Goal: Task Accomplishment & Management: Manage account settings

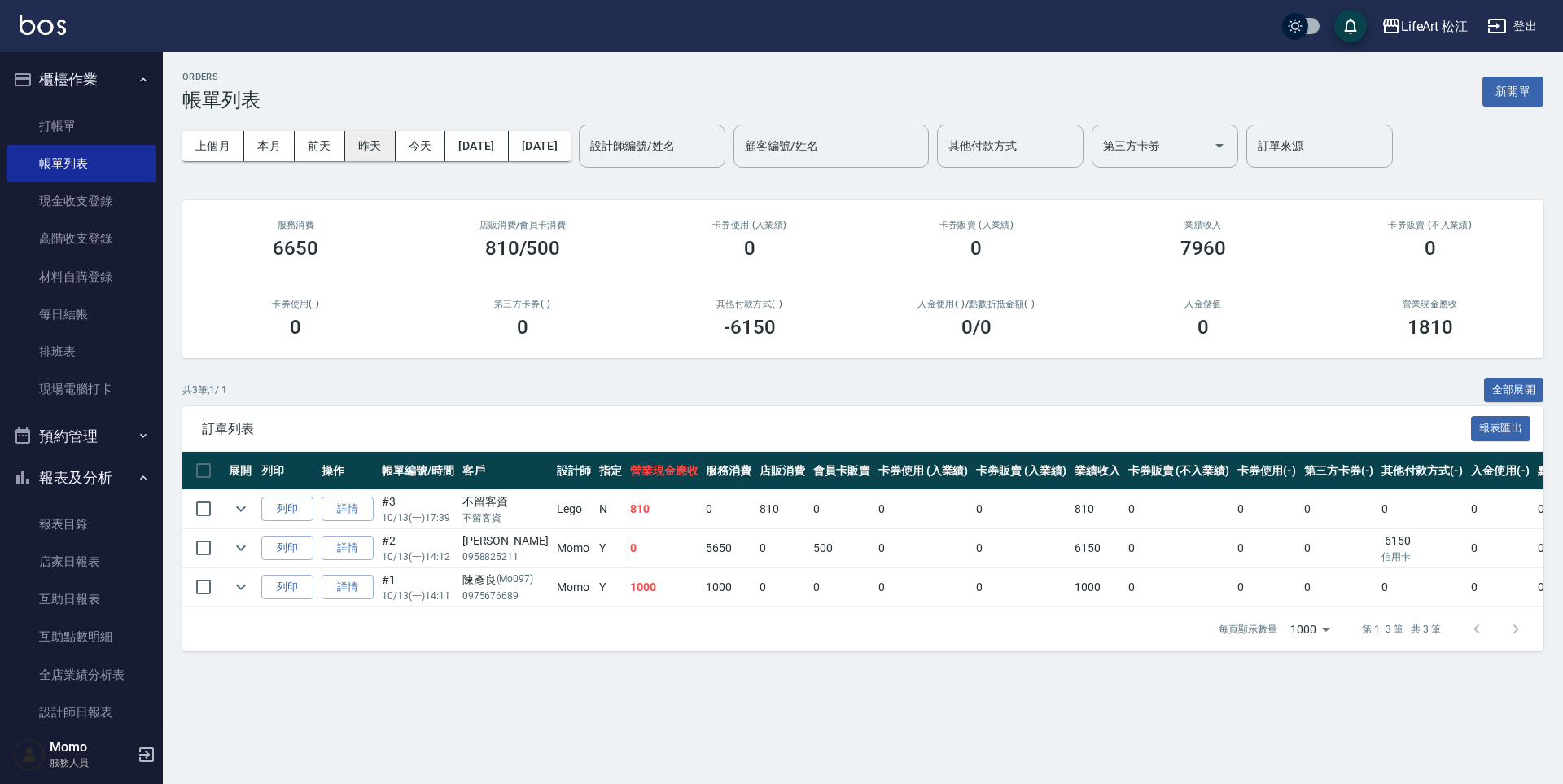
click at [359, 145] on button "昨天" at bounding box center [370, 146] width 50 height 30
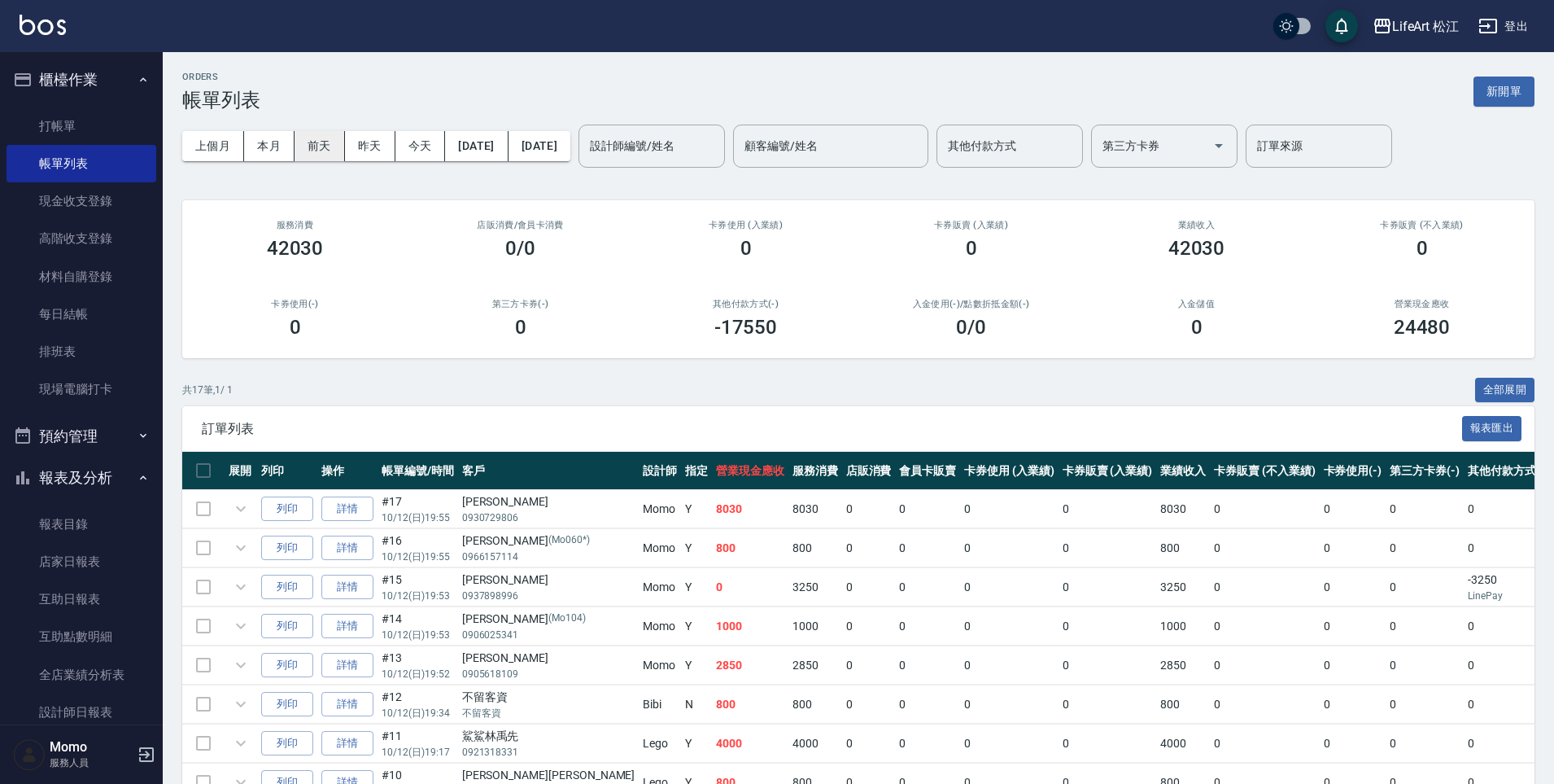
click at [316, 147] on button "前天" at bounding box center [319, 146] width 50 height 30
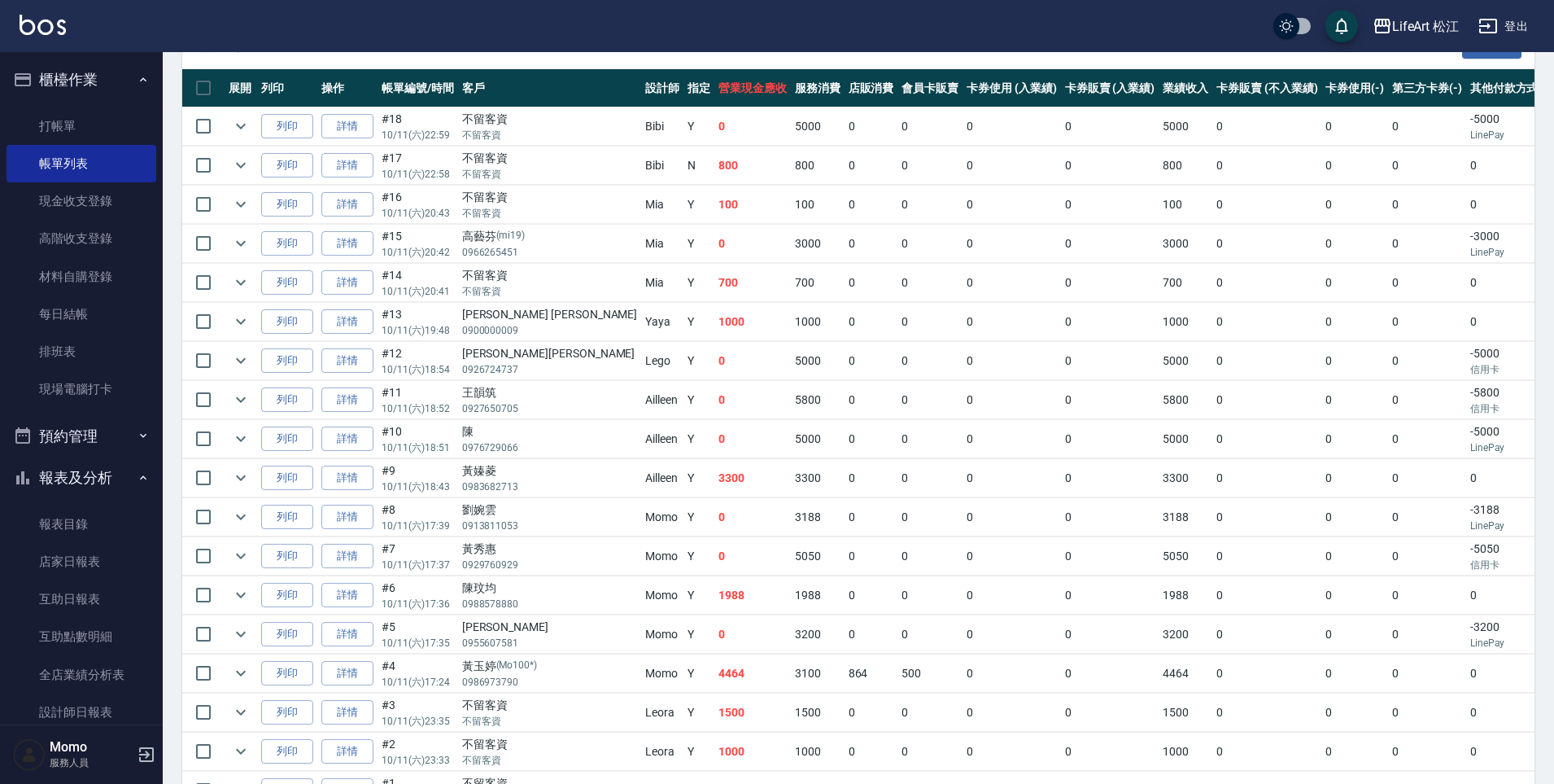
scroll to position [397, 0]
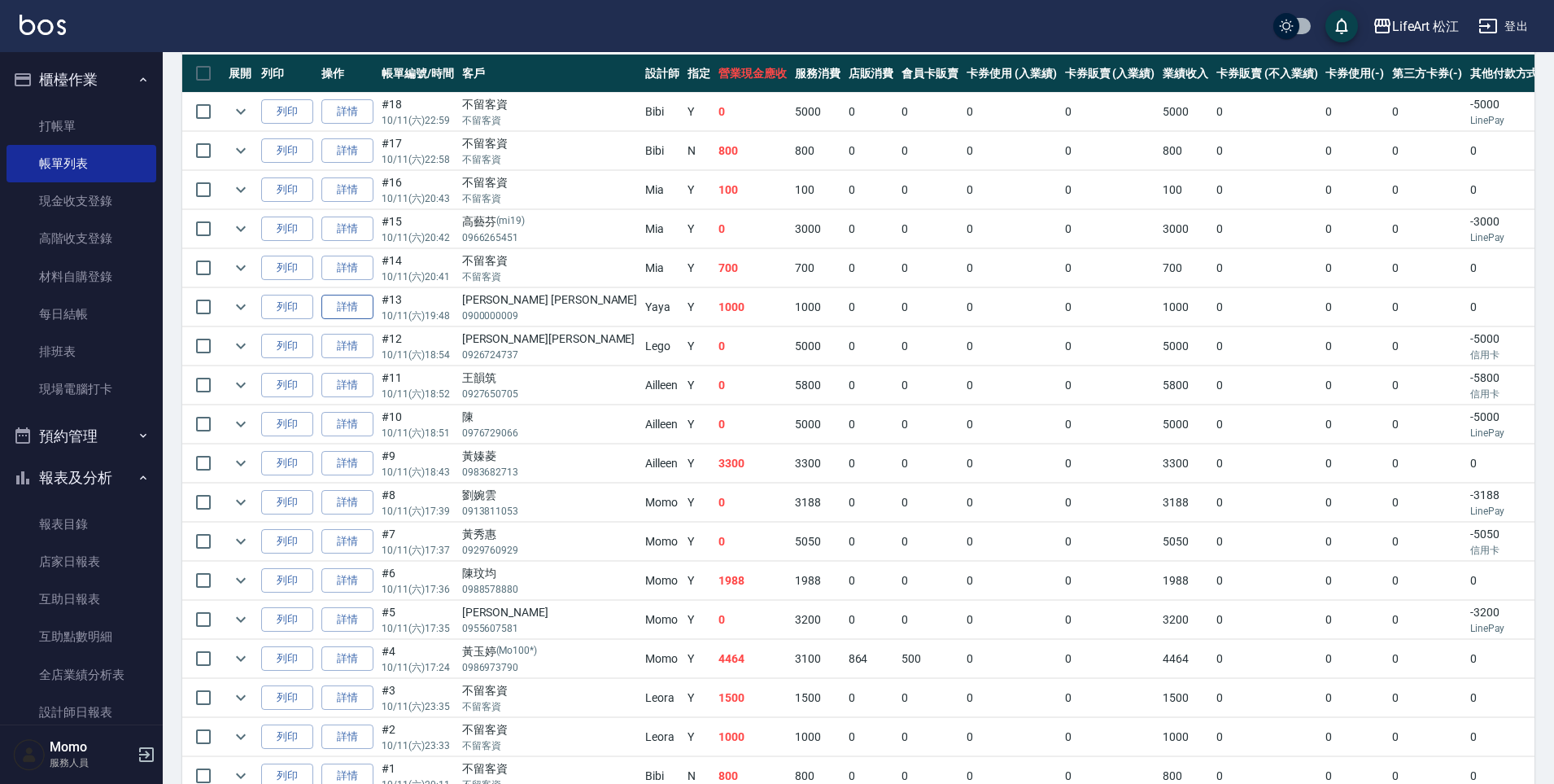
click at [358, 306] on link "詳情" at bounding box center [347, 307] width 52 height 26
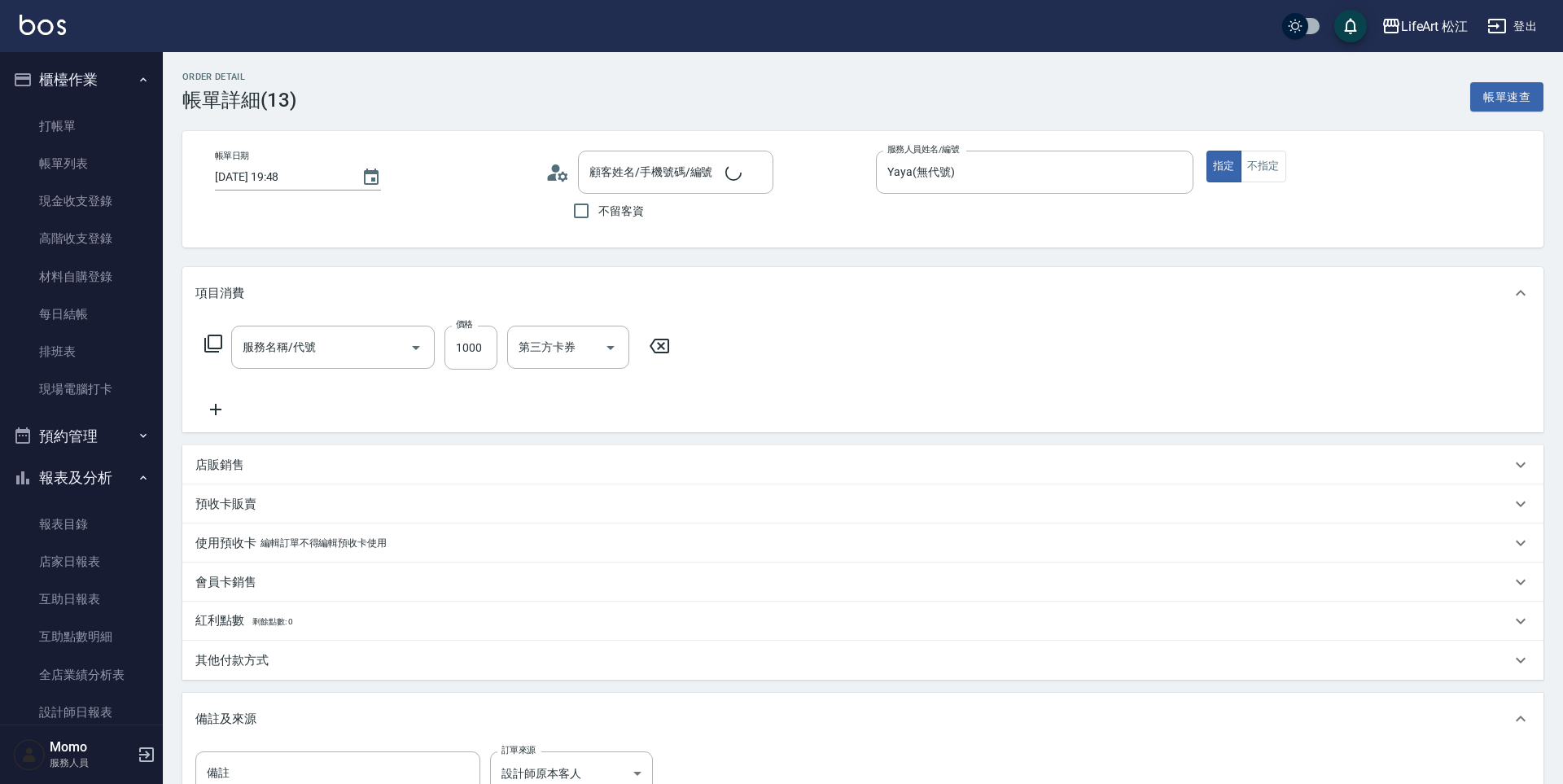
type input "[DATE] 19:48"
type input "Yaya(無代號)"
type input "設計師原本客人"
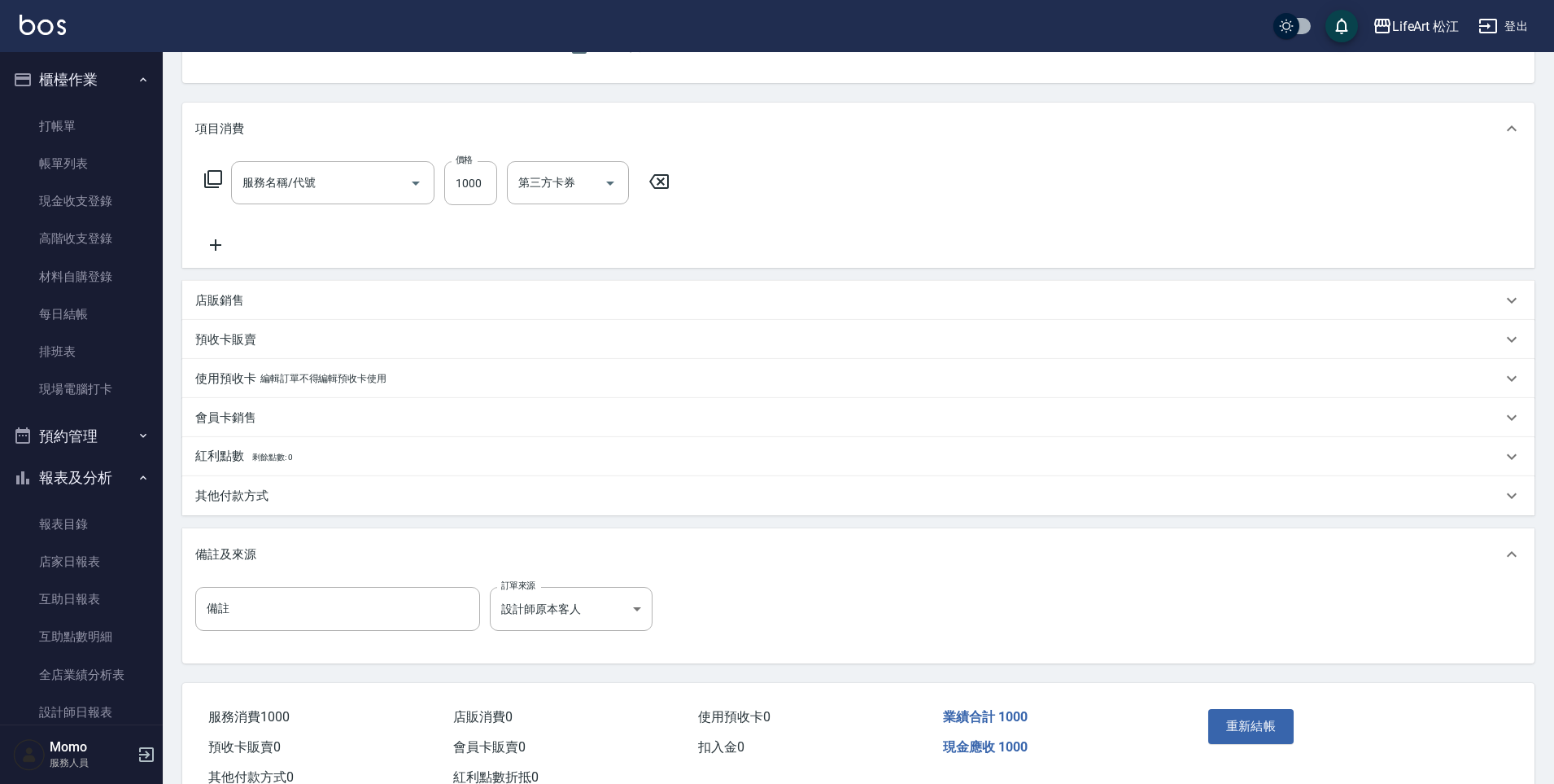
scroll to position [219, 0]
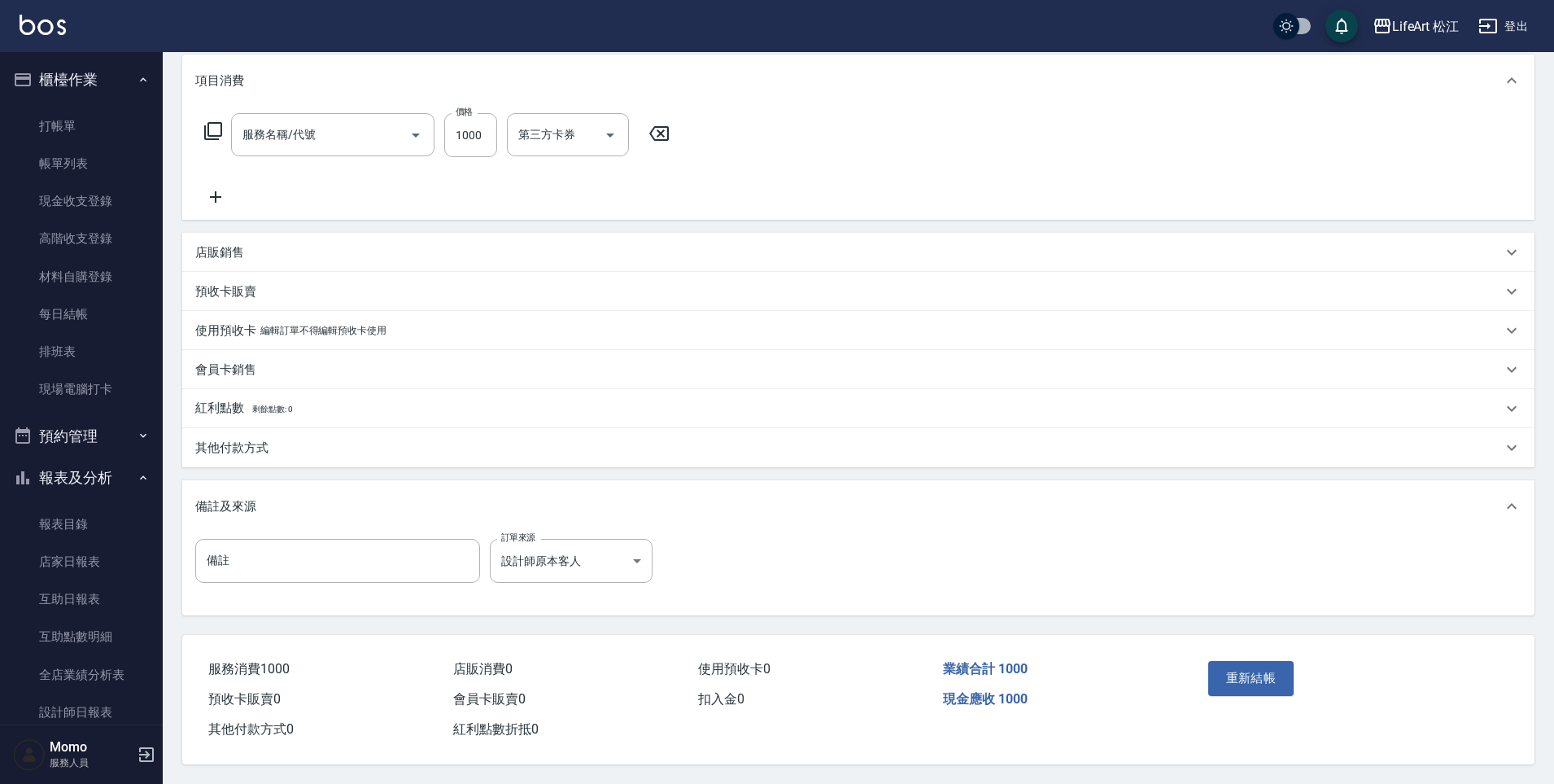
type input "201 剪髮(201)"
type input "[PERSON_NAME] [PERSON_NAME]/0900000009/"
drag, startPoint x: 296, startPoint y: 446, endPoint x: 290, endPoint y: 481, distance: 35.5
click at [296, 446] on div "其他付款方式" at bounding box center [849, 448] width 1307 height 17
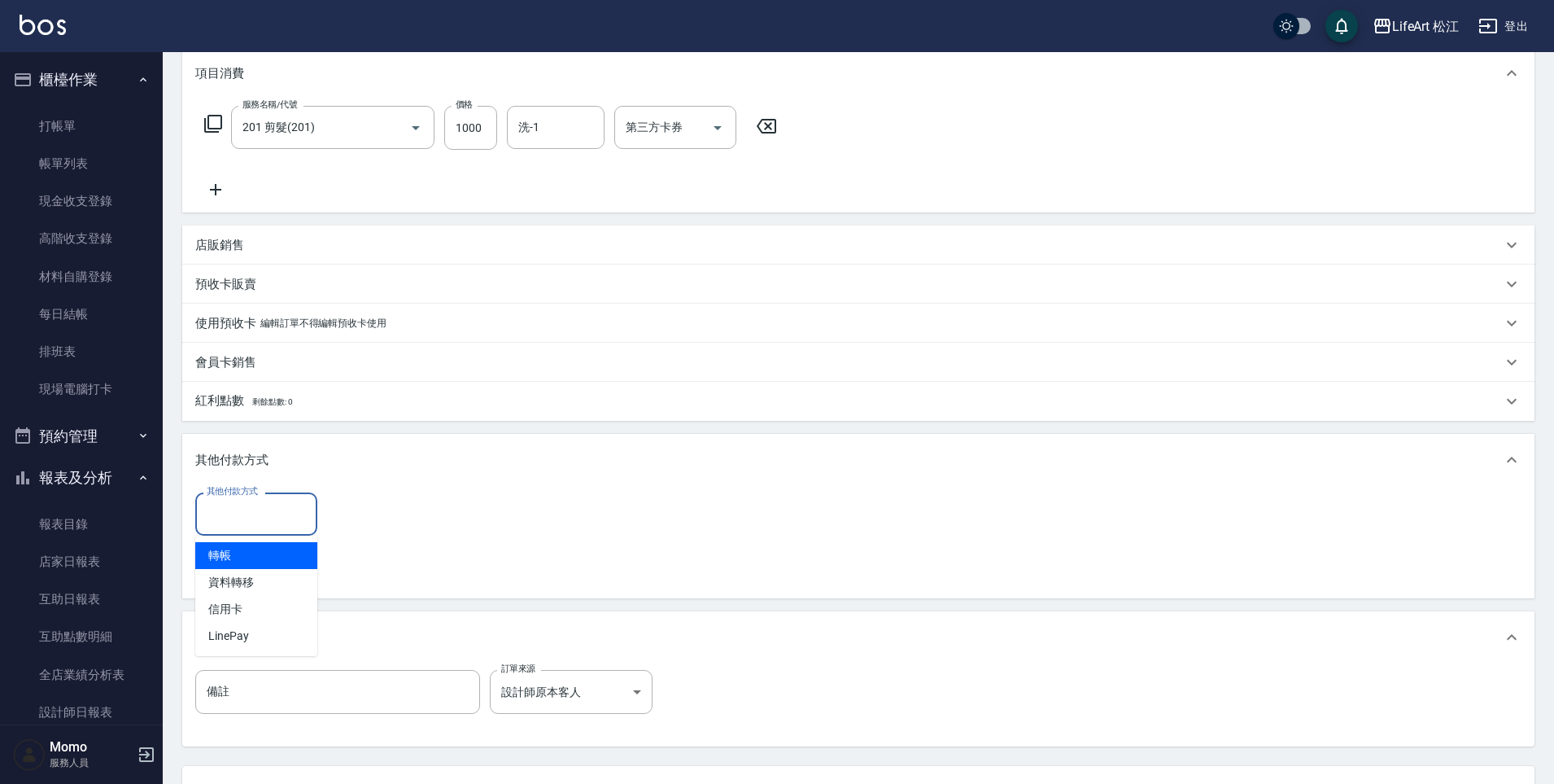
click at [276, 517] on input "其他付款方式" at bounding box center [256, 514] width 107 height 28
click at [264, 562] on span "轉帳" at bounding box center [257, 555] width 122 height 27
type input "轉帳"
click at [398, 514] on input "0" at bounding box center [388, 514] width 122 height 44
click at [398, 515] on input "0" at bounding box center [388, 514] width 122 height 44
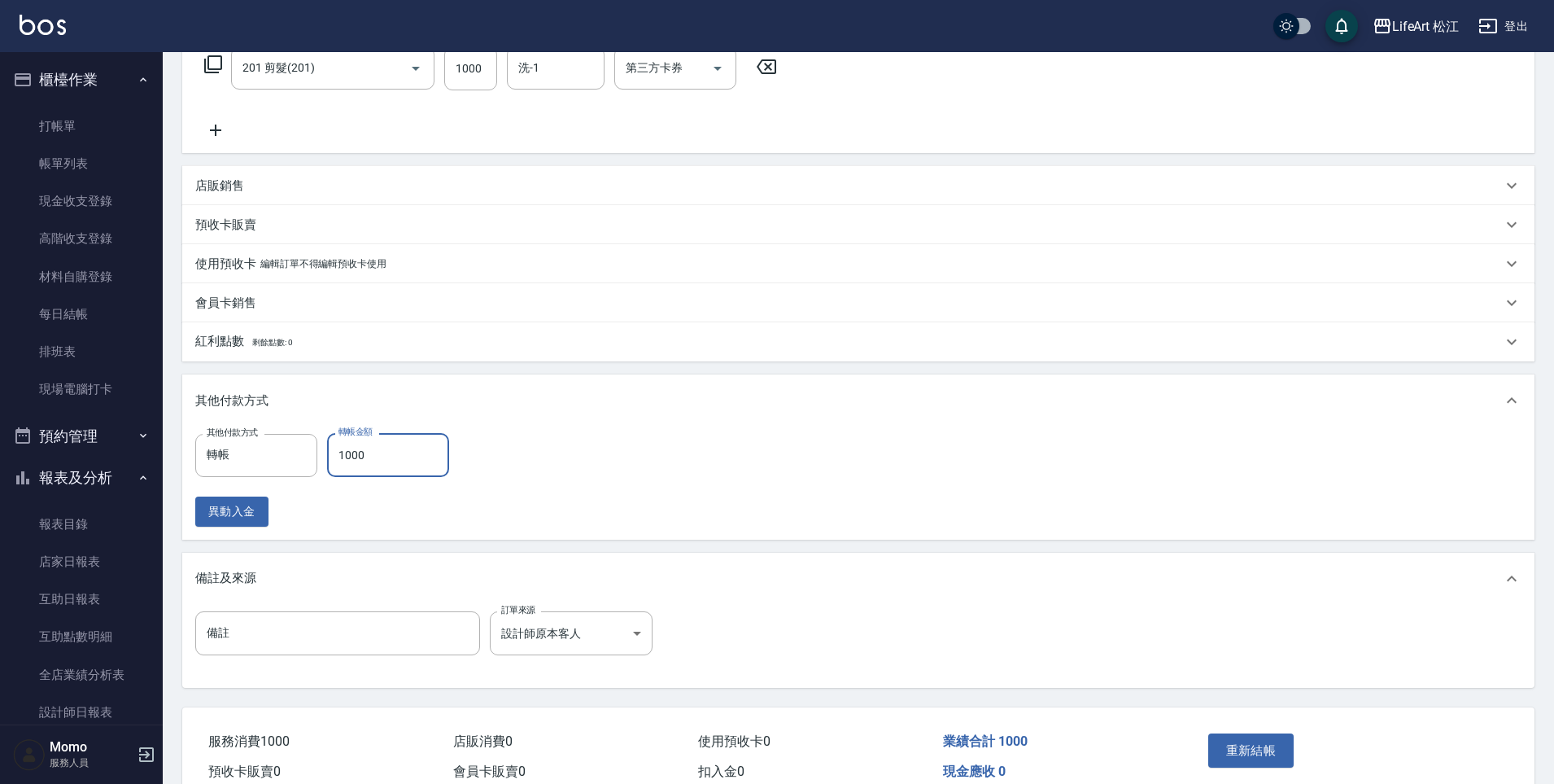
scroll to position [359, 0]
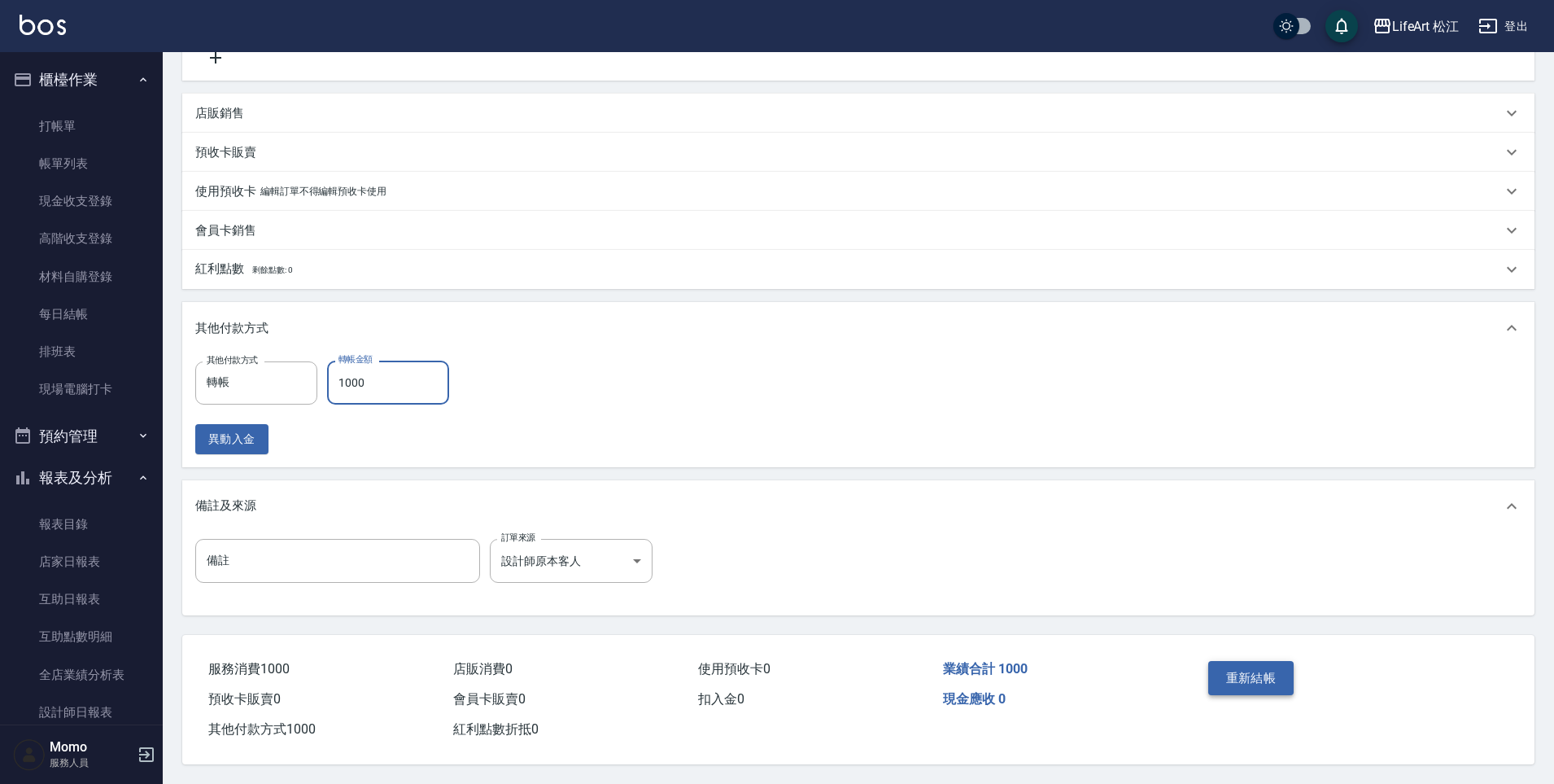
type input "1000"
click at [1218, 664] on button "重新結帳" at bounding box center [1251, 678] width 86 height 35
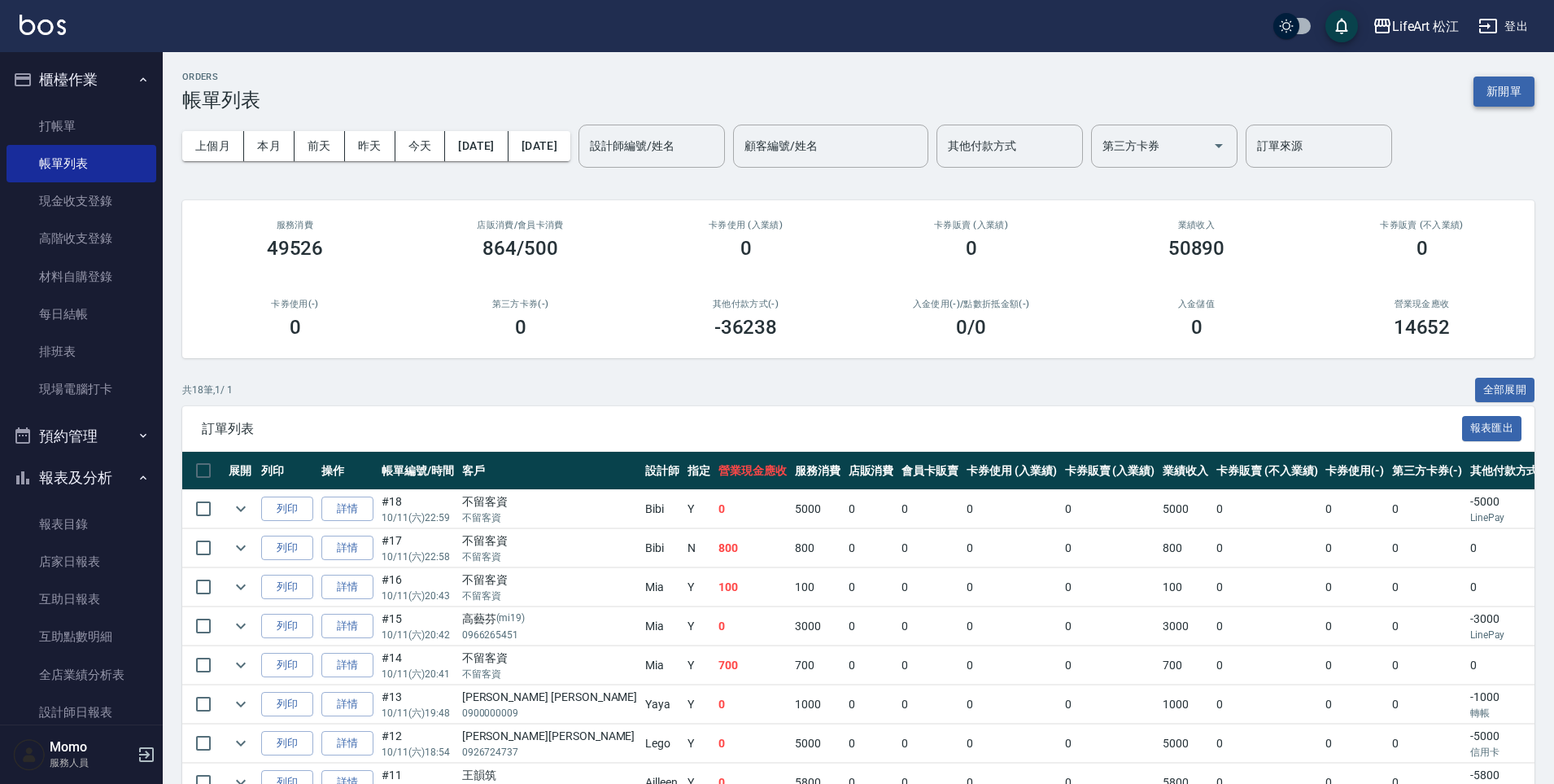
click at [1500, 100] on button "新開單" at bounding box center [1504, 91] width 61 height 30
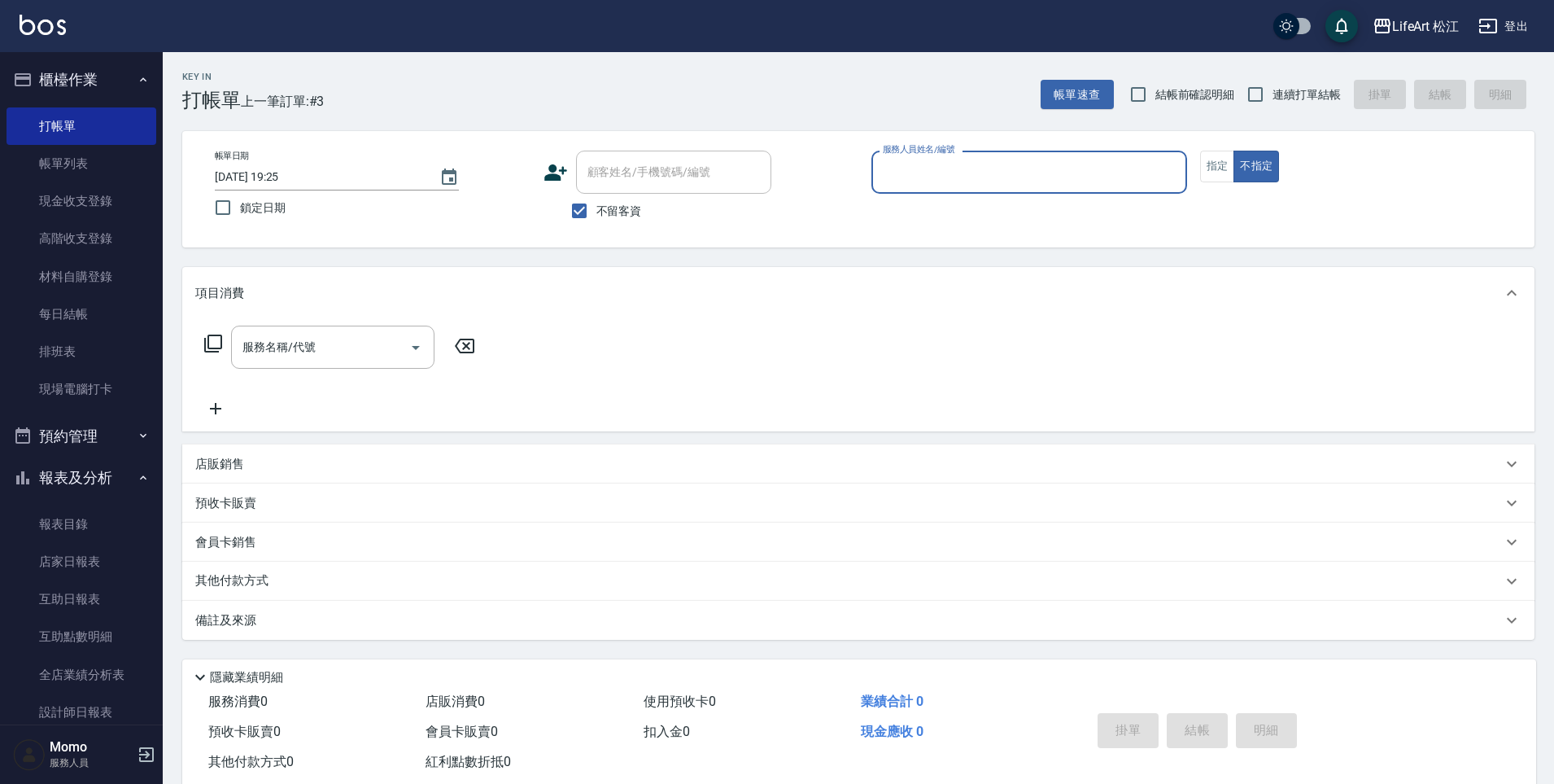
click at [904, 167] on input "服務人員姓名/編號" at bounding box center [1029, 172] width 301 height 28
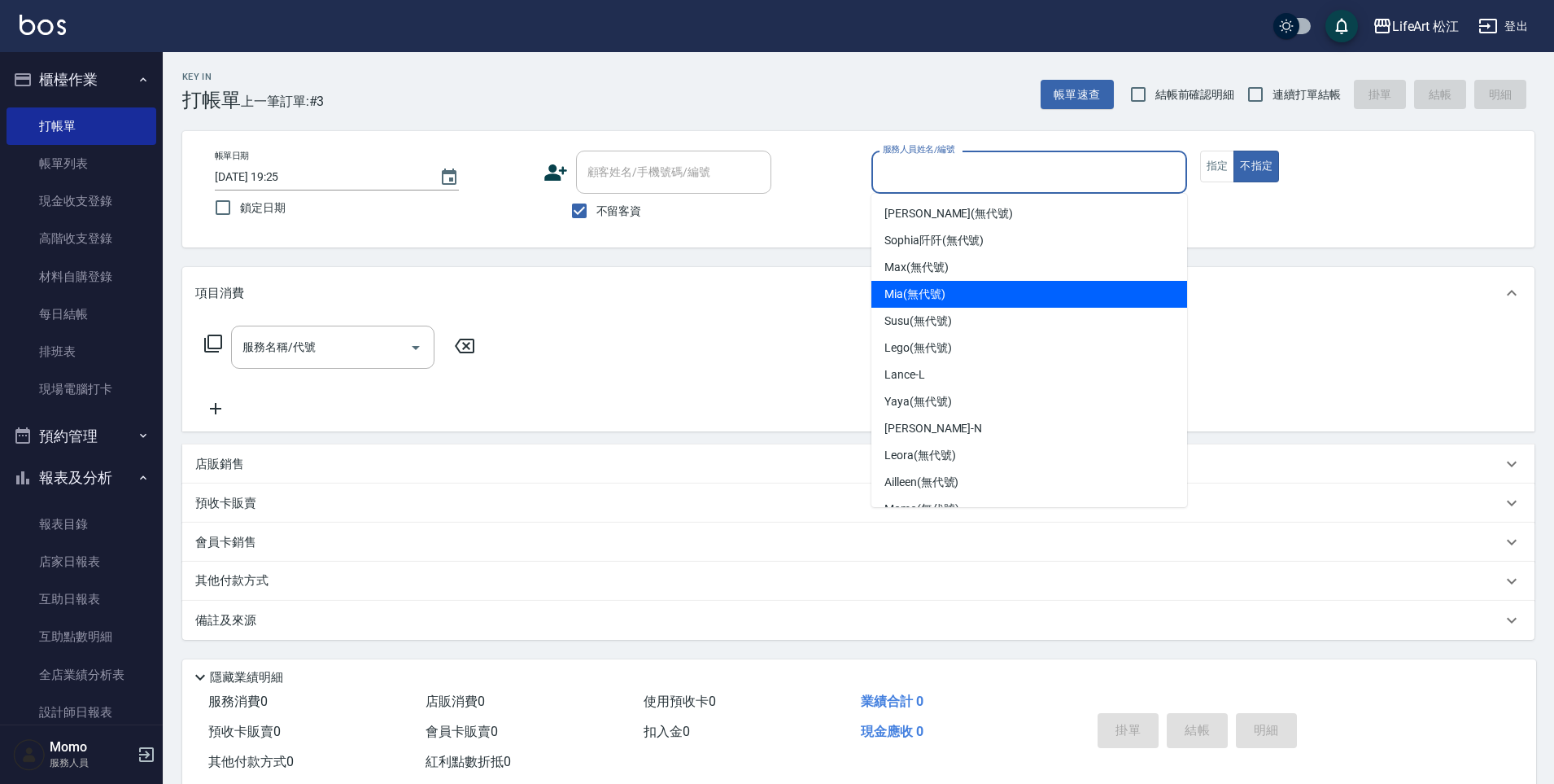
click at [913, 287] on span "Mia (無代號)" at bounding box center [915, 294] width 61 height 17
type input "Mia(無代號)"
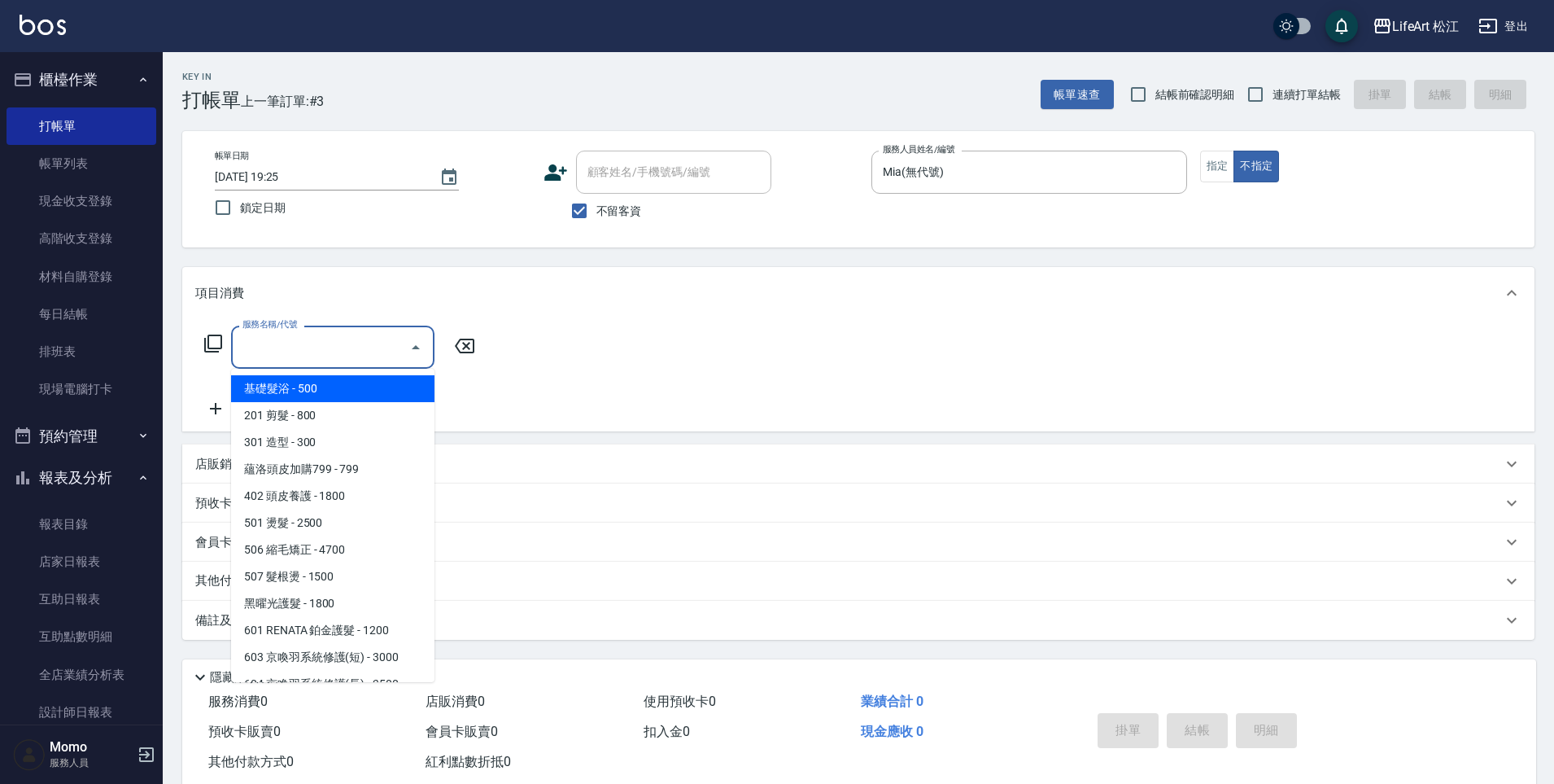
click at [332, 350] on input "服務名稱/代號" at bounding box center [320, 347] width 165 height 28
click at [335, 419] on span "201 剪髮 - 800" at bounding box center [333, 415] width 204 height 27
type input "201 剪髮(201)"
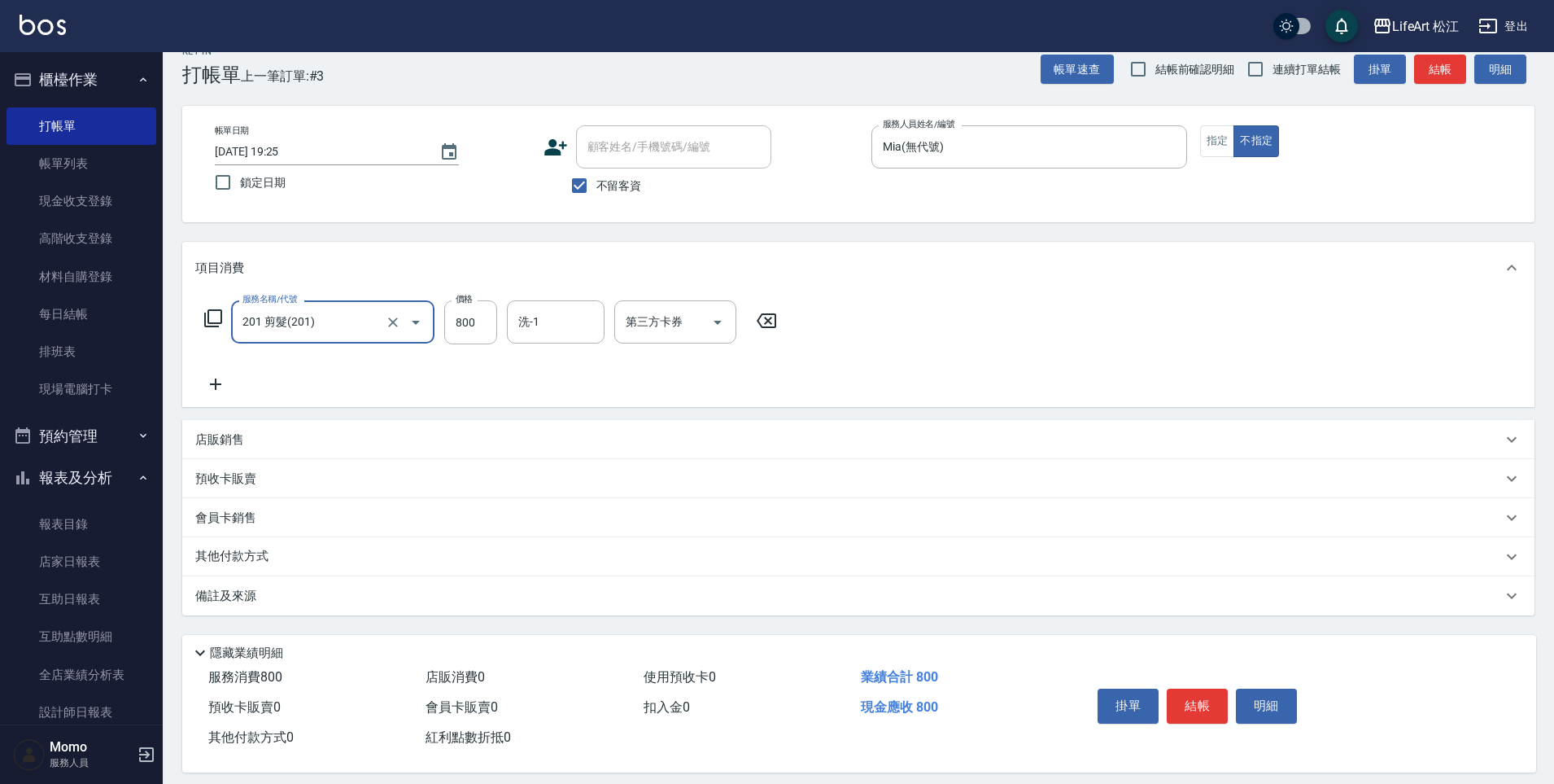
scroll to position [41, 0]
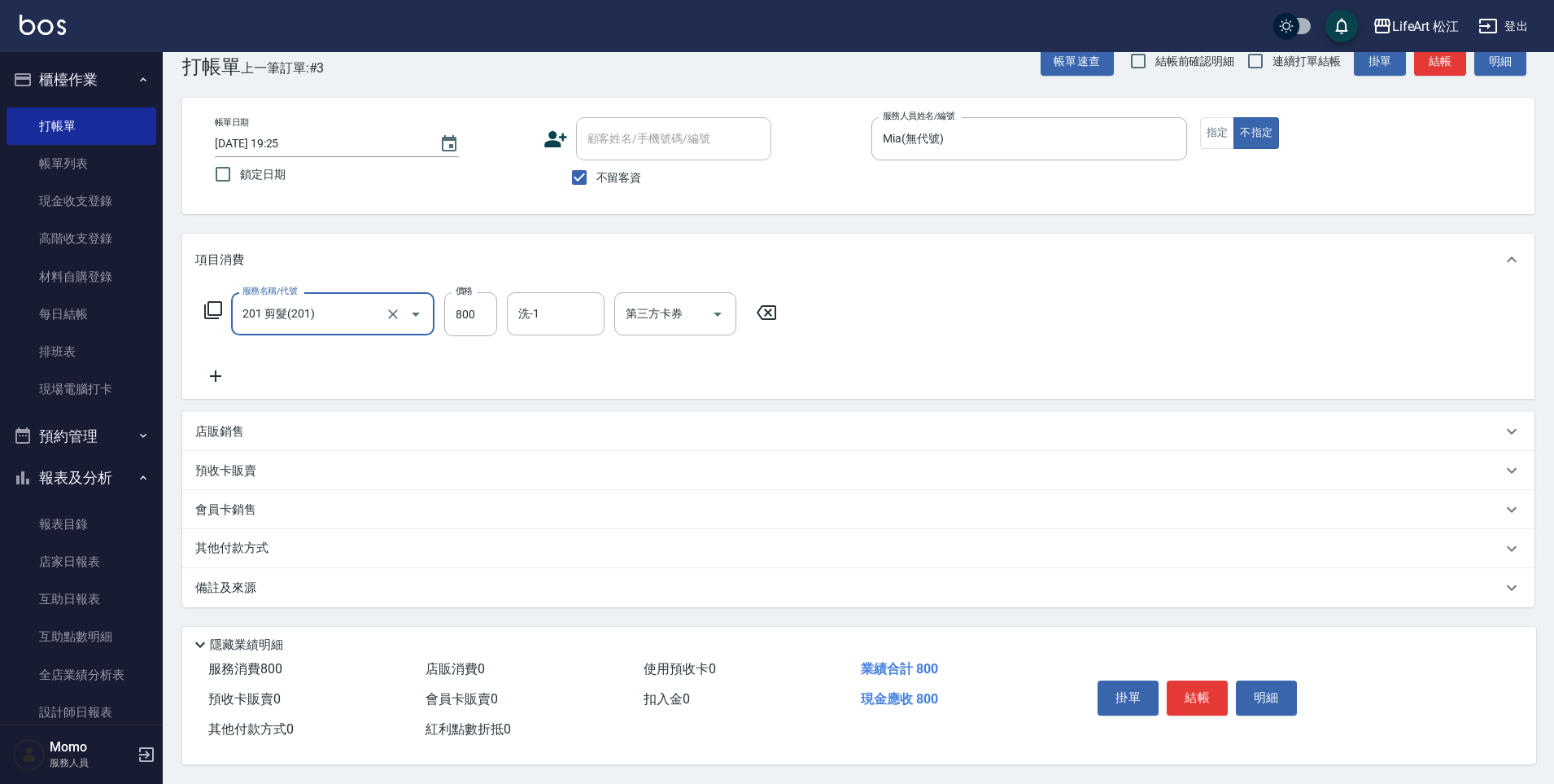
click at [269, 580] on div "備註及來源" at bounding box center [849, 588] width 1307 height 17
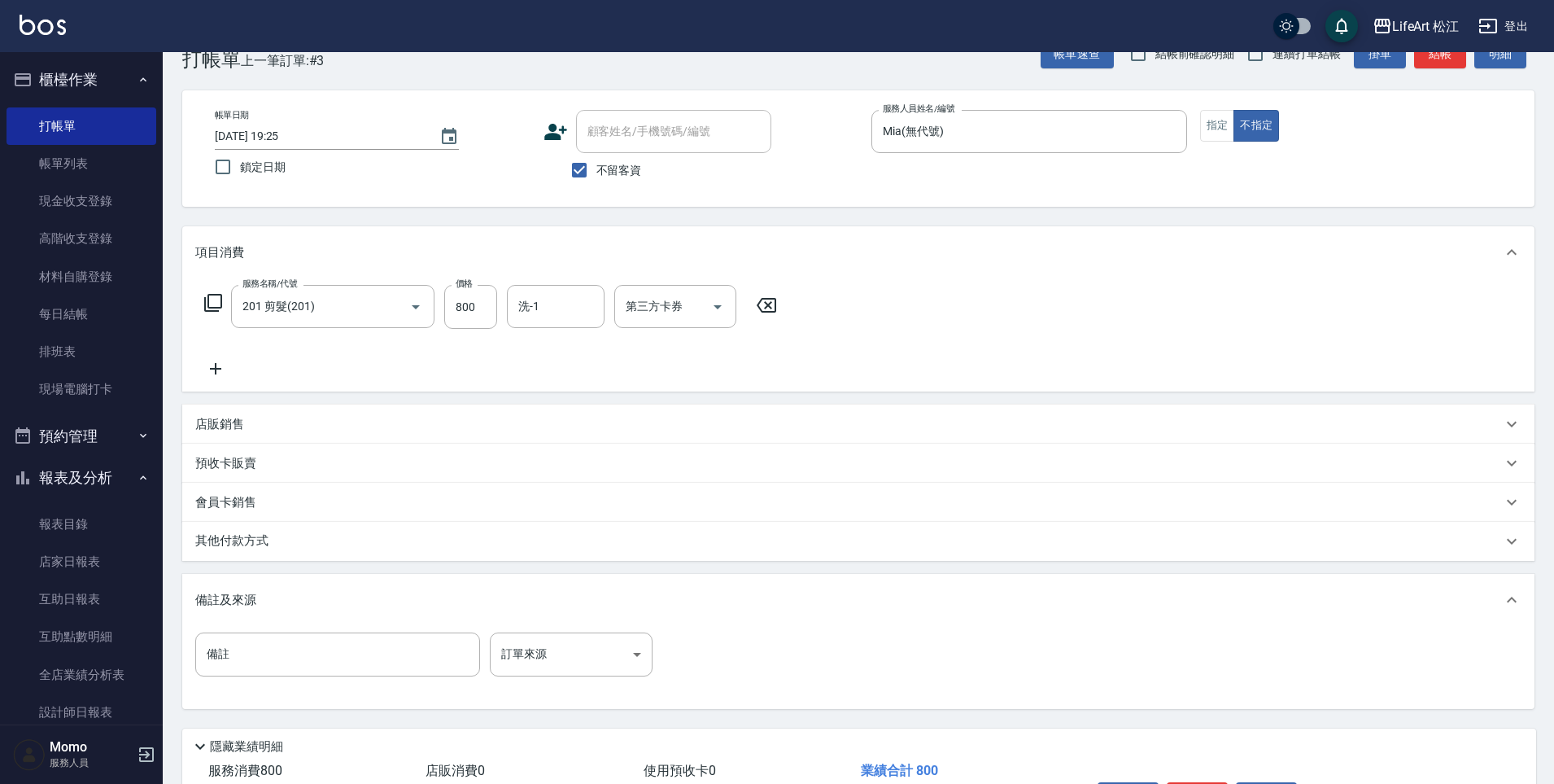
click at [212, 416] on p "店販銷售" at bounding box center [219, 424] width 49 height 17
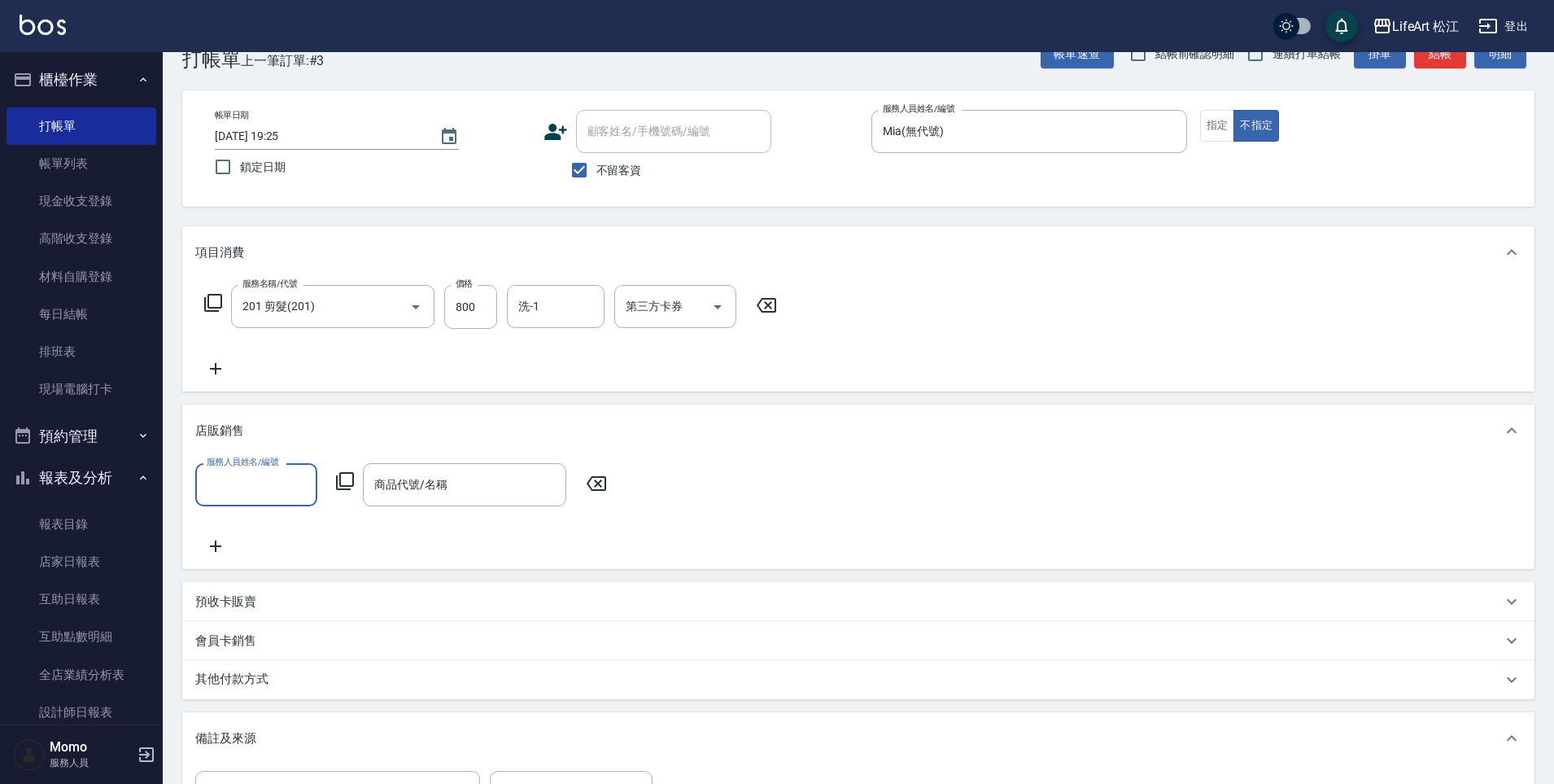
scroll to position [0, 0]
click at [237, 476] on input "服務人員姓名/編號" at bounding box center [256, 485] width 107 height 28
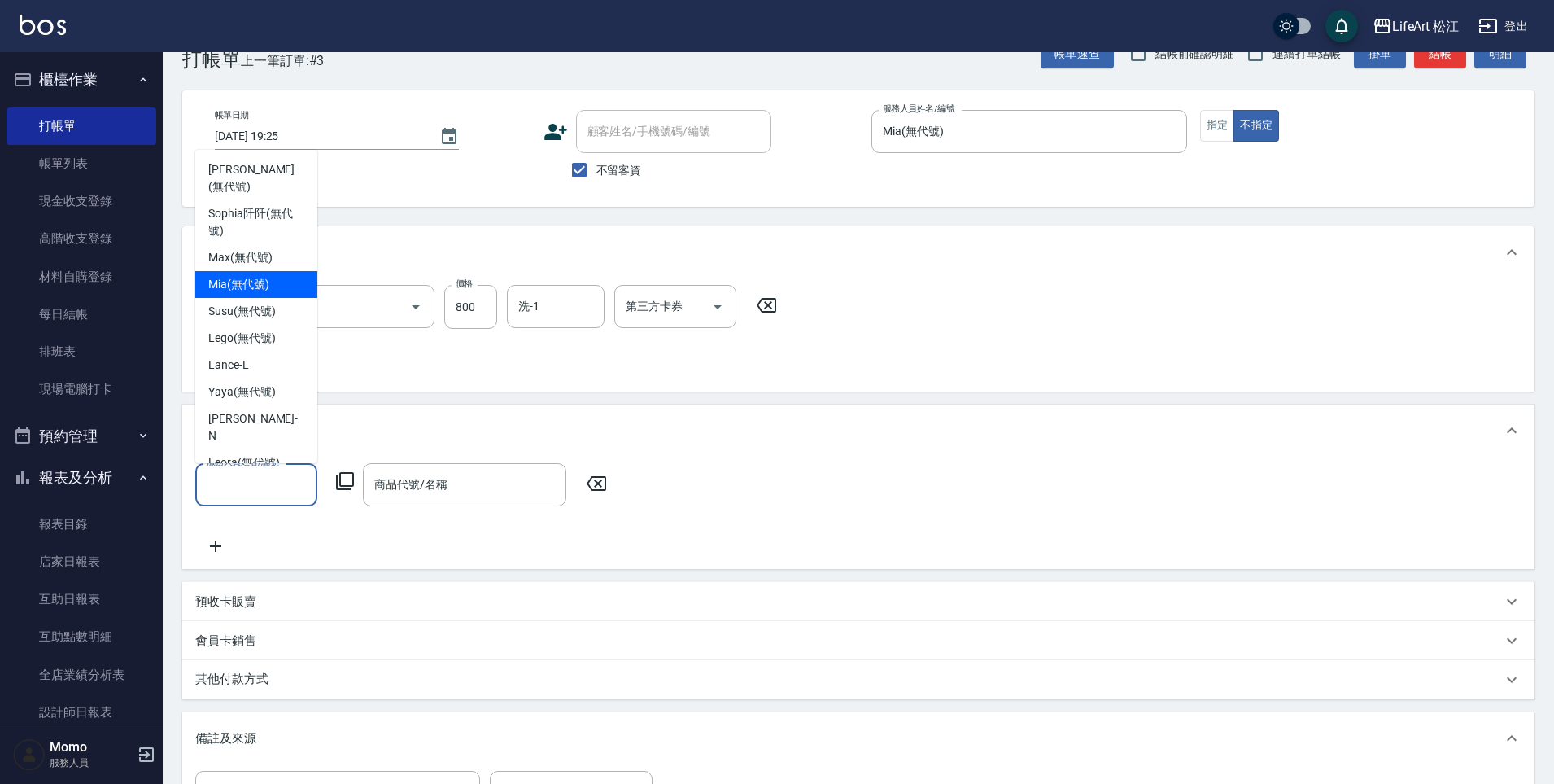
click at [242, 276] on span "Mia (無代號)" at bounding box center [238, 284] width 61 height 17
type input "Mia(無代號)"
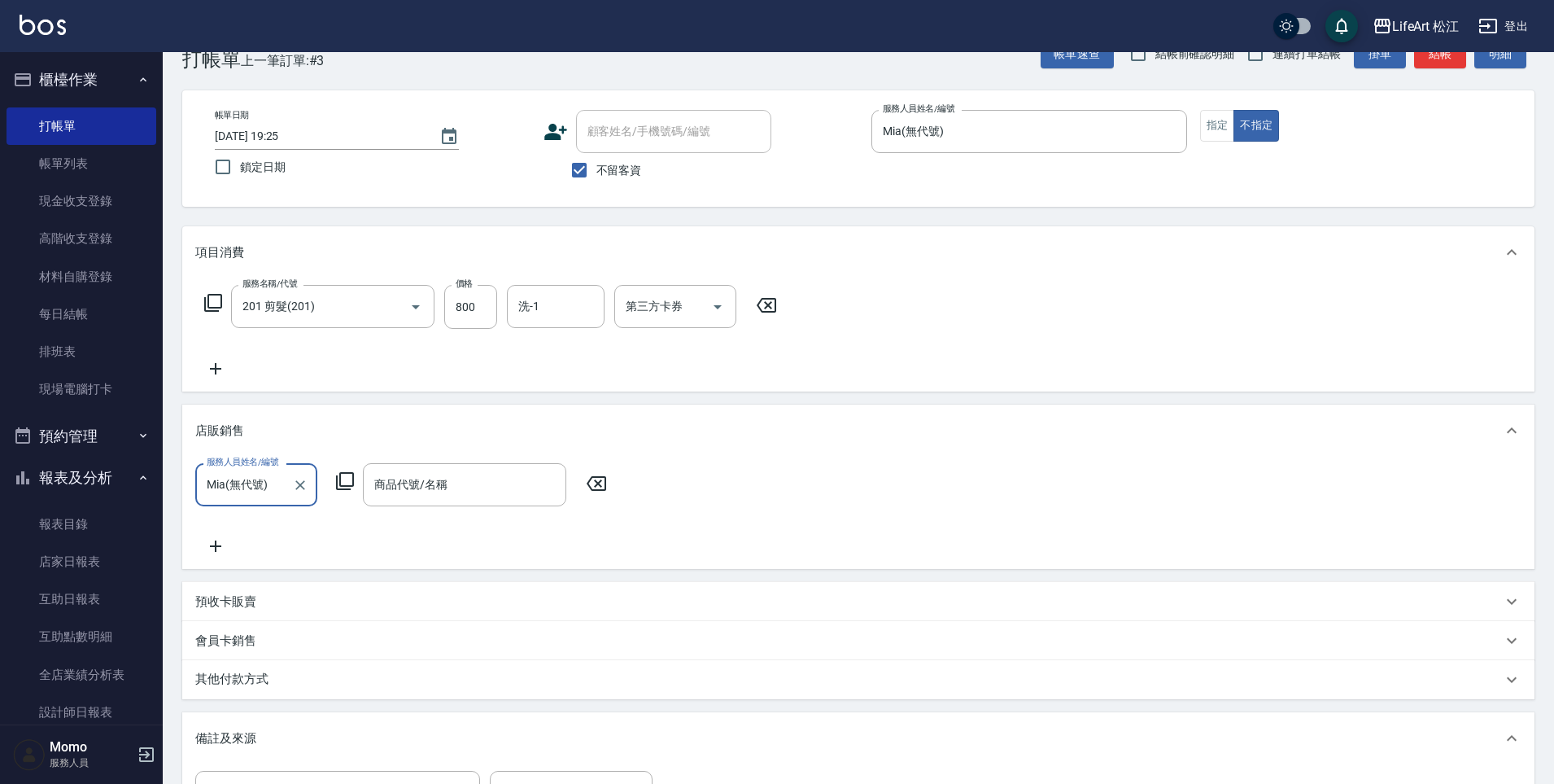
click at [440, 480] on input "商品代號/名稱" at bounding box center [464, 485] width 188 height 28
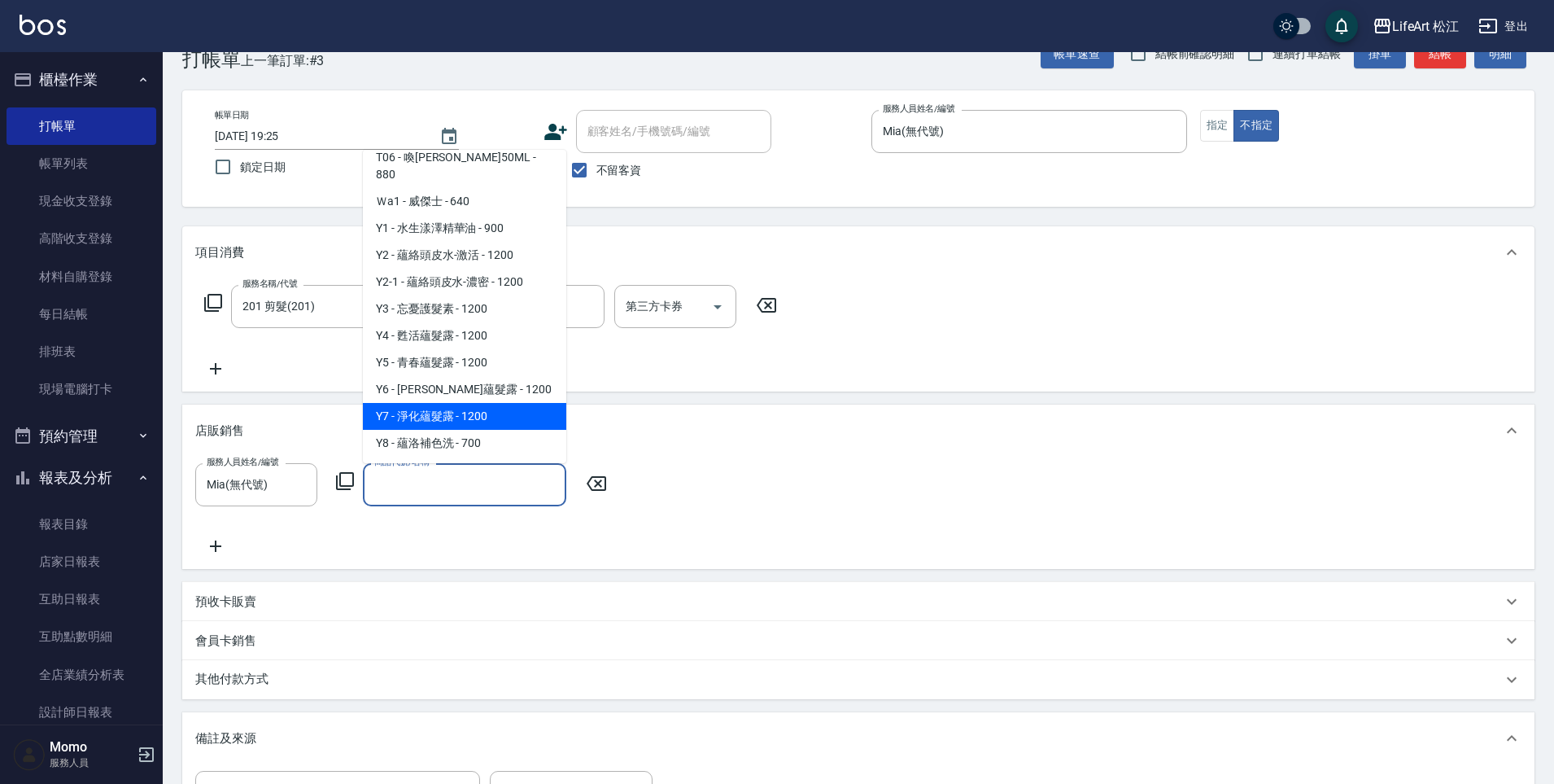
scroll to position [1411, 0]
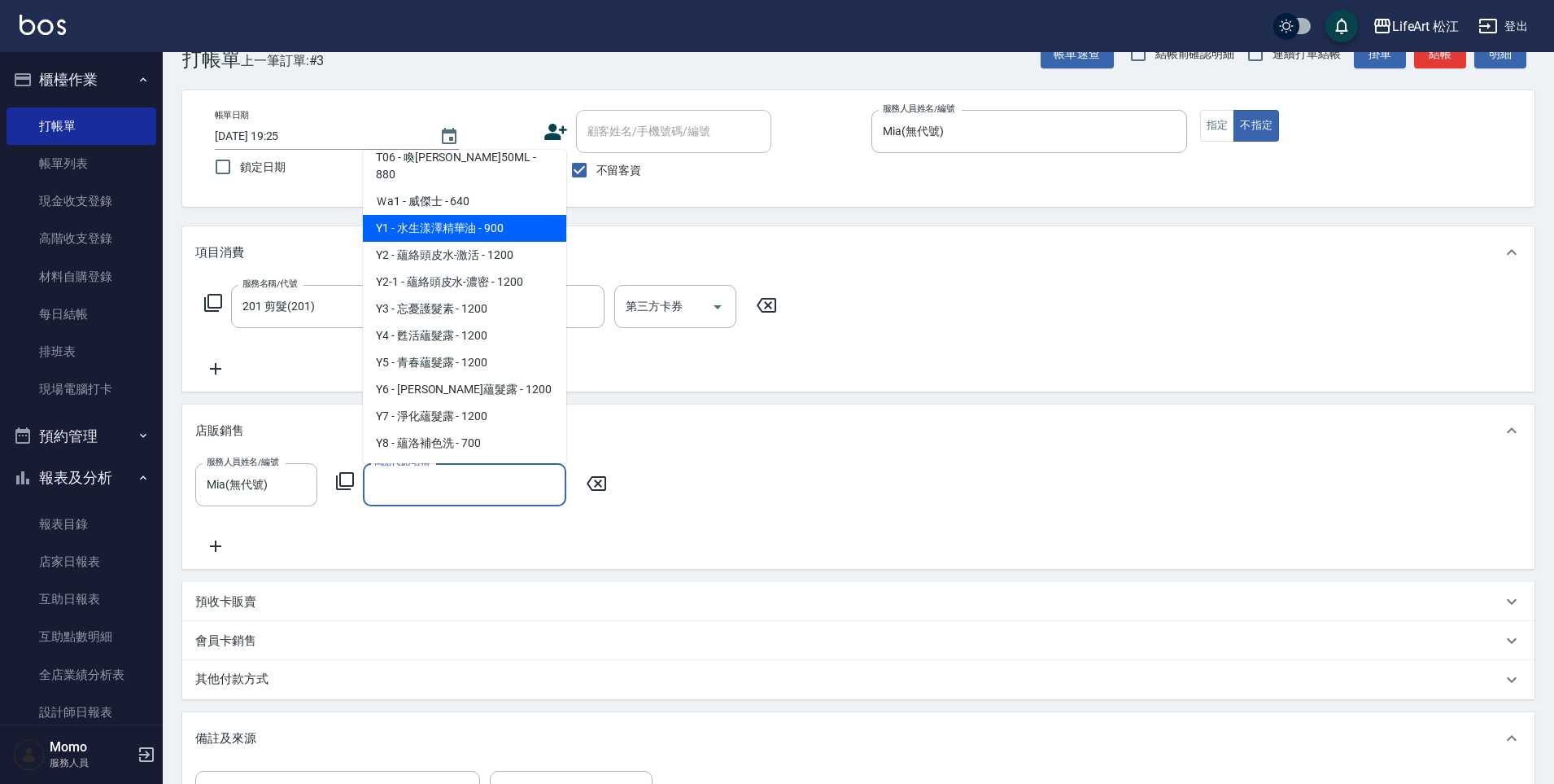
click at [512, 242] on span "Y1 - 水生漾澤精華油 - 900" at bounding box center [465, 228] width 204 height 27
type input "水生漾澤精華油"
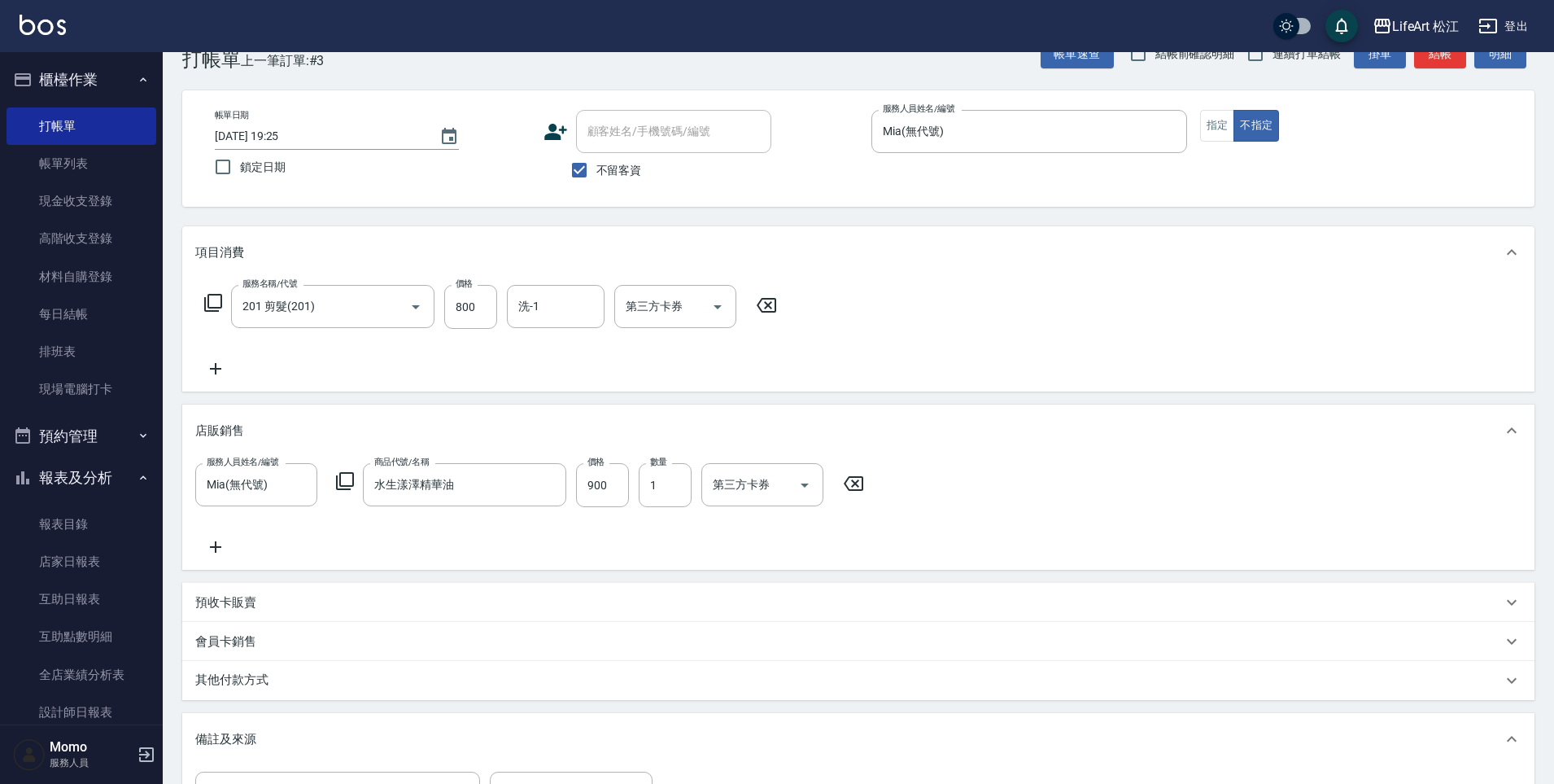
click at [512, 274] on div "項目消費" at bounding box center [858, 252] width 1352 height 52
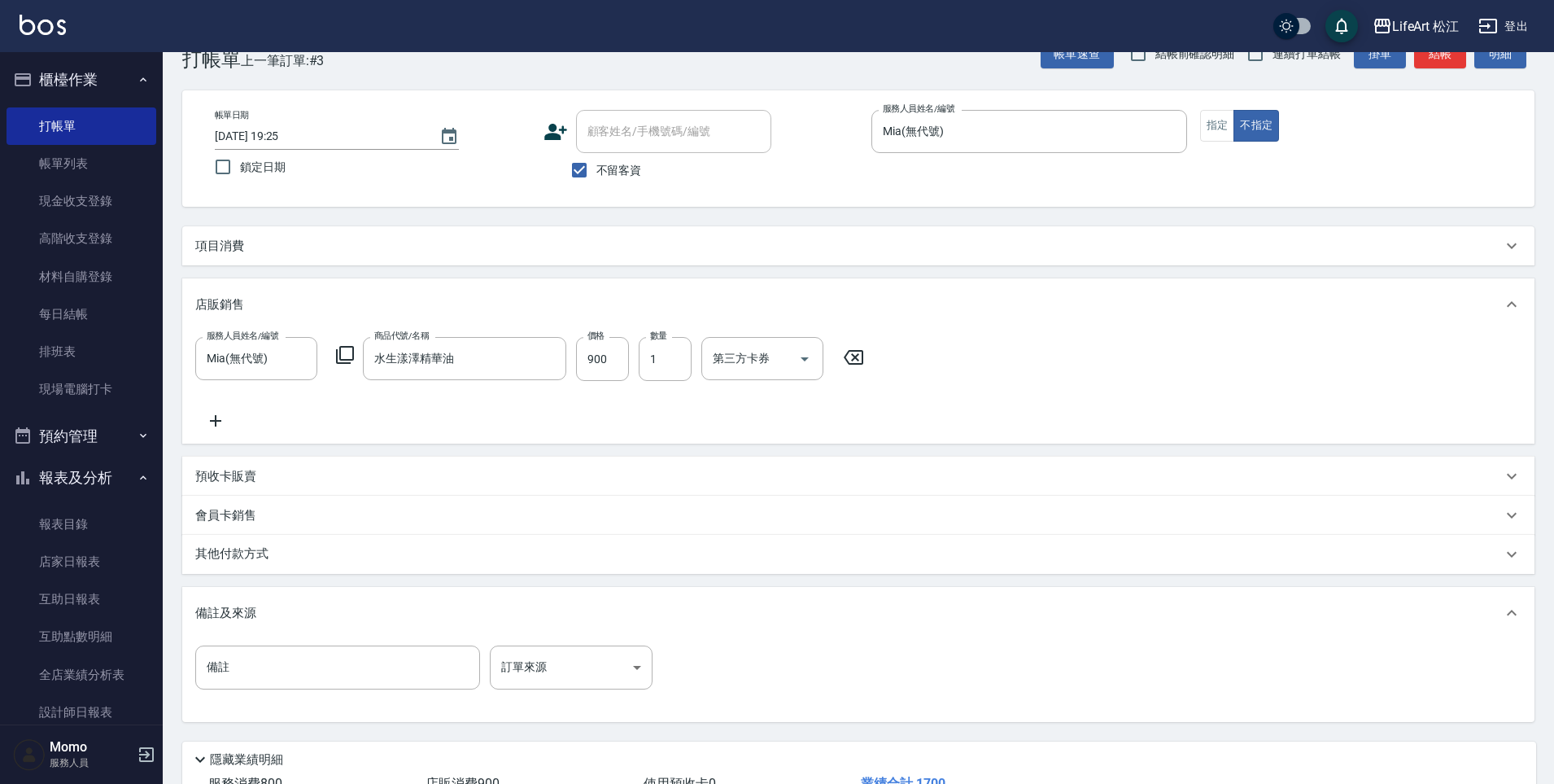
click at [234, 418] on icon at bounding box center [216, 420] width 41 height 19
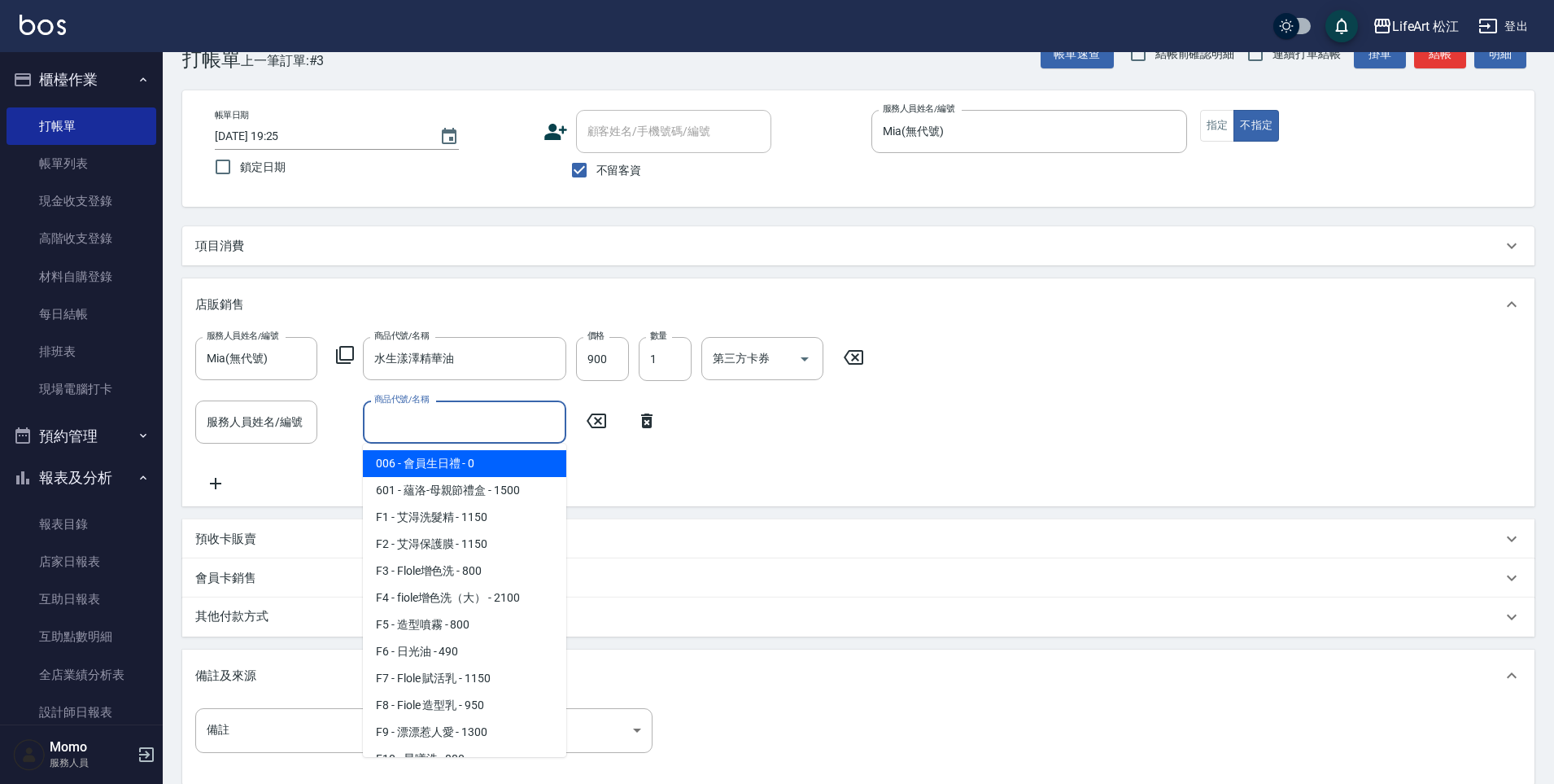
click at [410, 429] on input "商品代號/名稱" at bounding box center [464, 422] width 188 height 28
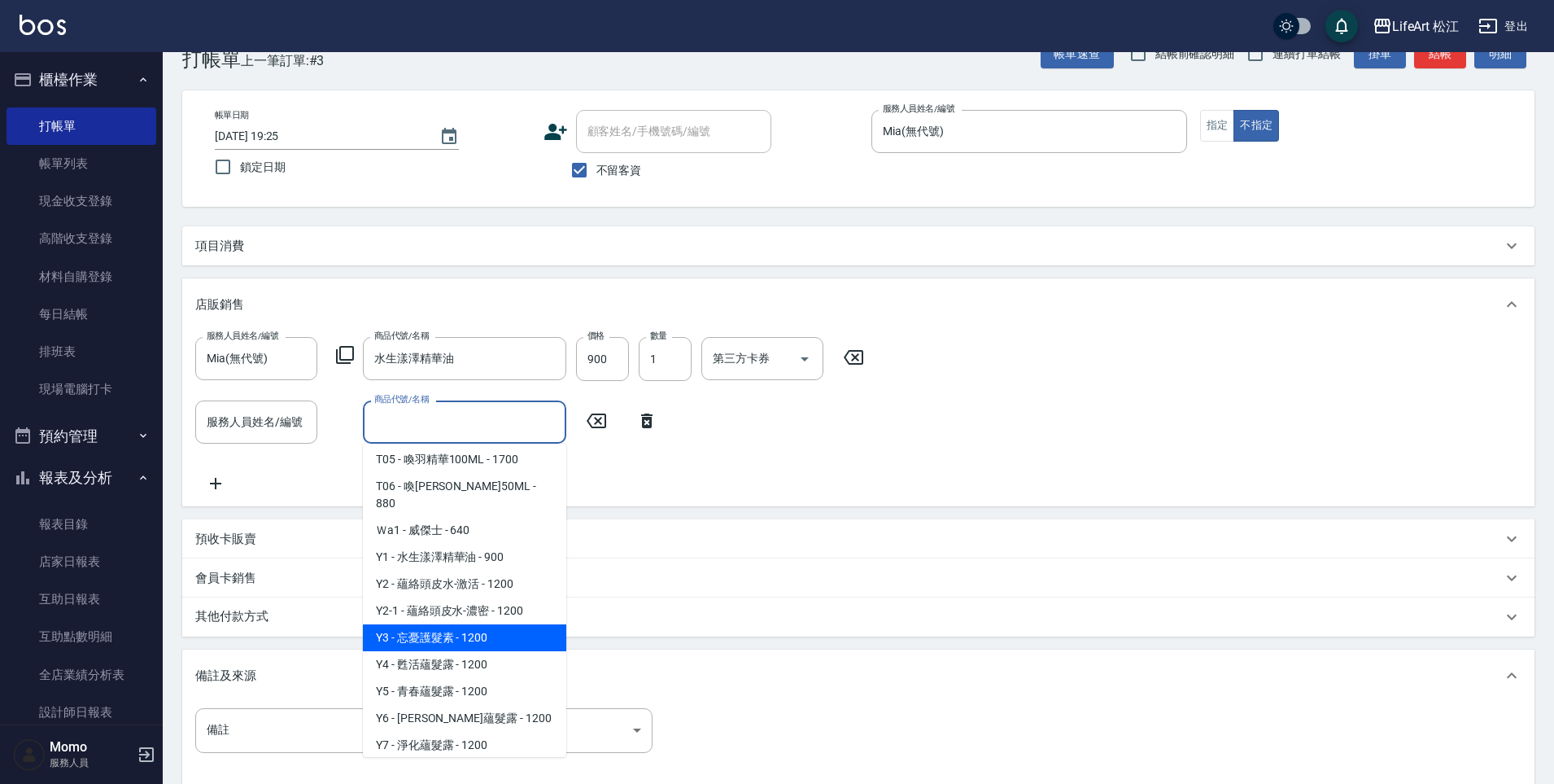
scroll to position [1453, 0]
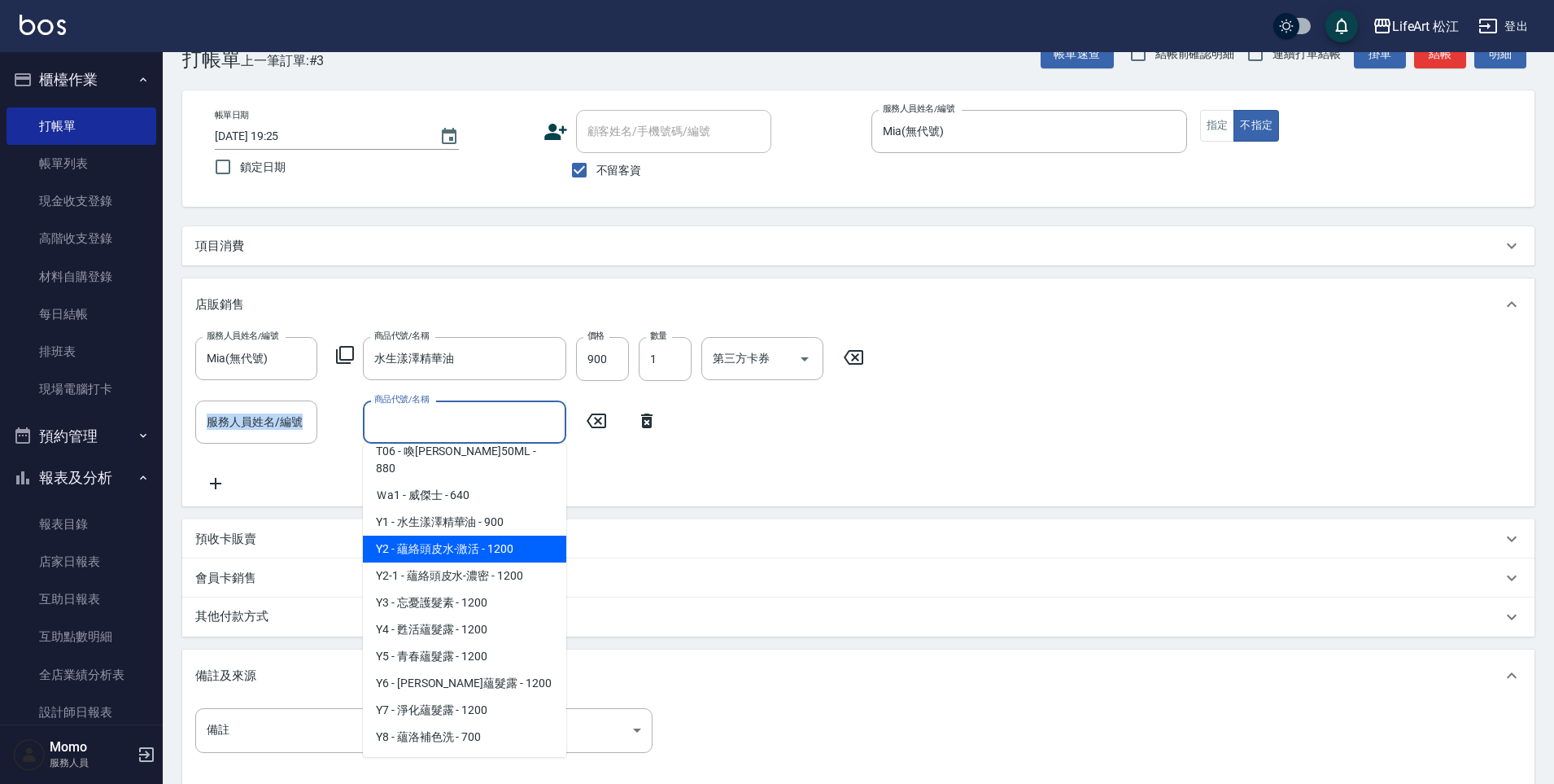
drag, startPoint x: 723, startPoint y: 448, endPoint x: 734, endPoint y: 447, distance: 11.0
click at [734, 447] on div "服務人員姓名/編號 [PERSON_NAME](無代號) 服務人員姓名/編號 商品代號/名稱 水生漾澤精華油 商品代號/名稱 價格 900 價格 數量 1 數…" at bounding box center [858, 415] width 1327 height 157
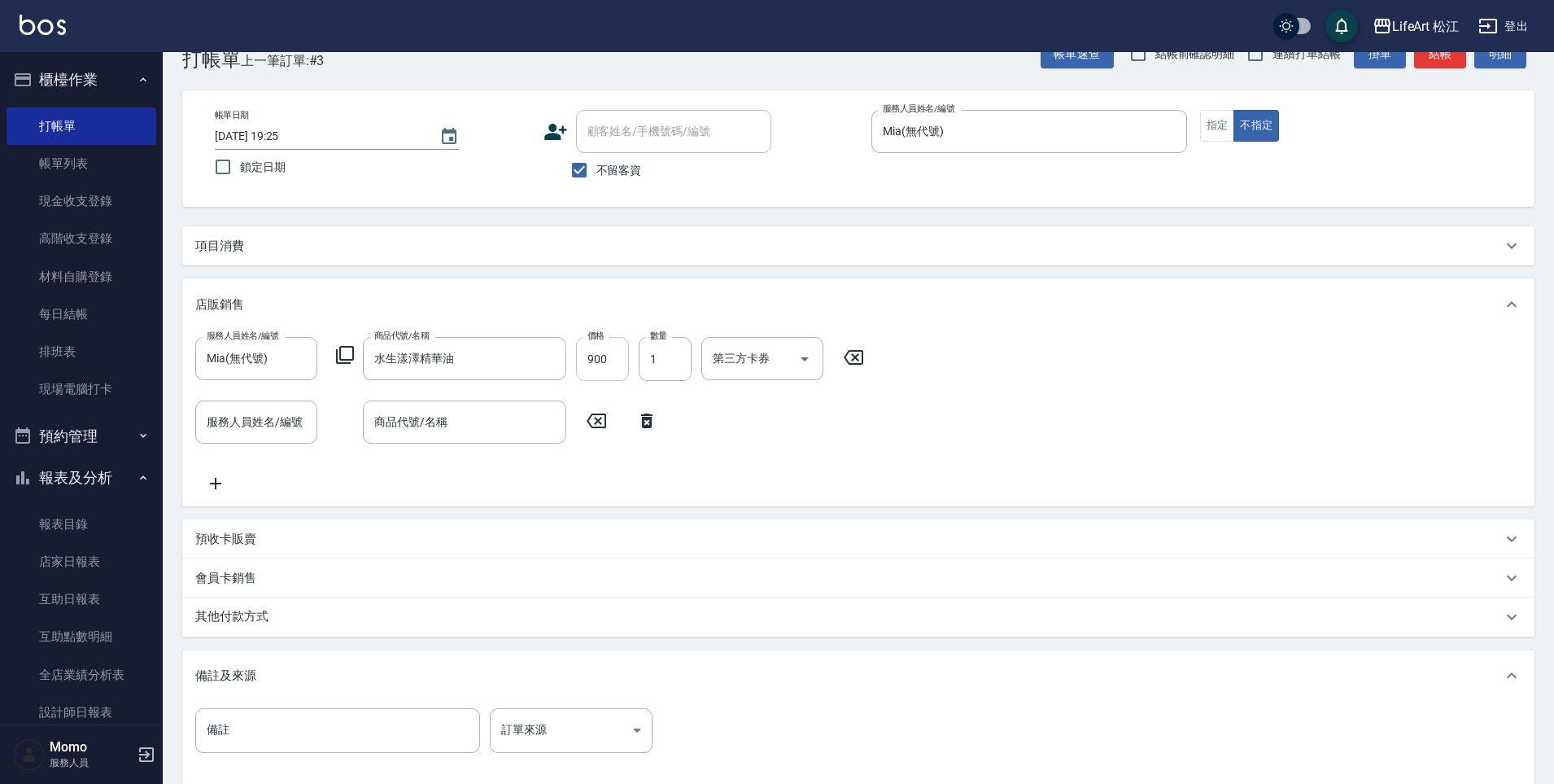
click at [620, 368] on input "900" at bounding box center [603, 359] width 53 height 44
type input "810"
click at [593, 422] on icon at bounding box center [596, 420] width 41 height 19
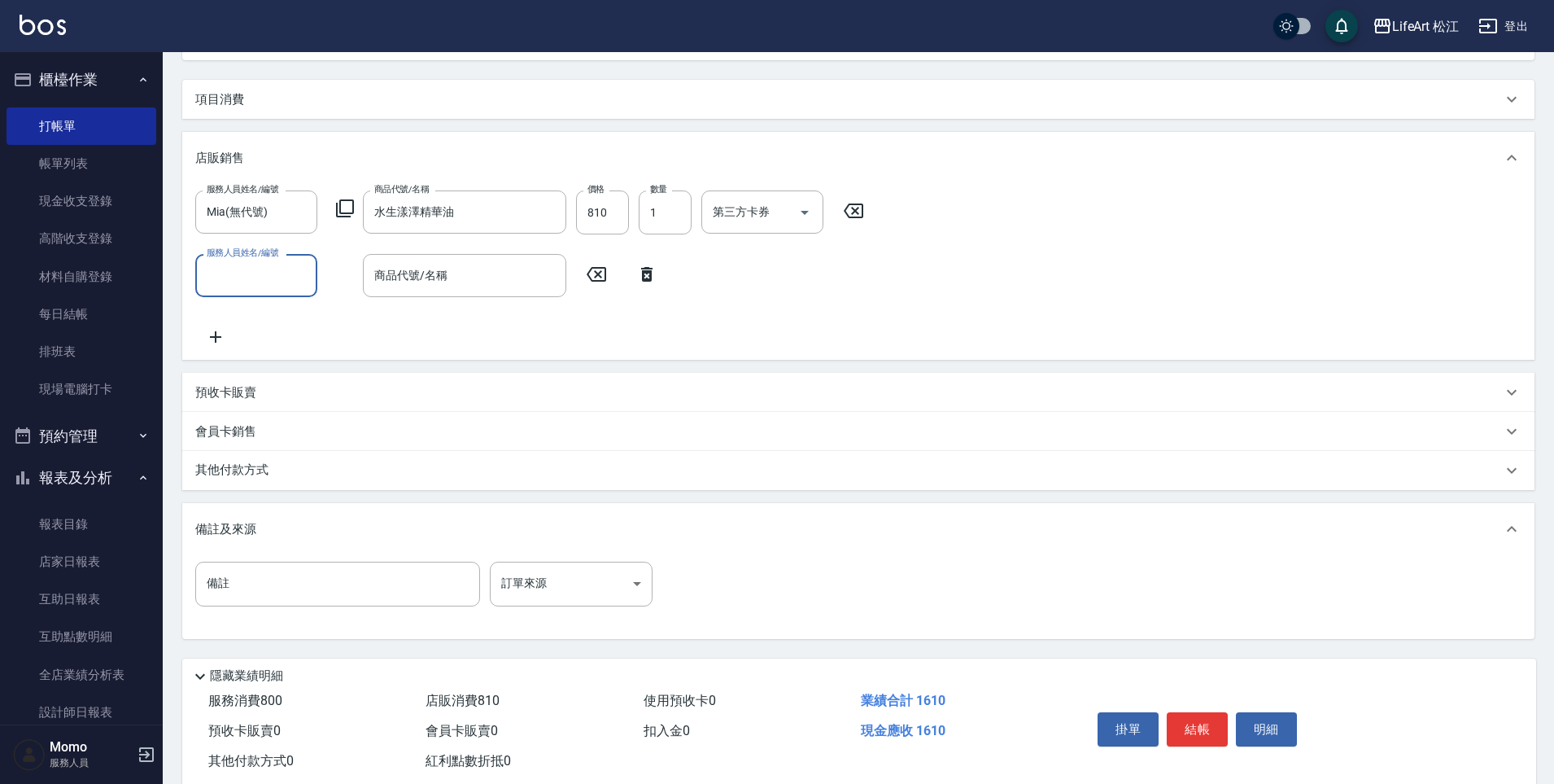
scroll to position [227, 0]
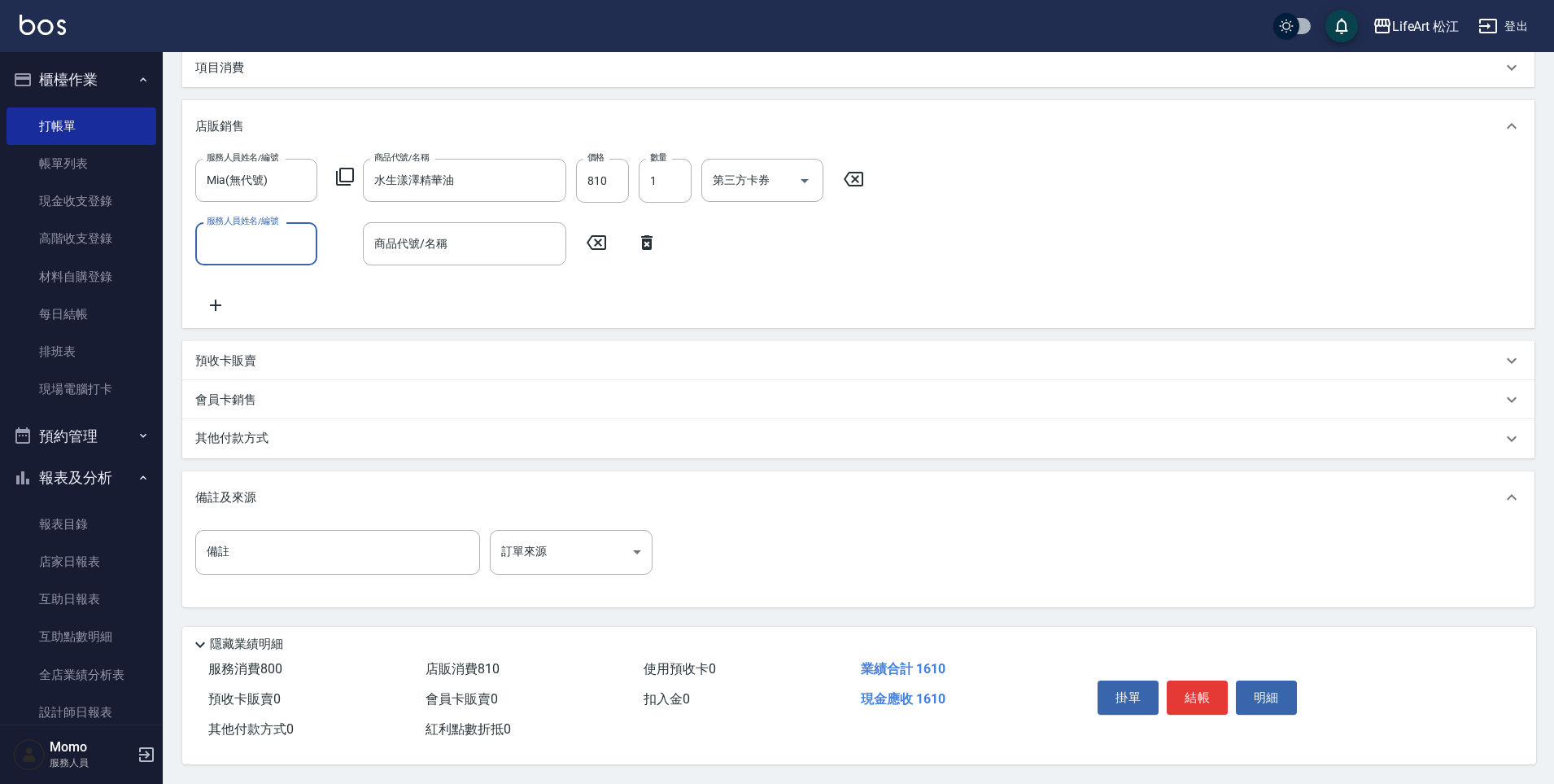
click at [238, 492] on p "備註及來源" at bounding box center [226, 497] width 61 height 17
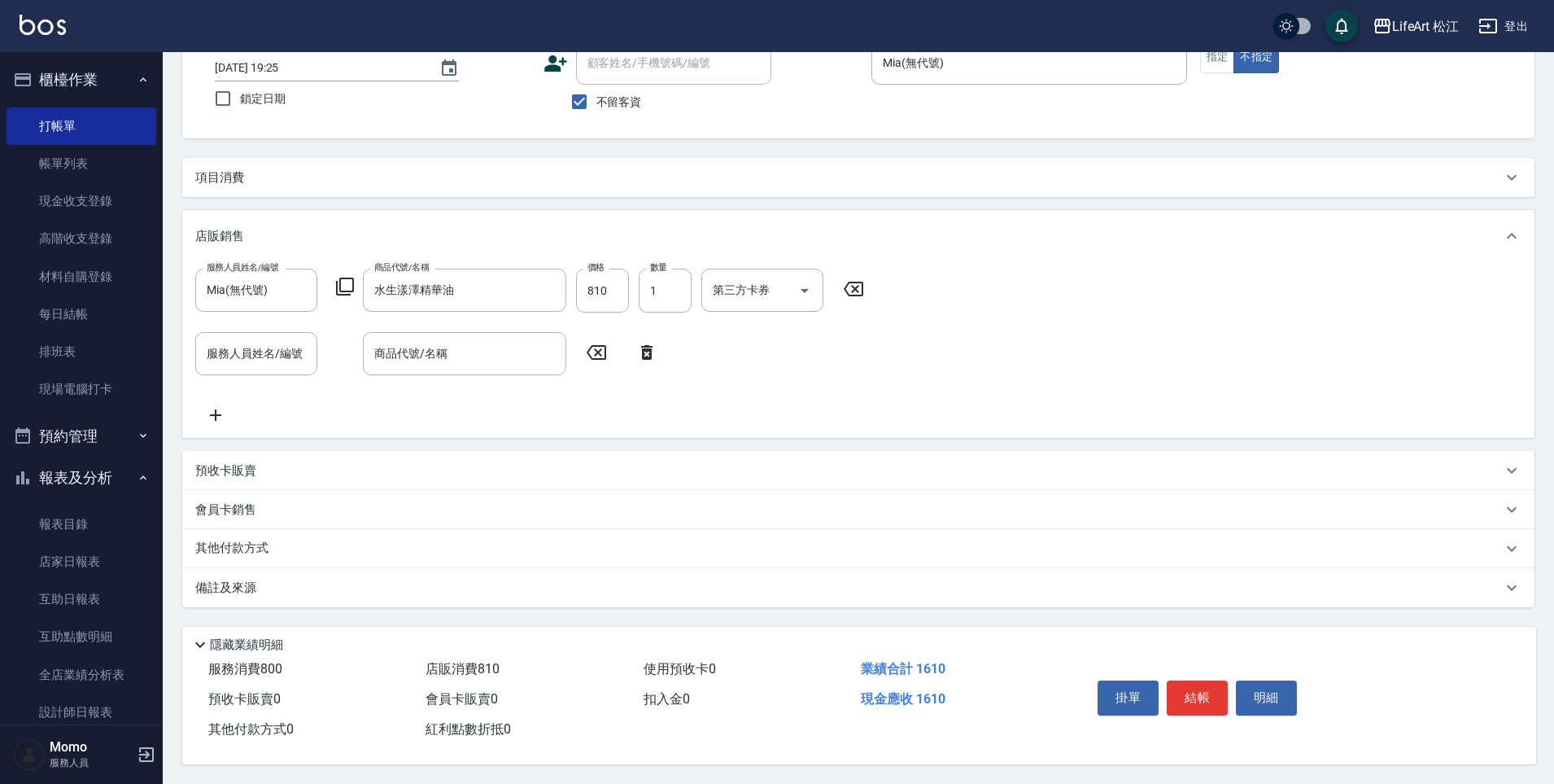
click at [246, 580] on p "備註及來源" at bounding box center [226, 588] width 61 height 17
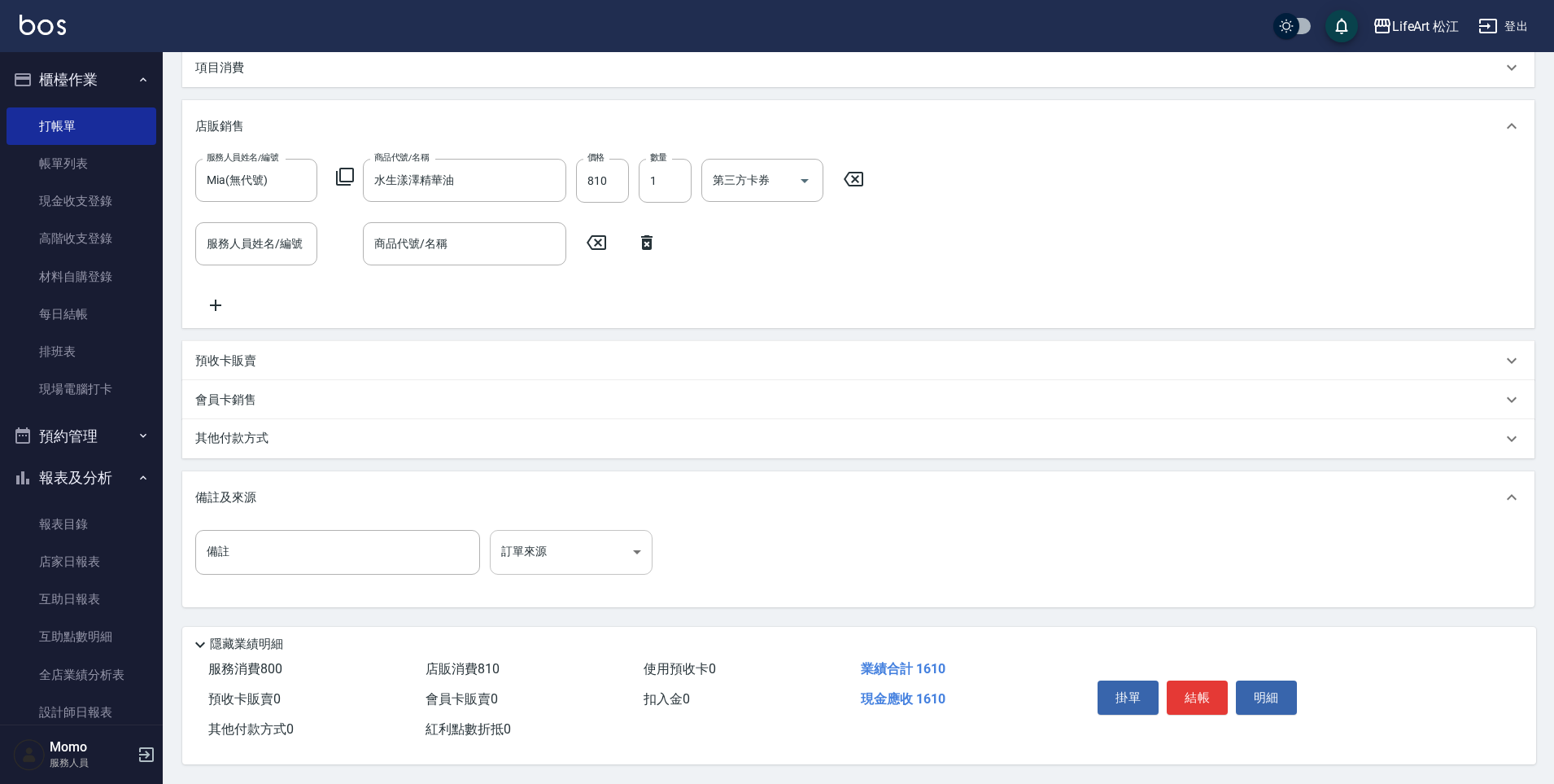
click at [528, 542] on body "LifeArt 松江 登出 櫃檯作業 打帳單 帳單列表 現金收支登錄 高階收支登錄 材料自購登錄 每日結帳 排班表 現場電腦打卡 預約管理 預約管理 單日預約…" at bounding box center [777, 282] width 1554 height 1003
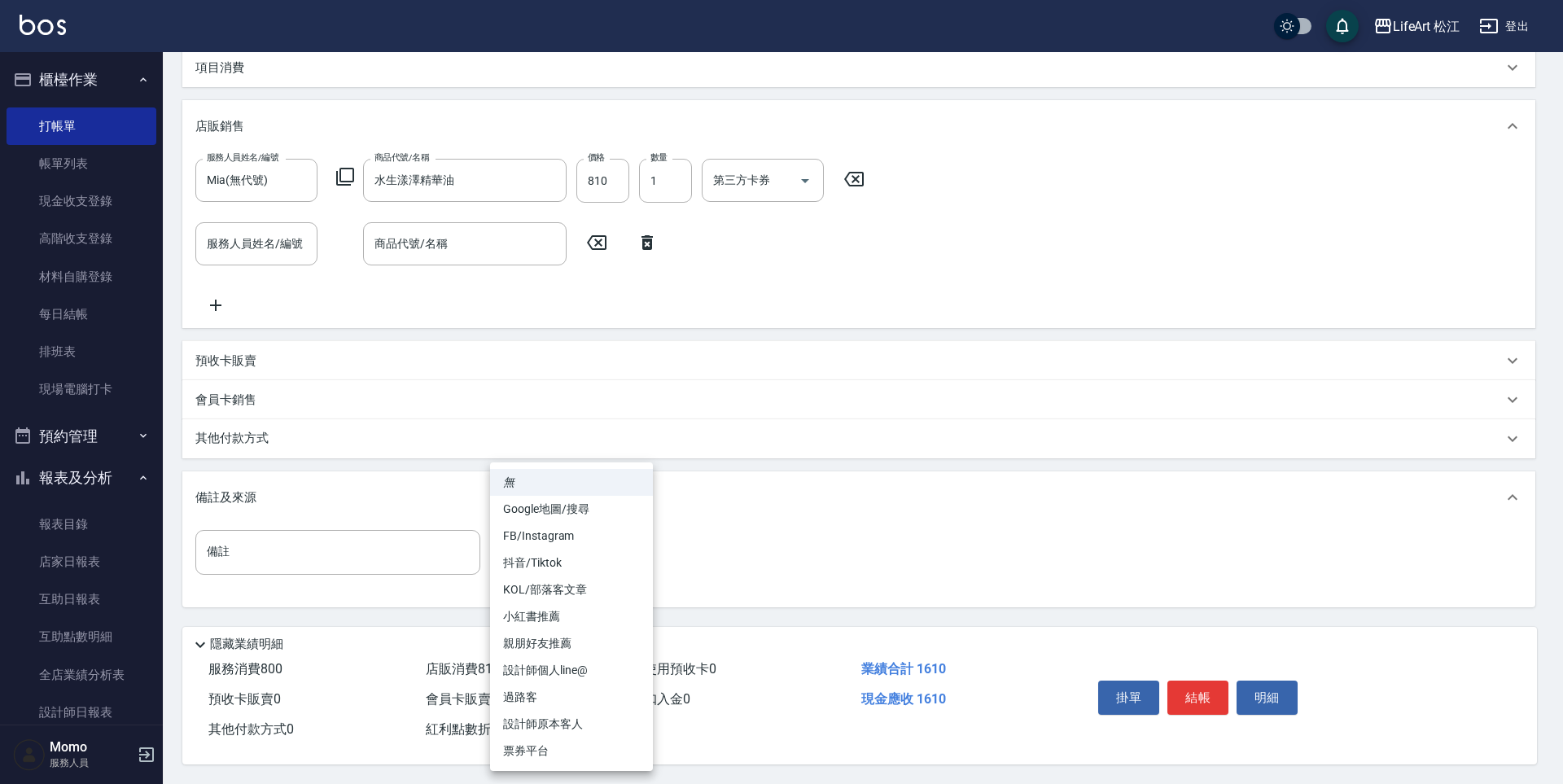
click at [553, 699] on li "過路客" at bounding box center [572, 696] width 163 height 27
type input "過路客"
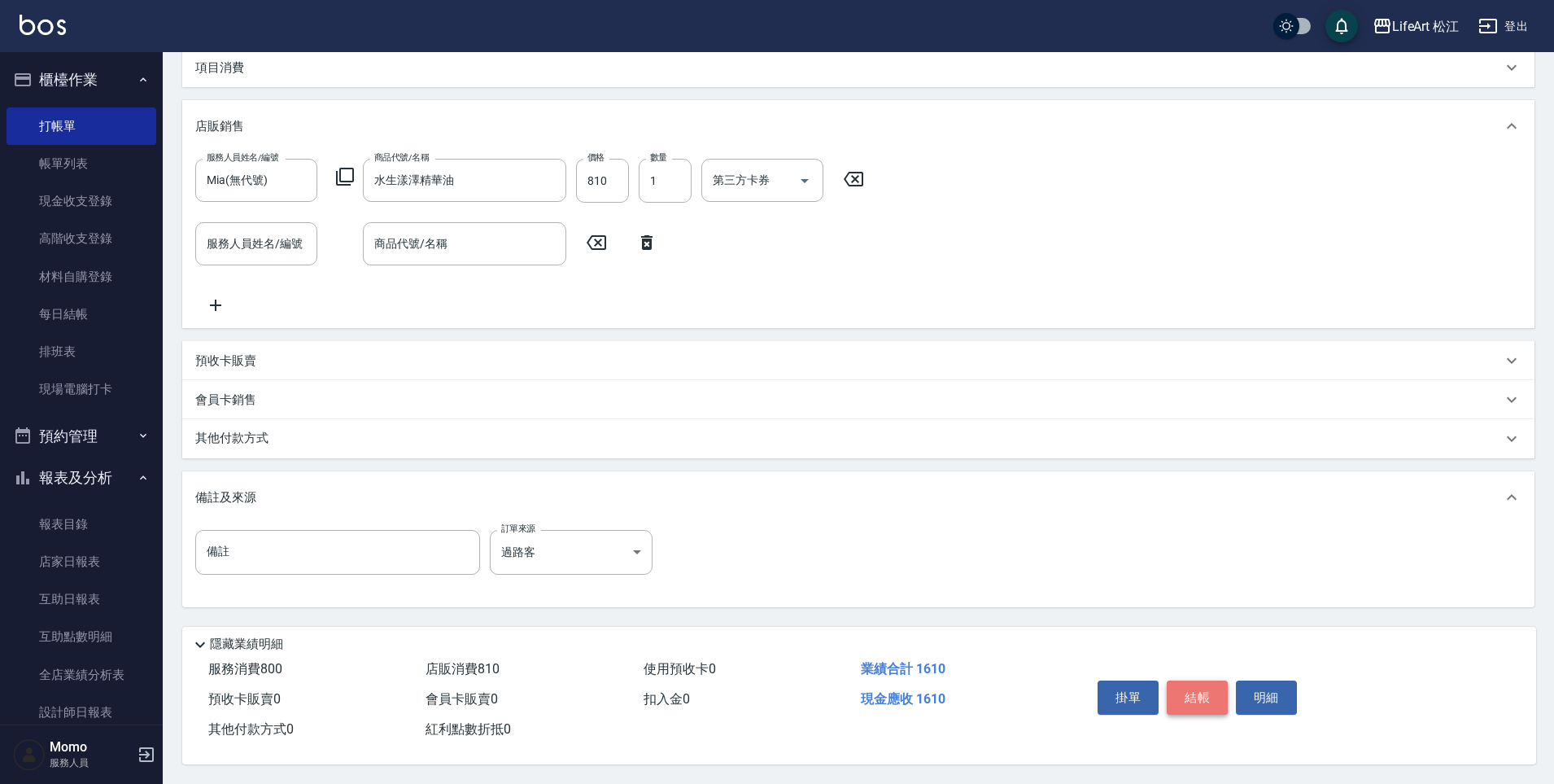
click at [1189, 690] on button "結帳" at bounding box center [1197, 697] width 61 height 35
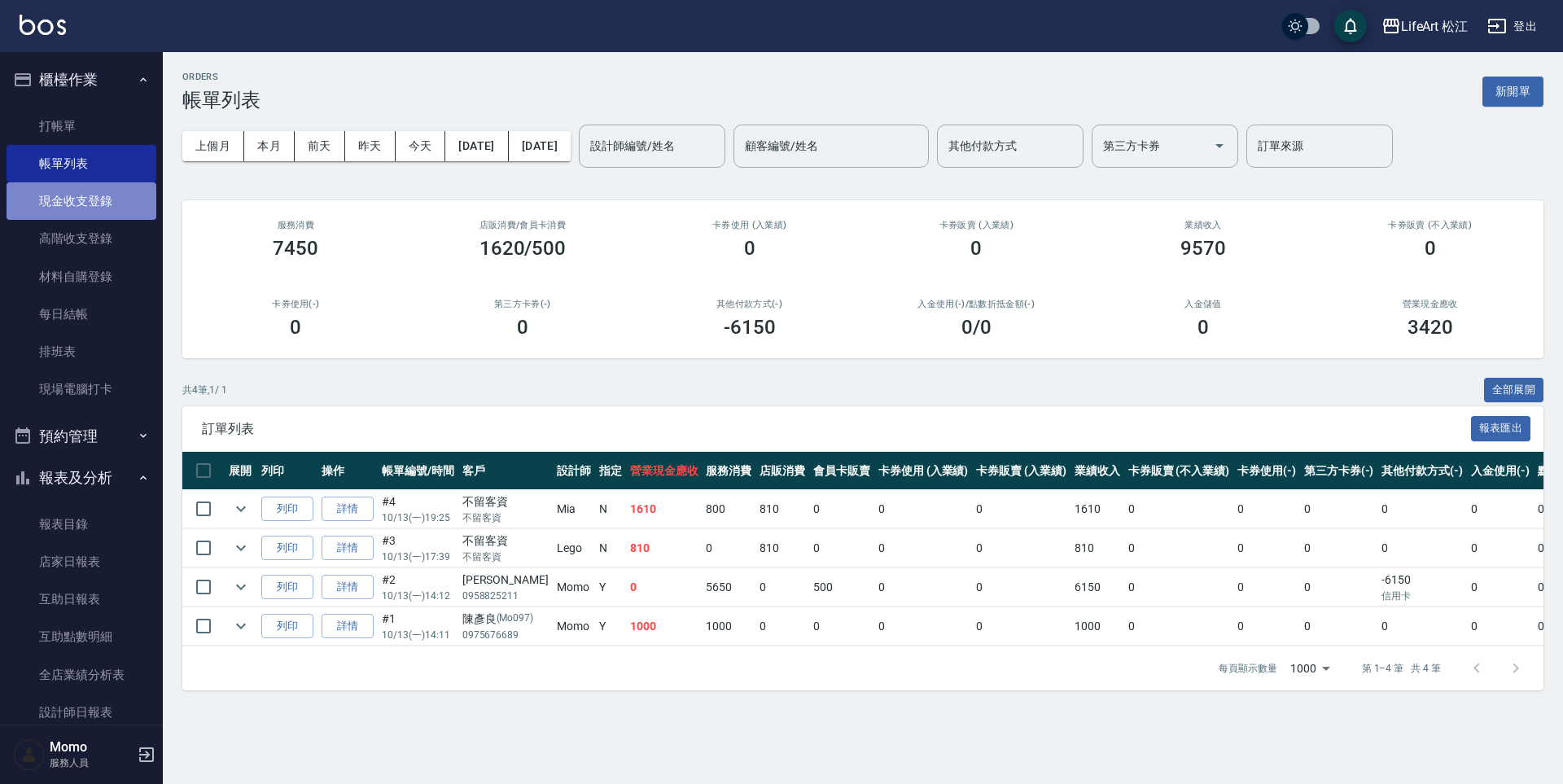
click at [84, 193] on link "現金收支登錄" at bounding box center [81, 201] width 150 height 37
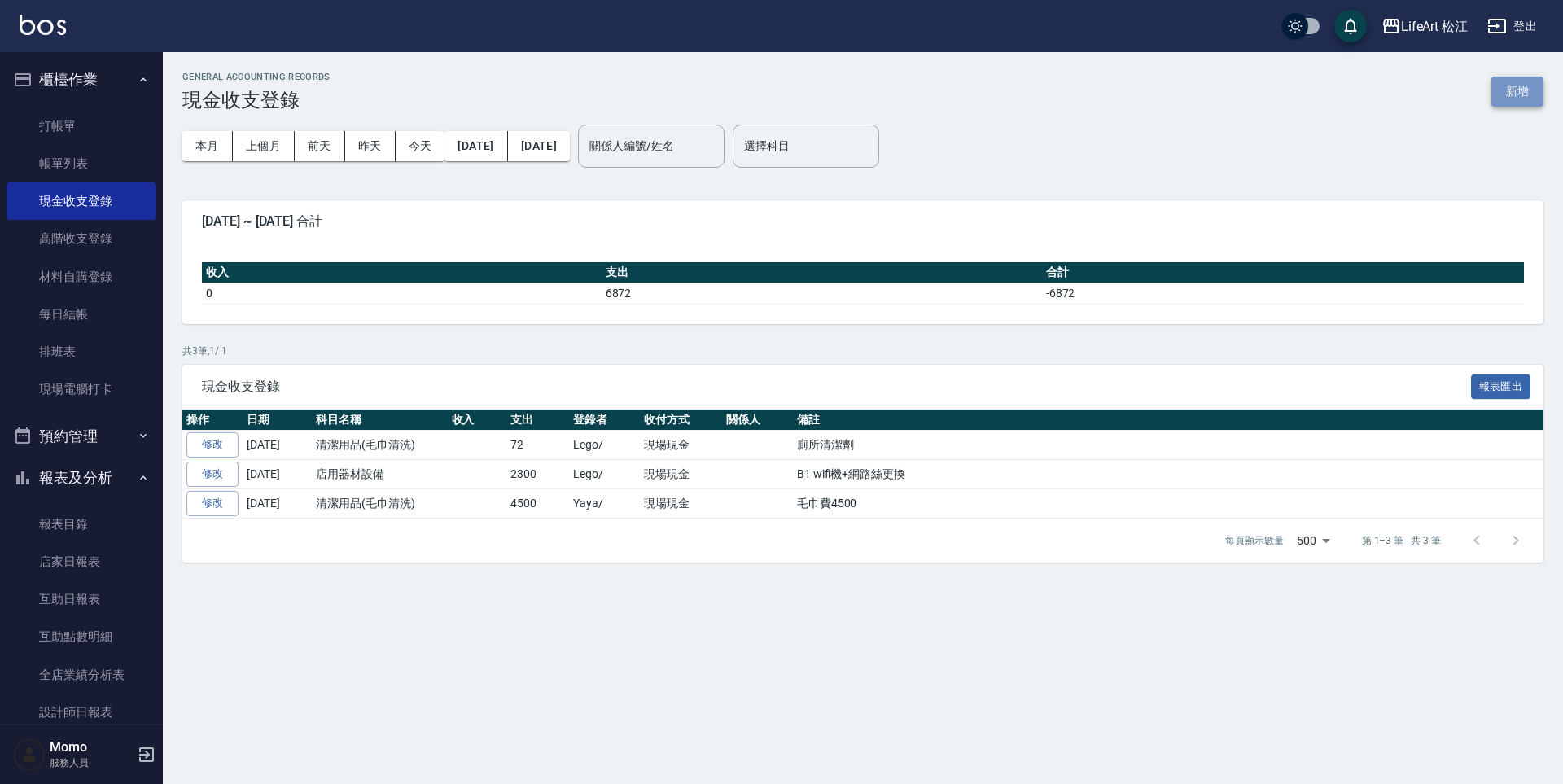
click at [1502, 89] on button "新增" at bounding box center [1517, 91] width 52 height 30
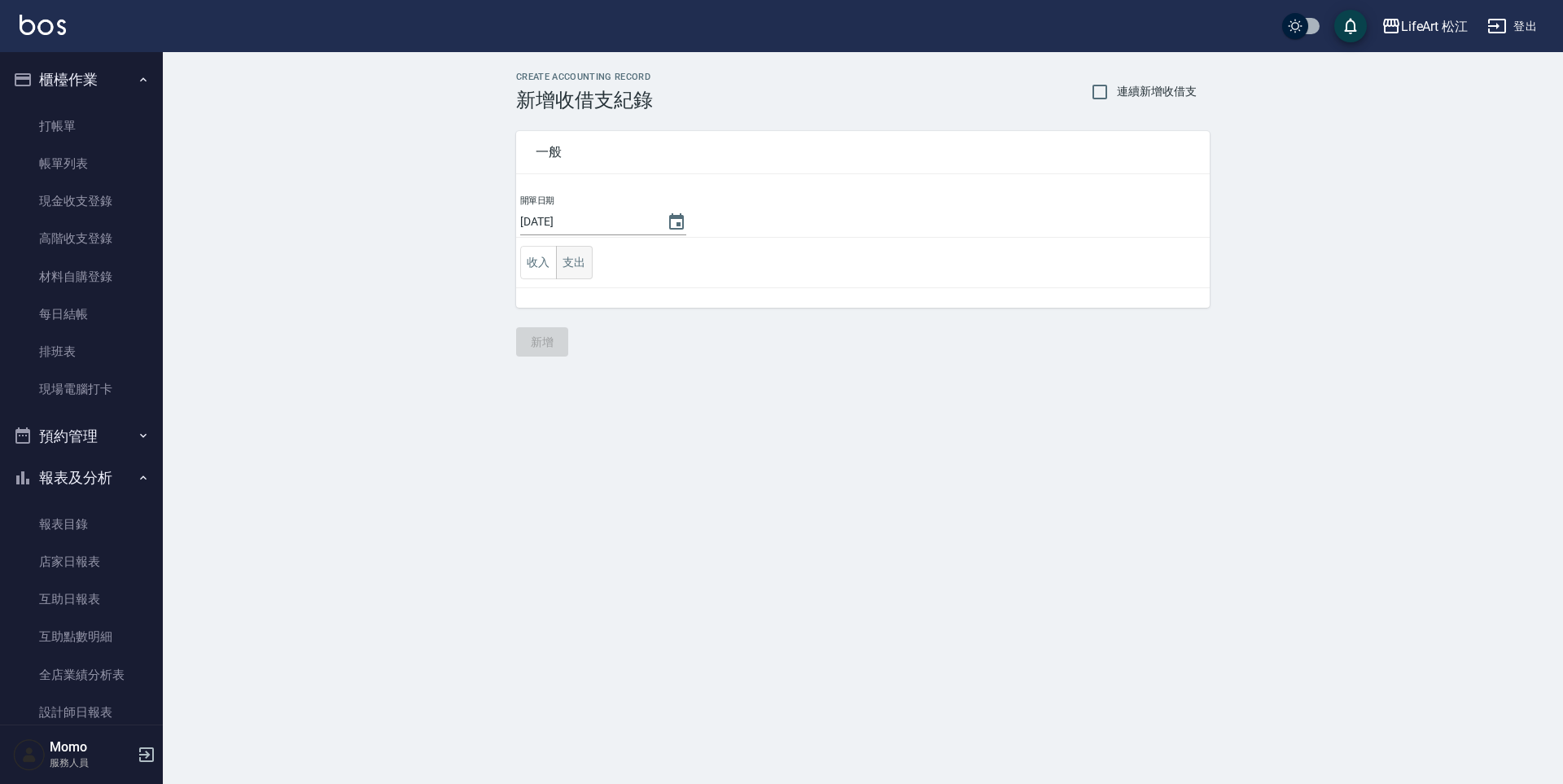
click at [581, 260] on button "支出" at bounding box center [574, 263] width 36 height 34
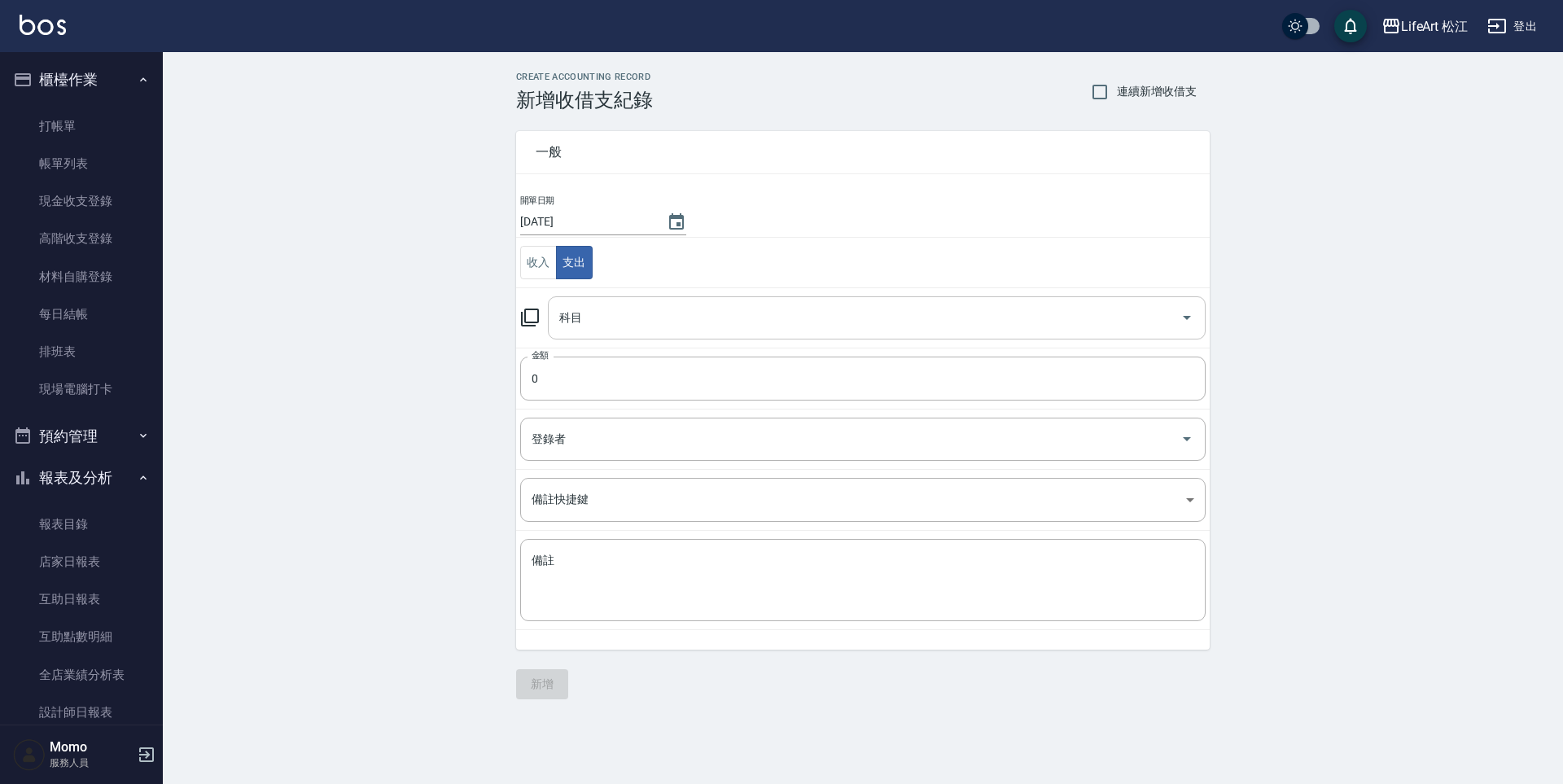
click at [603, 326] on input "科目" at bounding box center [864, 318] width 619 height 28
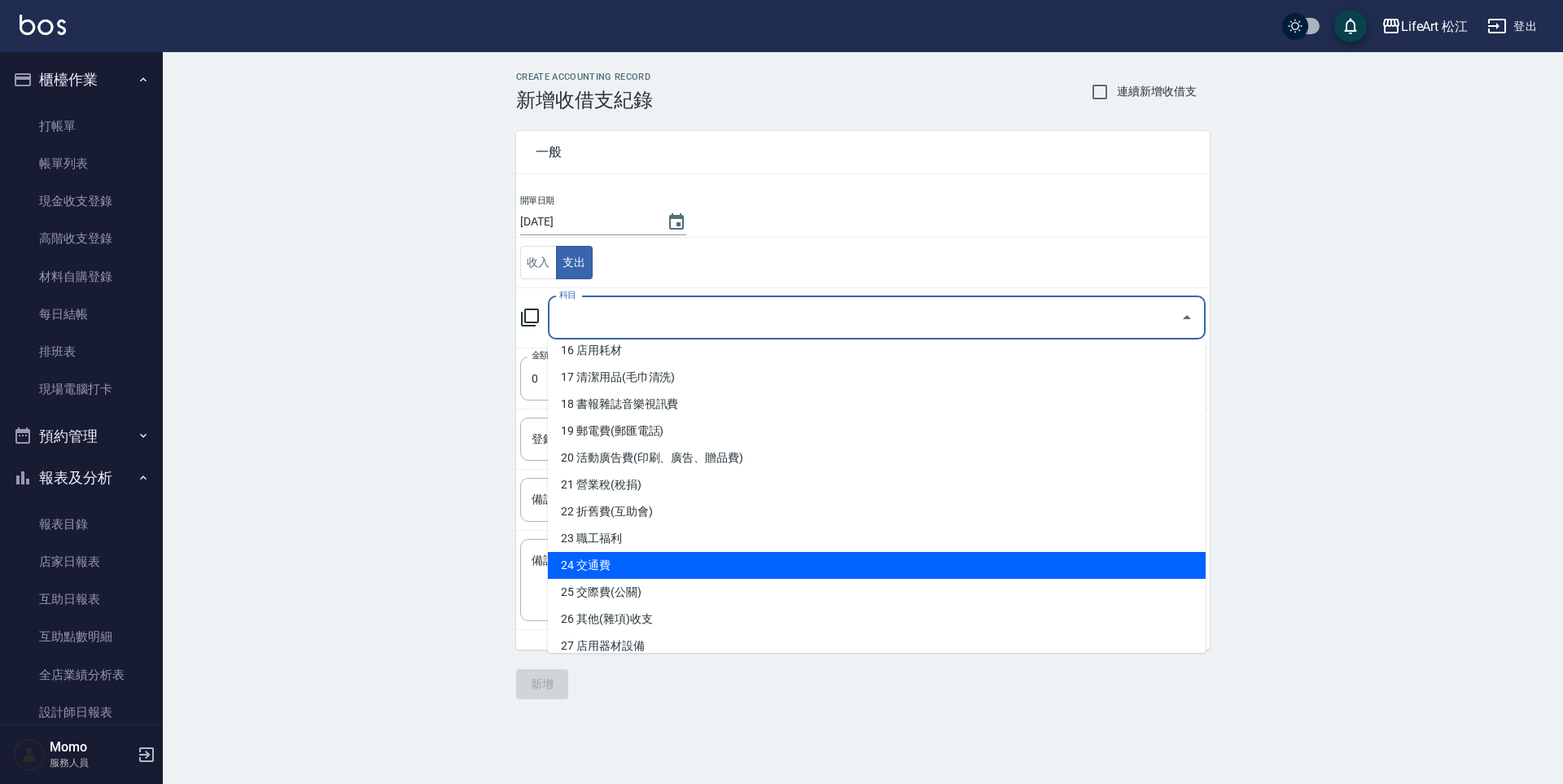
scroll to position [426, 0]
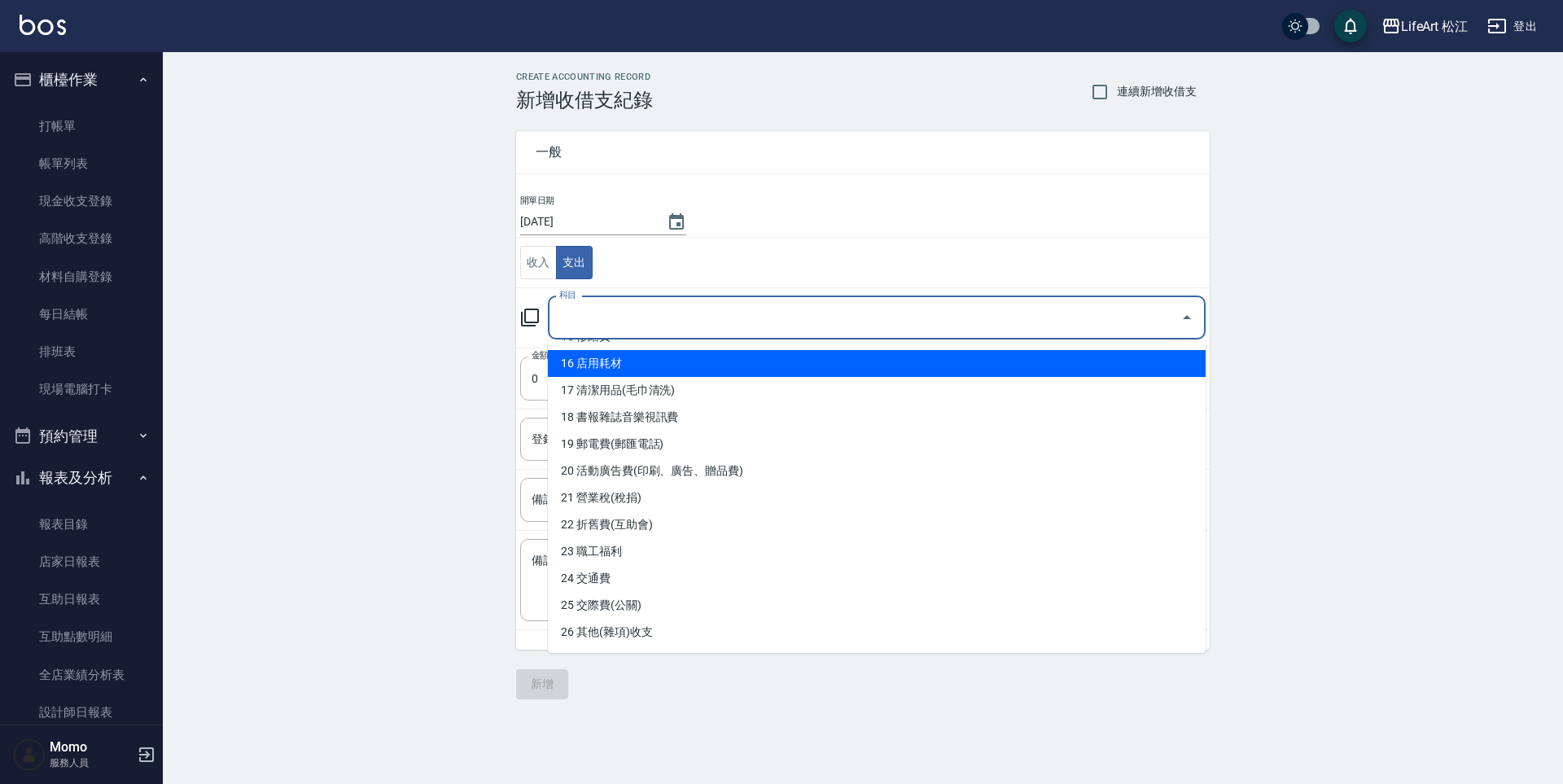
drag, startPoint x: 724, startPoint y: 366, endPoint x: 724, endPoint y: 279, distance: 87.0
click at [724, 279] on body "LifeArt 松江 登出 櫃檯作業 打帳單 帳單列表 現金收支登錄 高階收支登錄 材料自購登錄 每日結帳 排班表 現場電腦打卡 預約管理 預約管理 單日預約…" at bounding box center [782, 392] width 1563 height 784
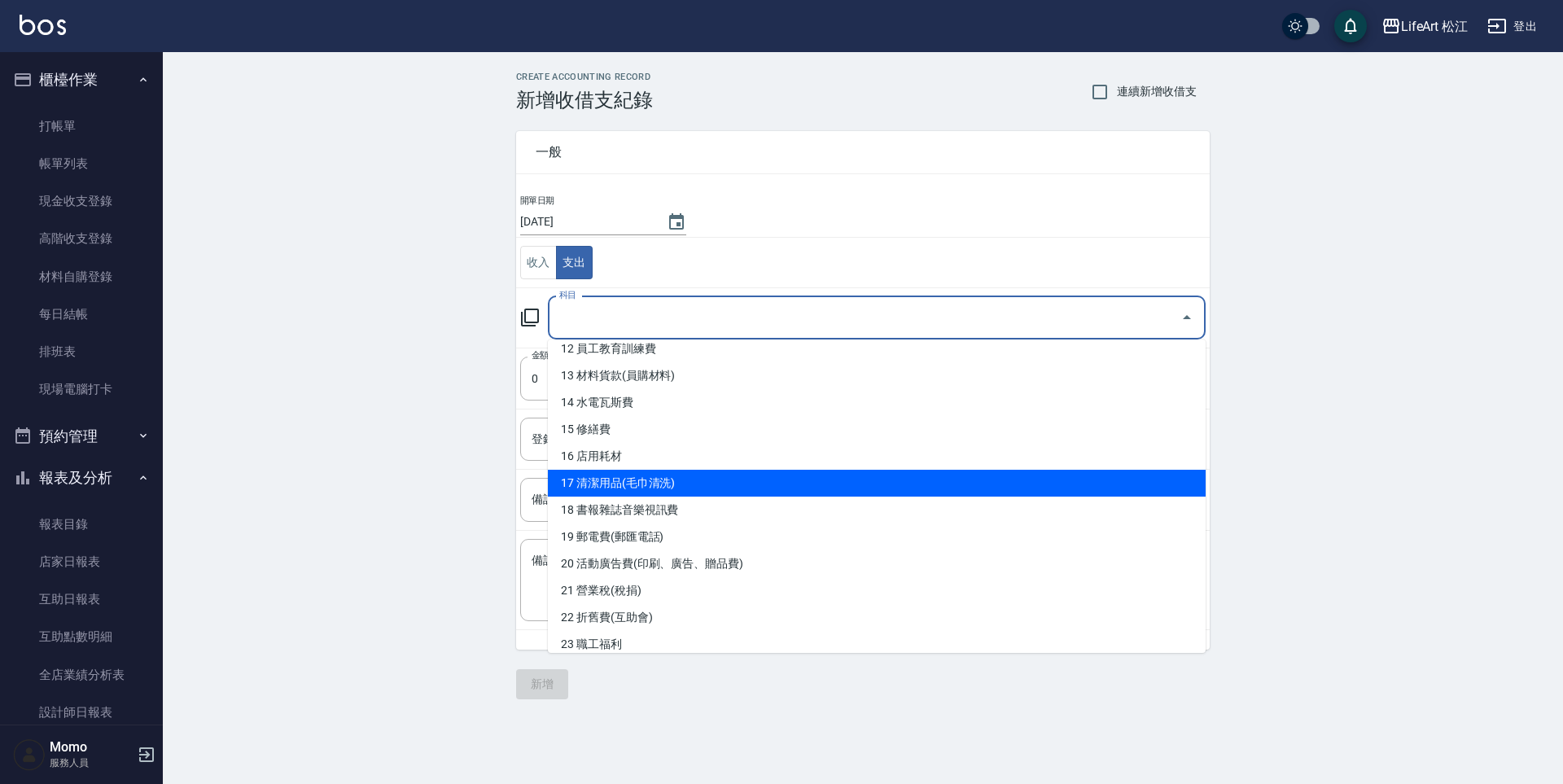
scroll to position [316, 0]
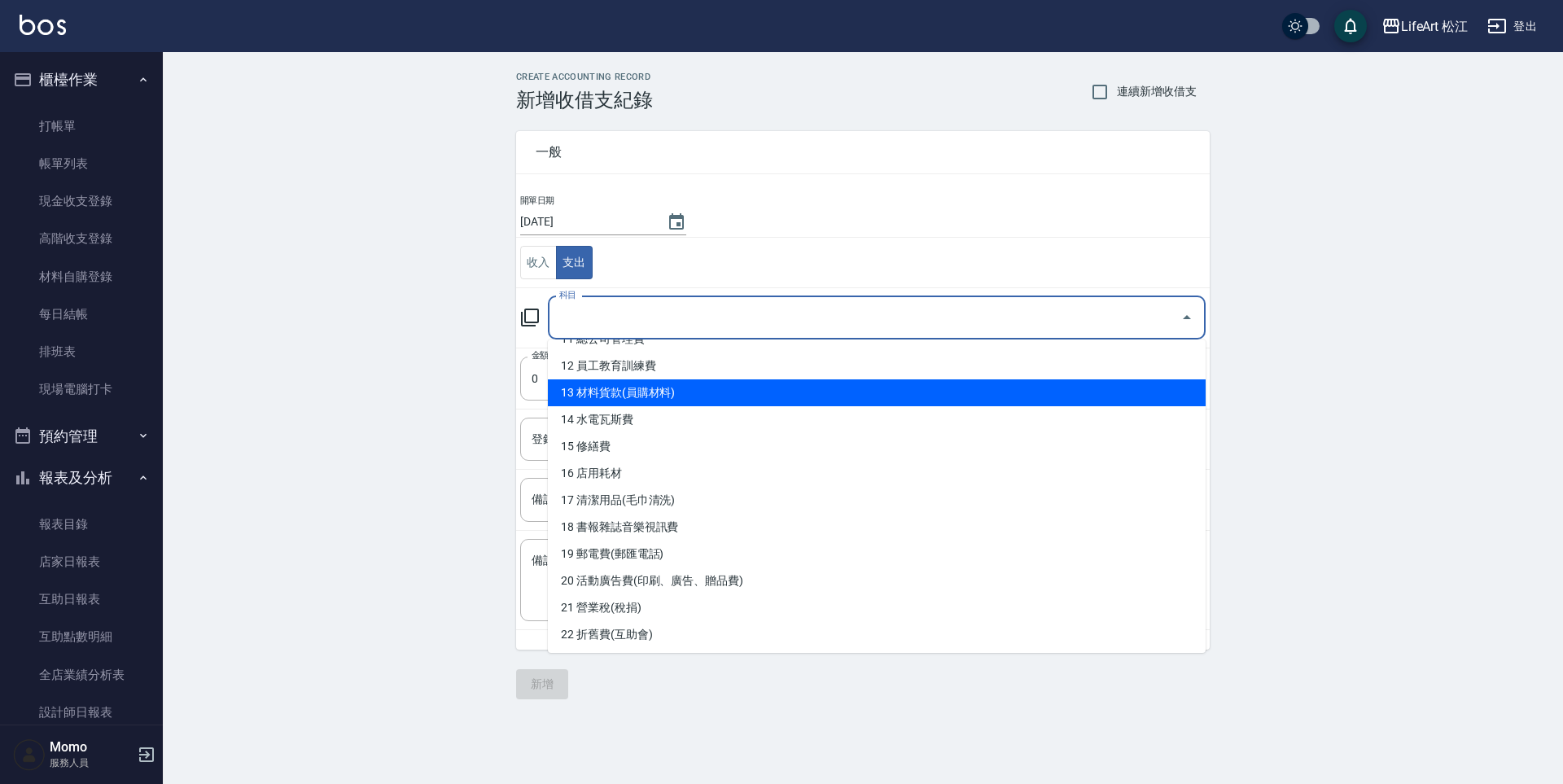
click at [700, 391] on li "13 材料貨款(員購材料)" at bounding box center [876, 393] width 658 height 27
type input "13 材料貨款(員購材料)"
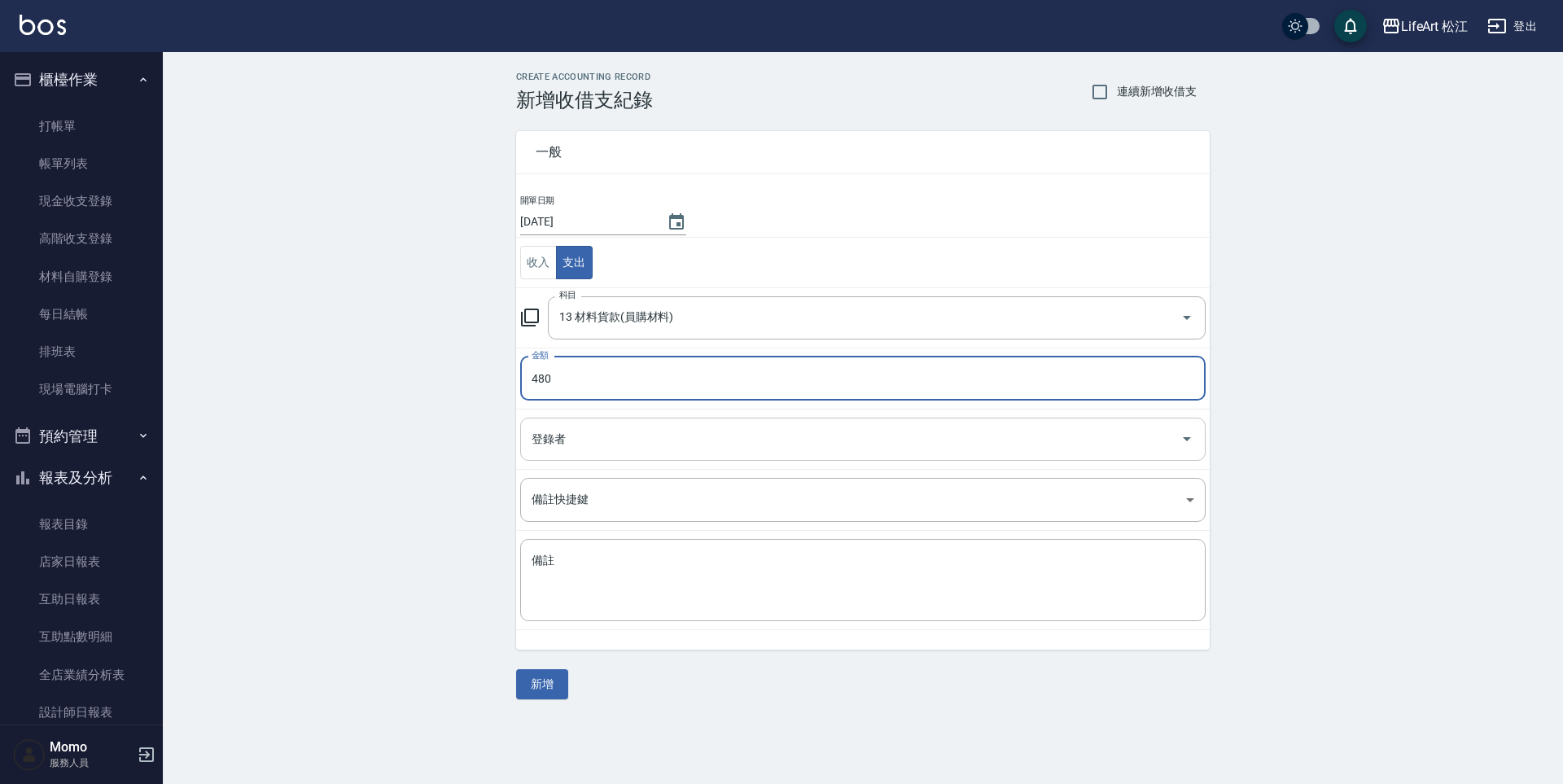
type input "480"
click at [617, 439] on input "登錄者" at bounding box center [851, 439] width 646 height 28
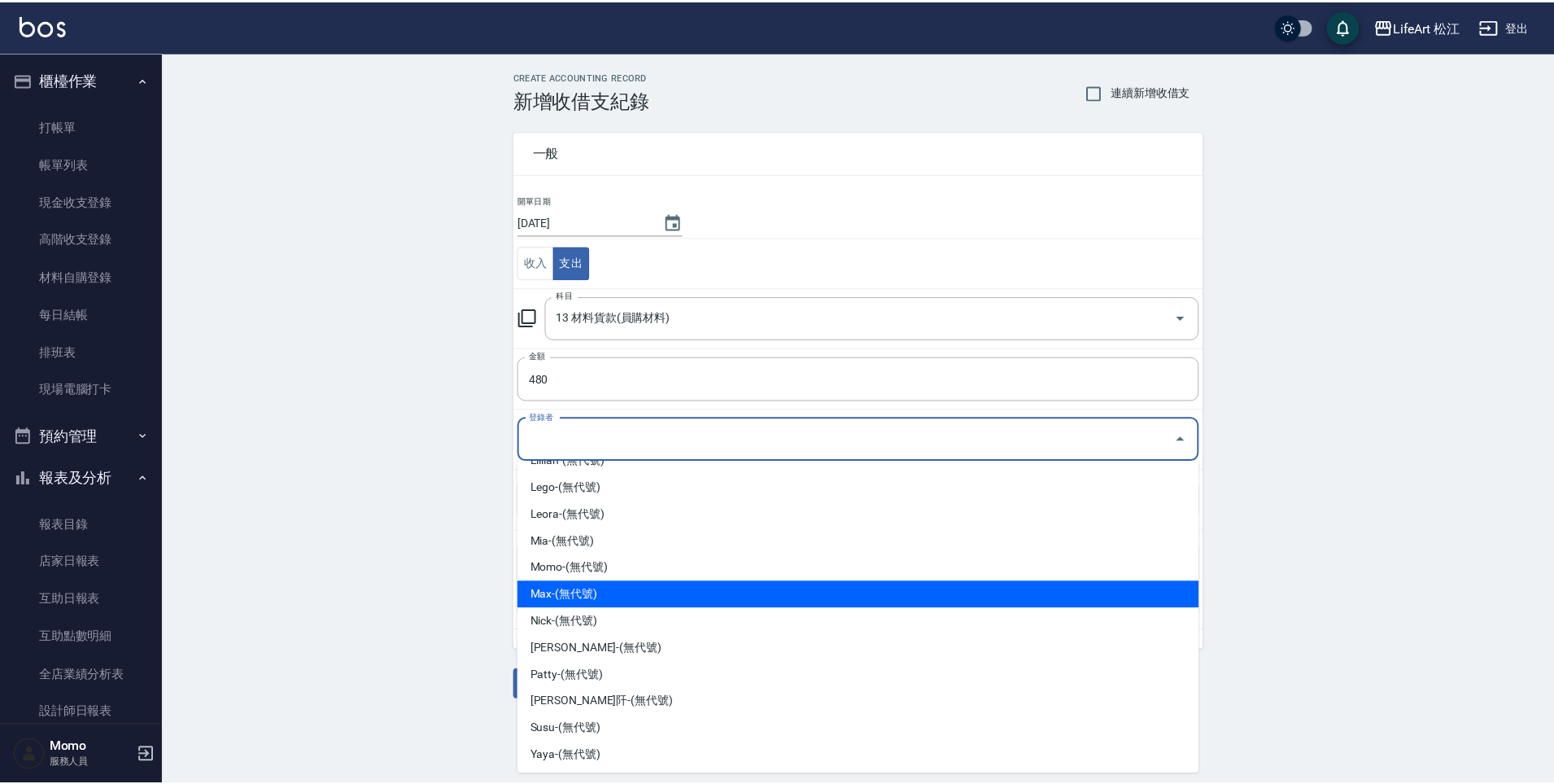
scroll to position [183, 0]
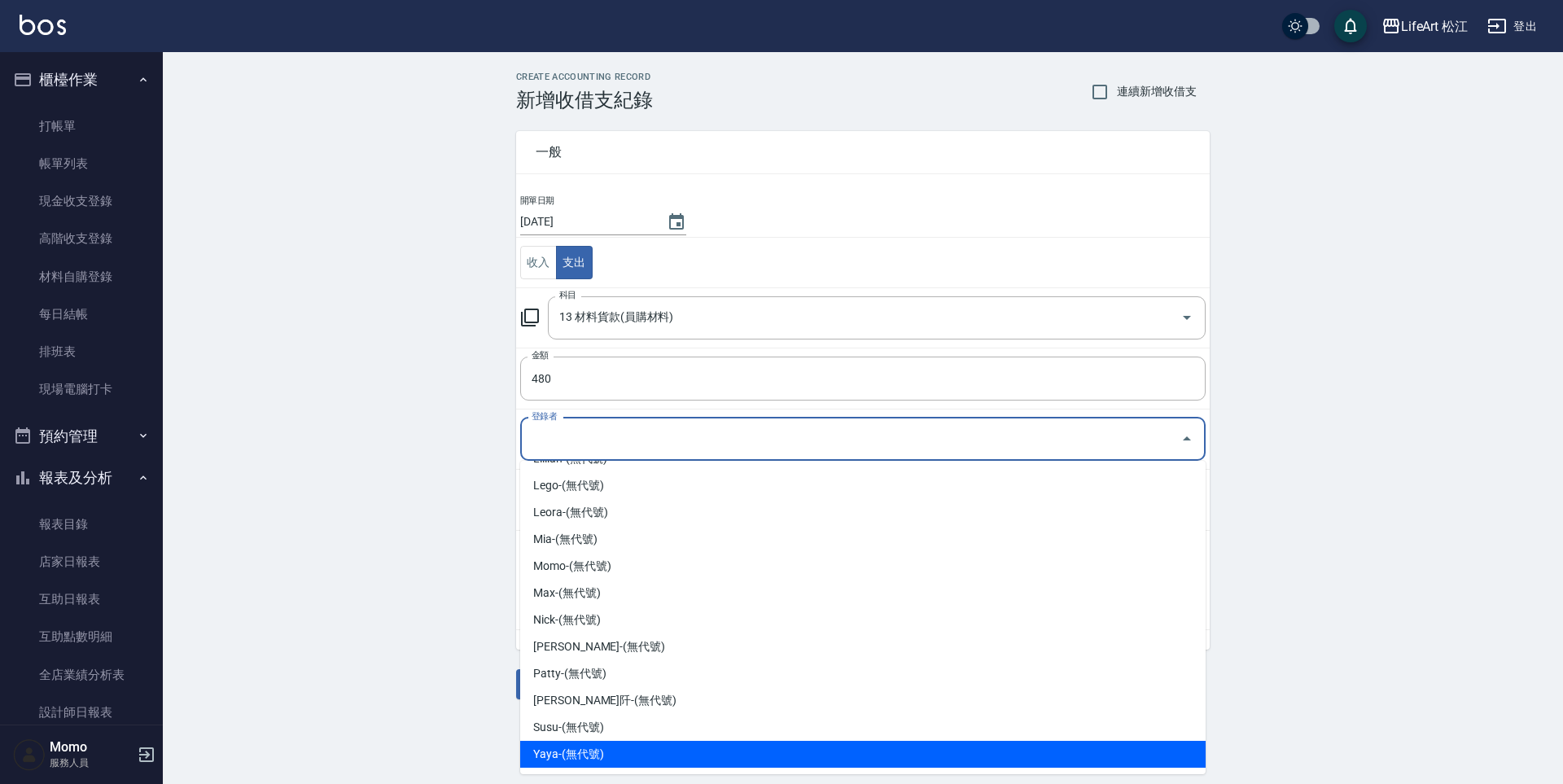
click at [672, 764] on li "Yaya-(無代號)" at bounding box center [863, 754] width 685 height 27
type input "Yaya-(無代號)"
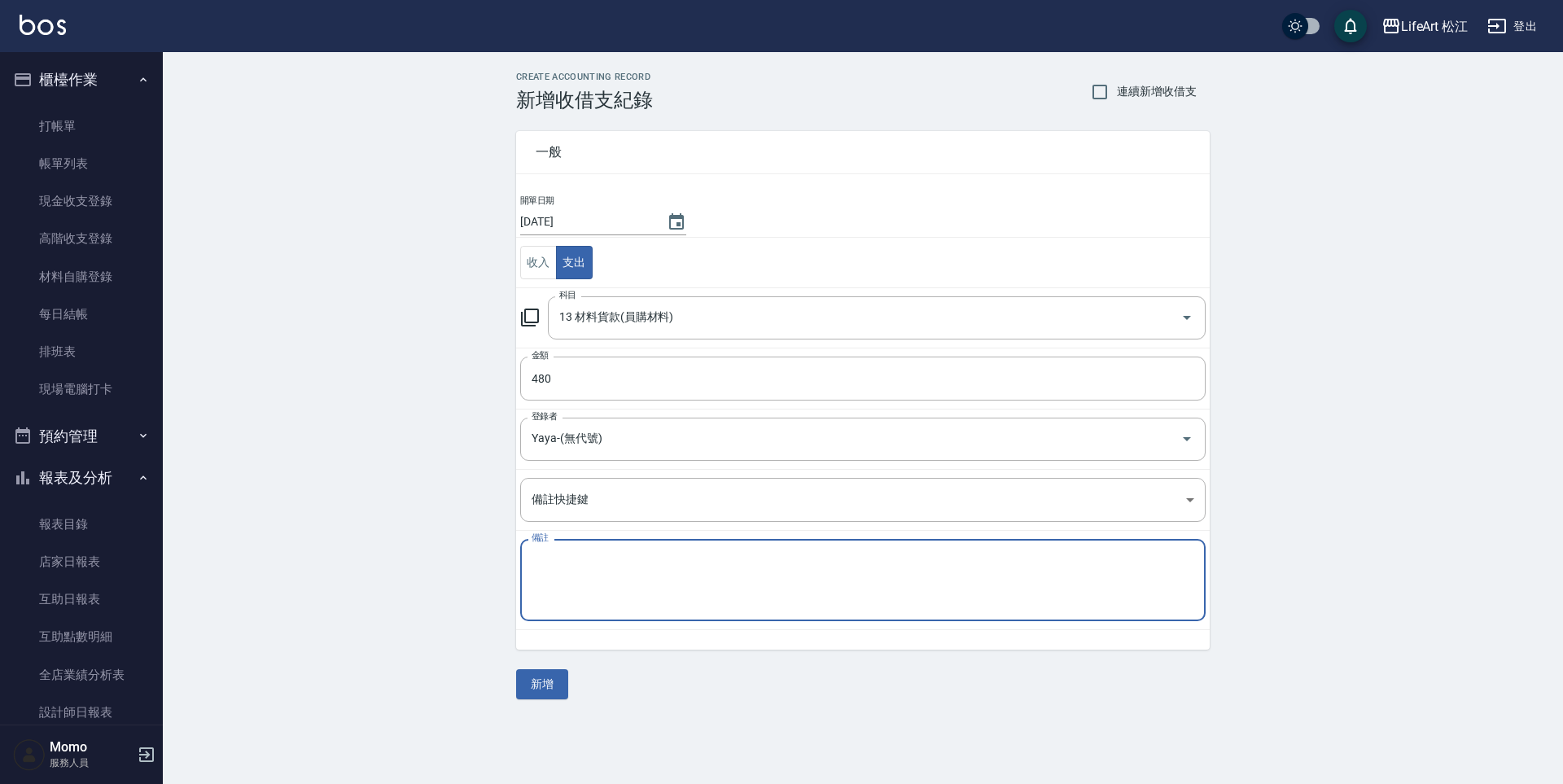
click at [612, 578] on textarea "備註" at bounding box center [863, 580] width 663 height 56
type textarea "ㄋ"
type textarea "space調貨480"
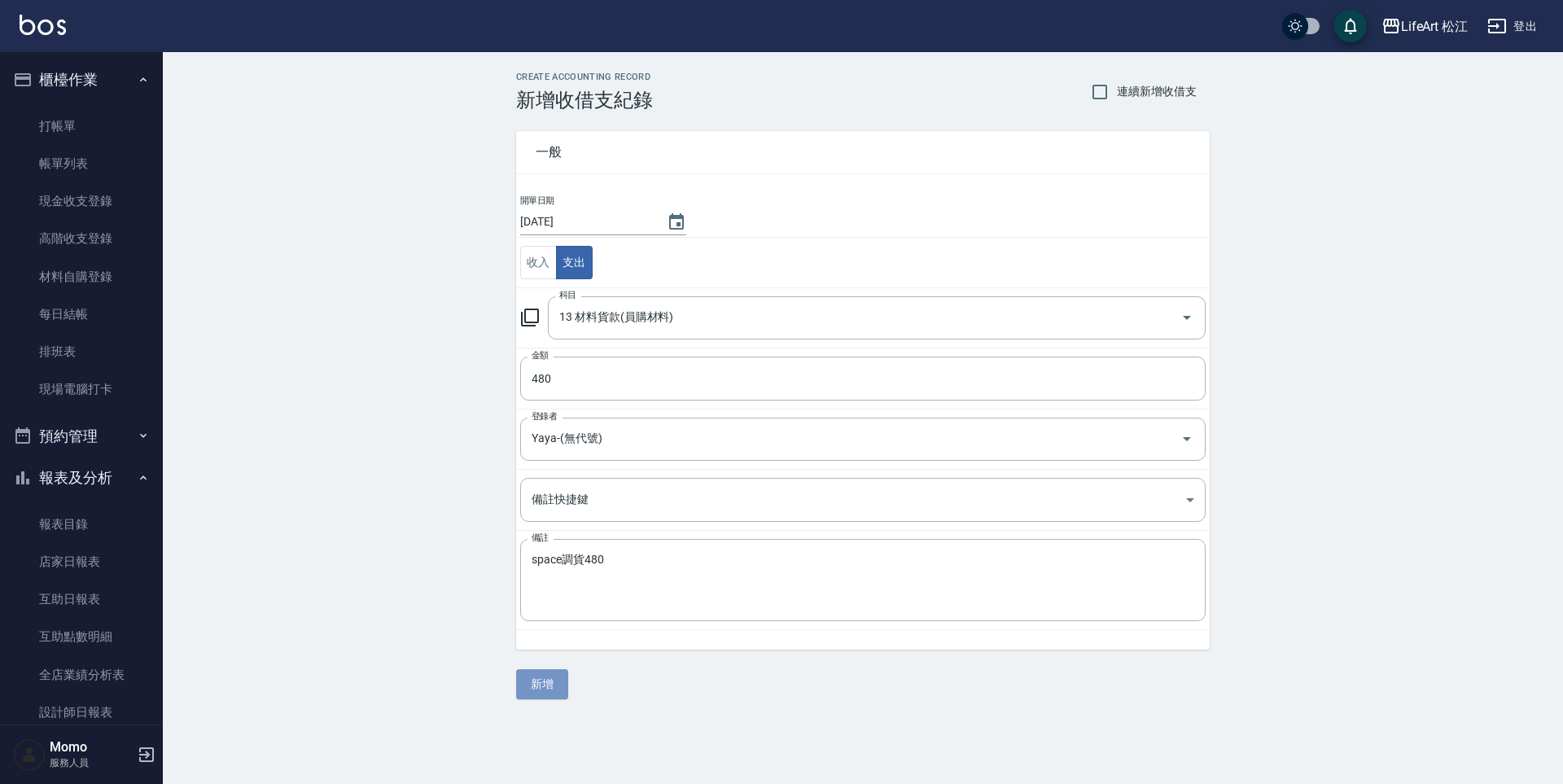
click at [548, 688] on button "新增" at bounding box center [542, 684] width 52 height 30
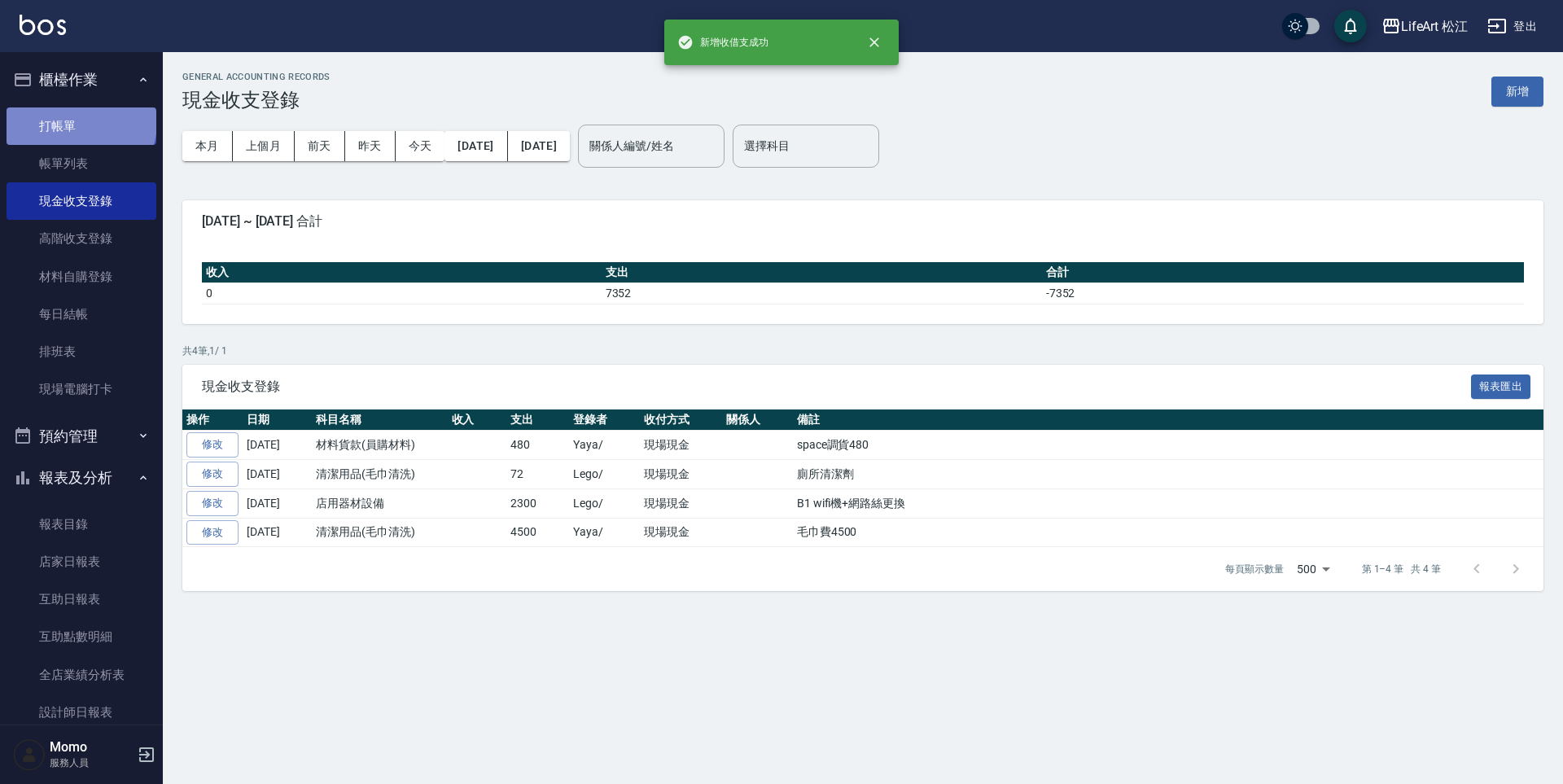
click at [80, 122] on link "打帳單" at bounding box center [81, 126] width 150 height 37
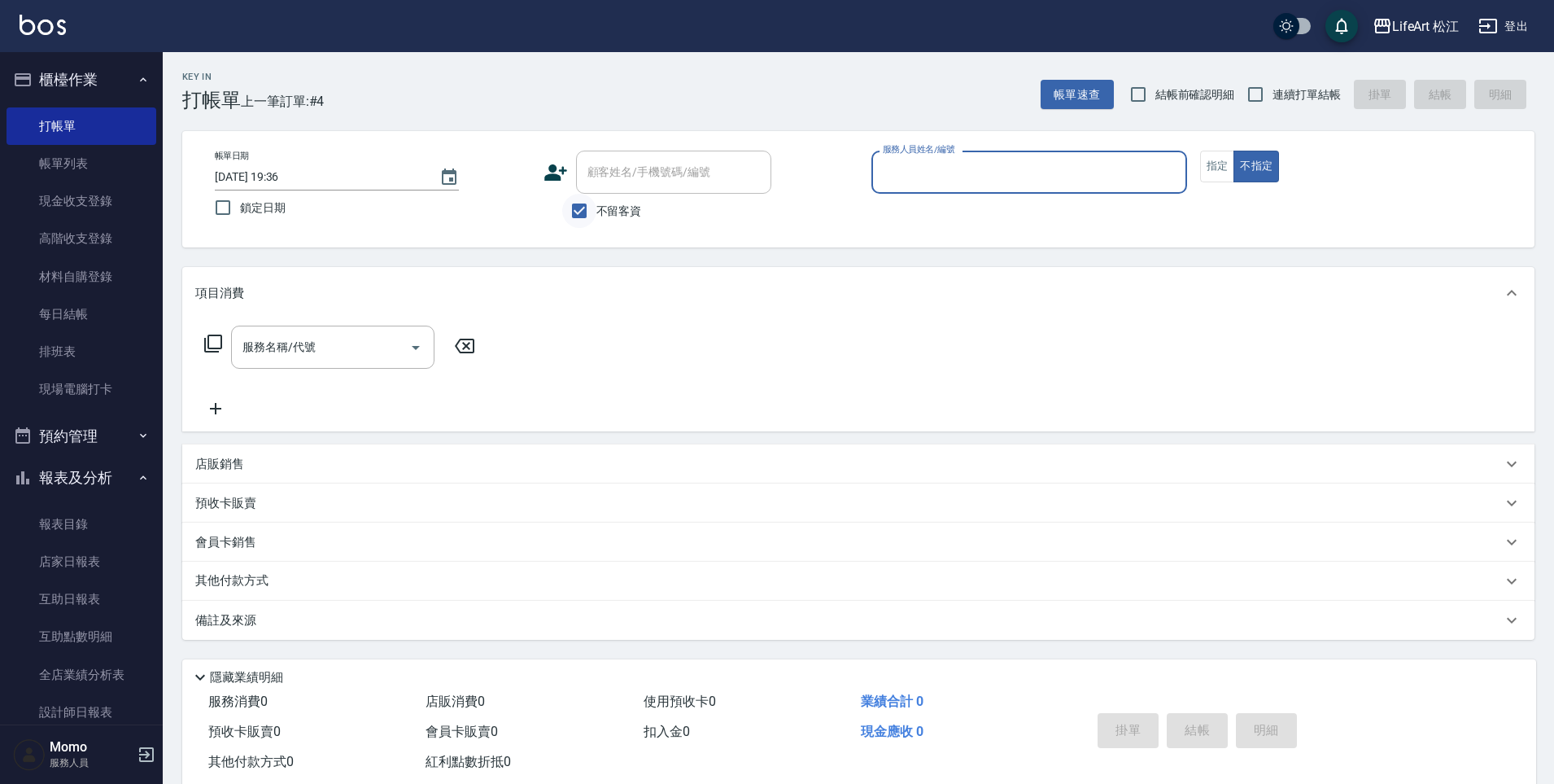
click at [586, 208] on input "不留客資" at bounding box center [579, 211] width 35 height 35
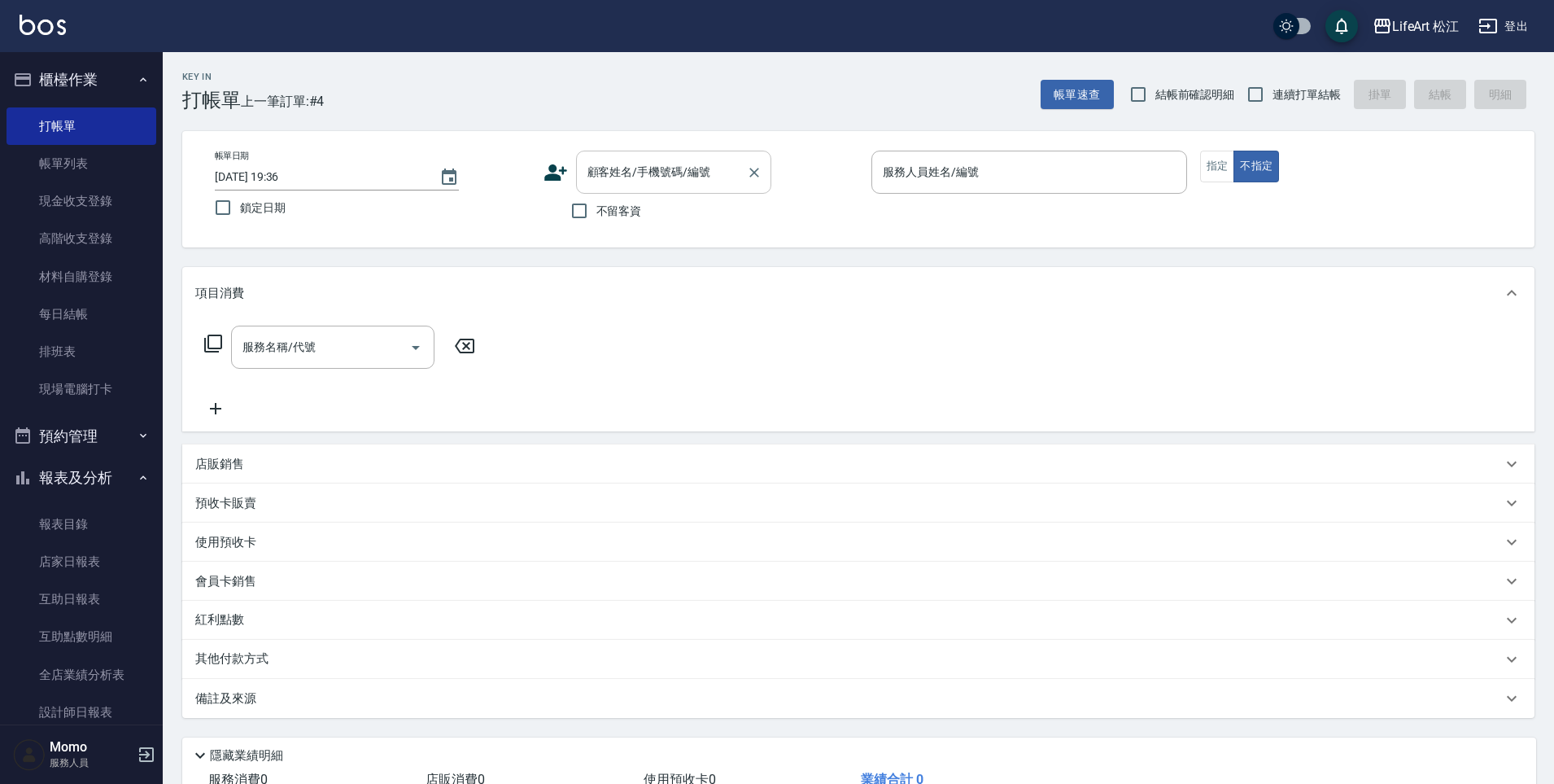
click at [623, 175] on input "顧客姓名/手機號碼/編號" at bounding box center [661, 172] width 157 height 28
click at [590, 204] on input "不留客資" at bounding box center [579, 211] width 35 height 35
checkbox input "true"
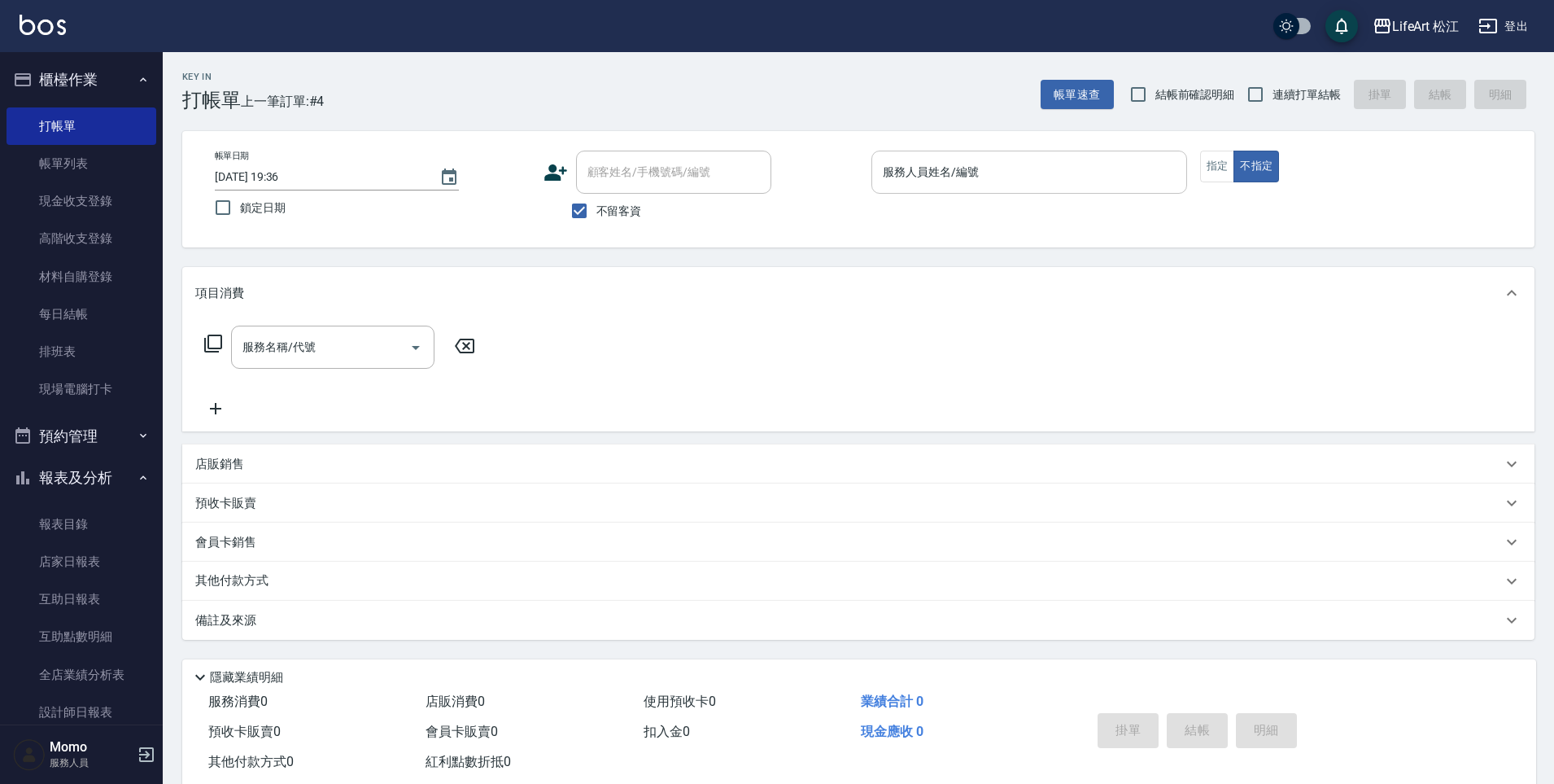
click at [951, 173] on input "服務人員姓名/編號" at bounding box center [1029, 172] width 301 height 28
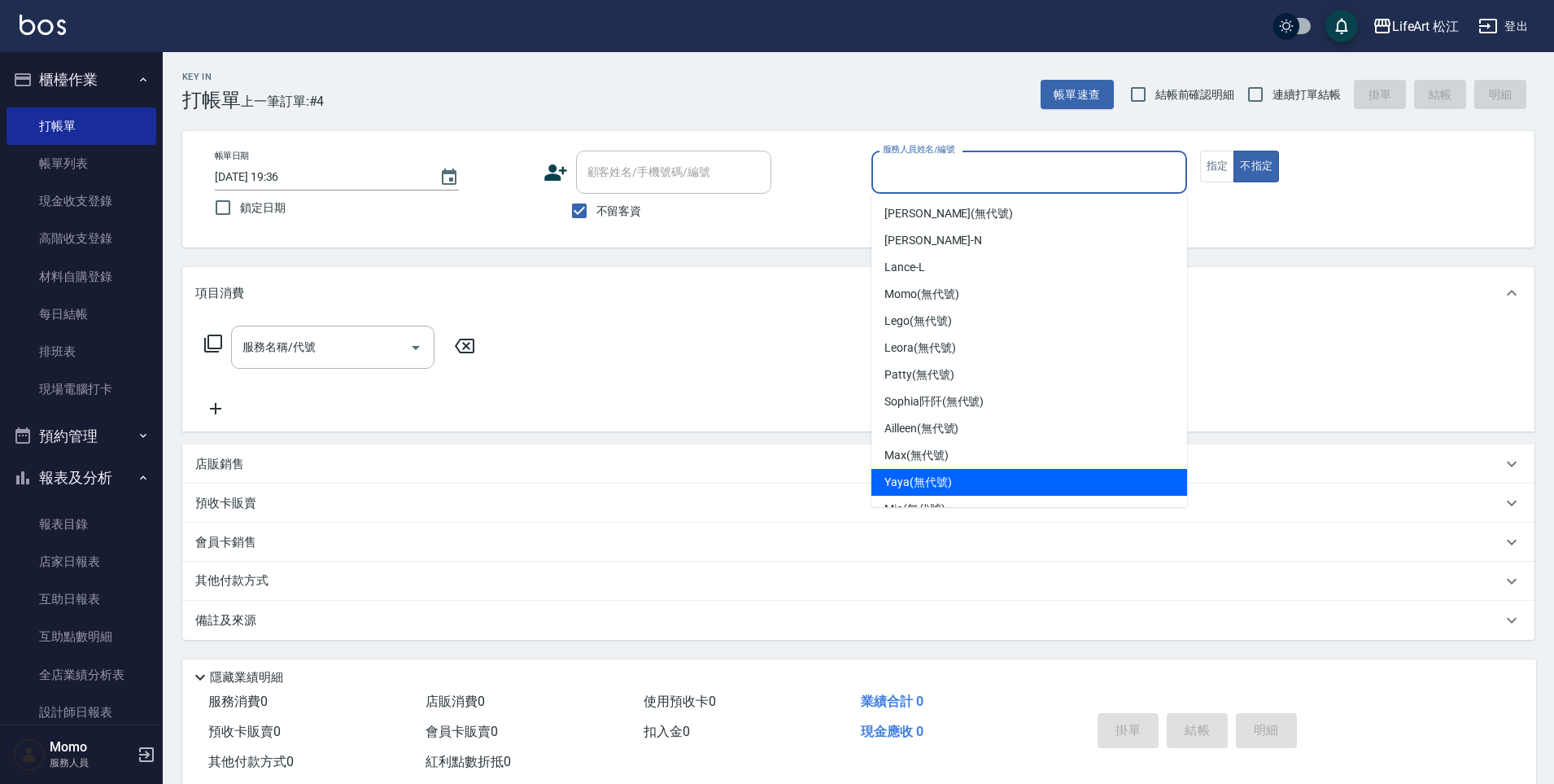
click at [965, 477] on div "Yaya (無代號)" at bounding box center [1029, 482] width 316 height 27
type input "Yaya(無代號)"
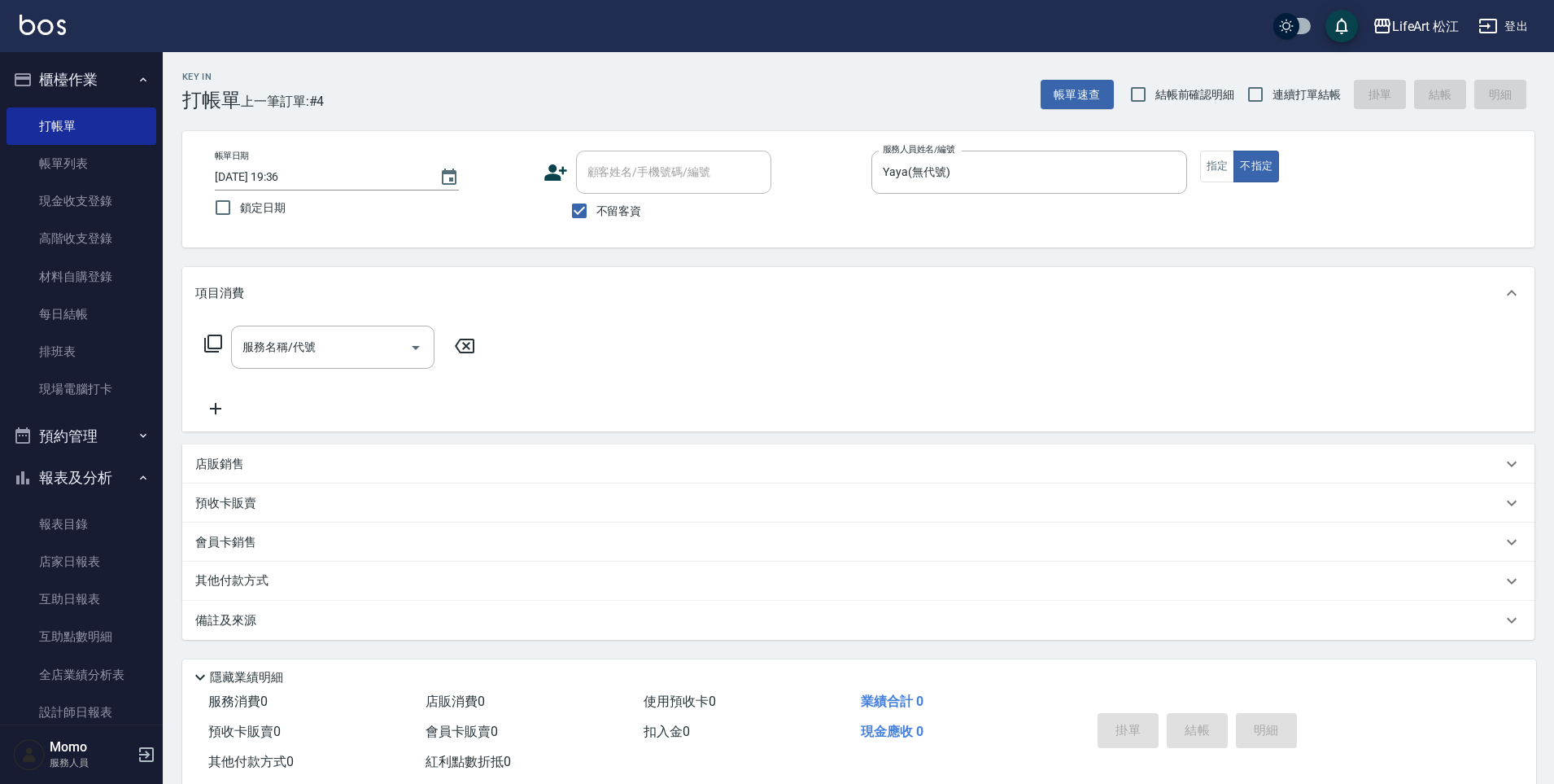
click at [1219, 149] on div "帳單日期 [DATE] 19:36 鎖定日期 顧客姓名/手機號碼/編號 顧客姓名/手機號碼/編號 不留客資 服務人員姓名/編號 [PERSON_NAME](無…" at bounding box center [858, 189] width 1352 height 117
click at [1227, 166] on button "指定" at bounding box center [1218, 166] width 35 height 32
click at [303, 365] on div "服務名稱/代號" at bounding box center [333, 347] width 204 height 43
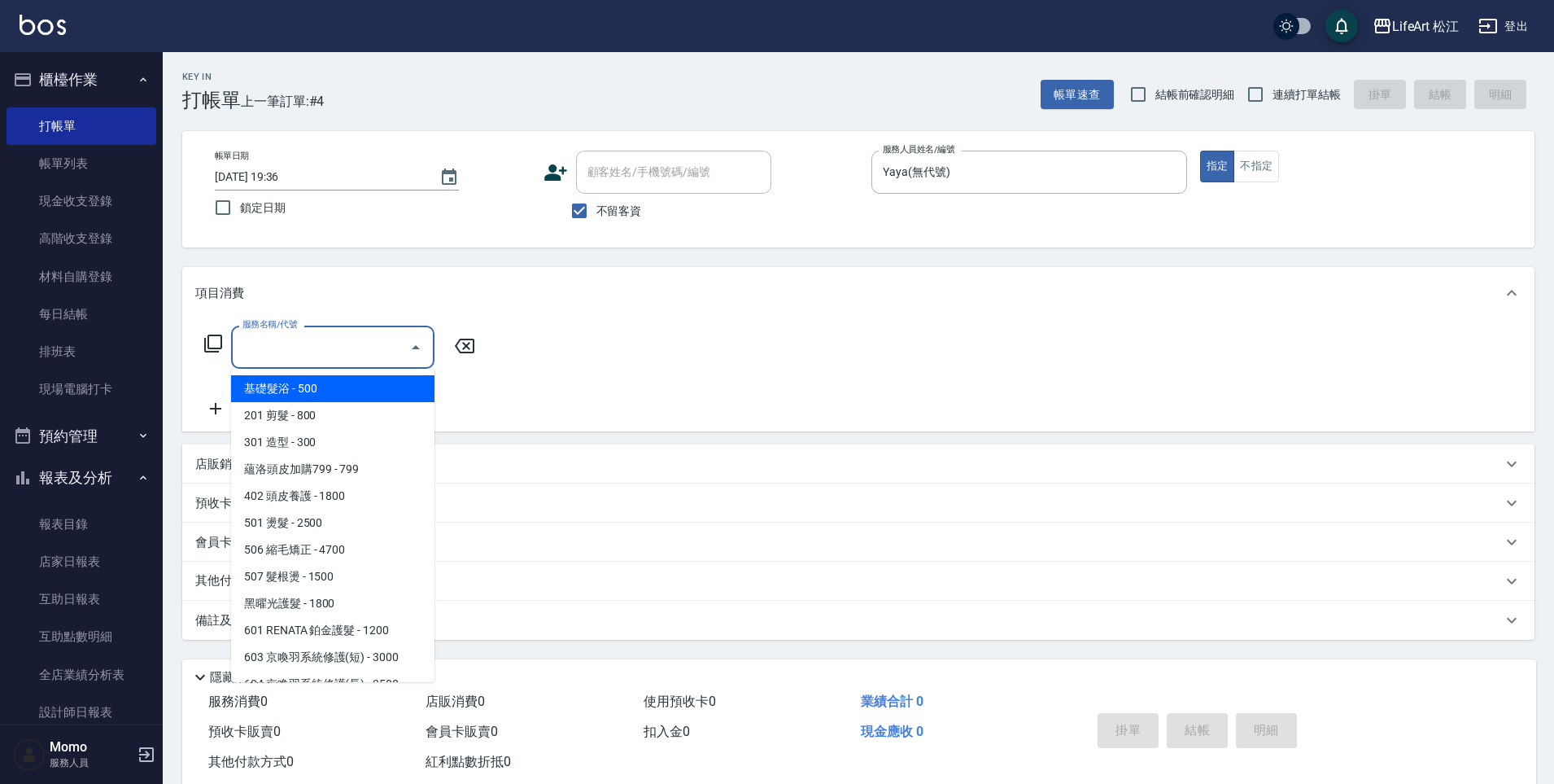
click at [304, 410] on span "201 剪髮 - 800" at bounding box center [333, 415] width 204 height 27
type input "201 剪髮(201)"
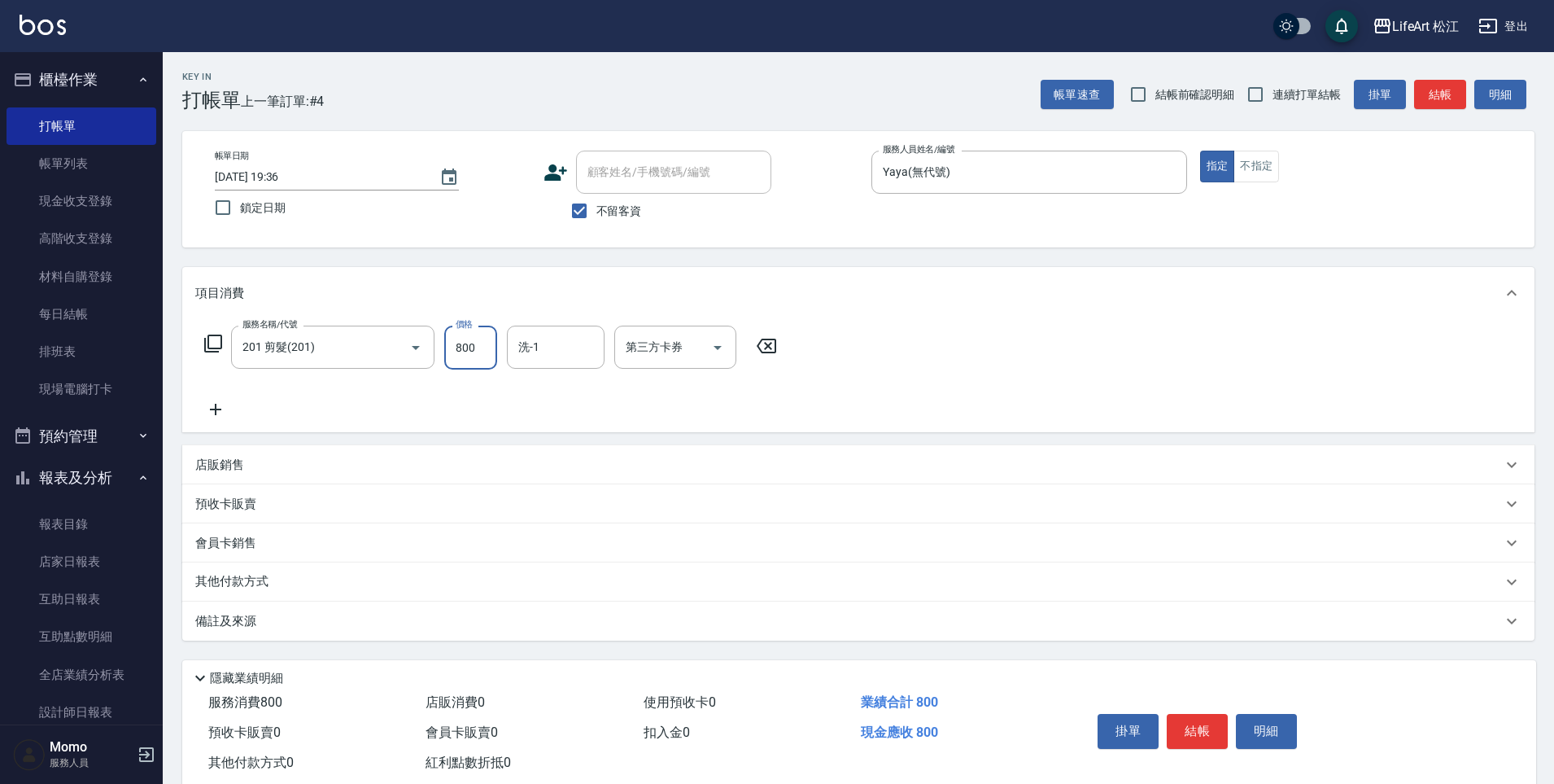
click at [459, 342] on input "800" at bounding box center [471, 348] width 53 height 44
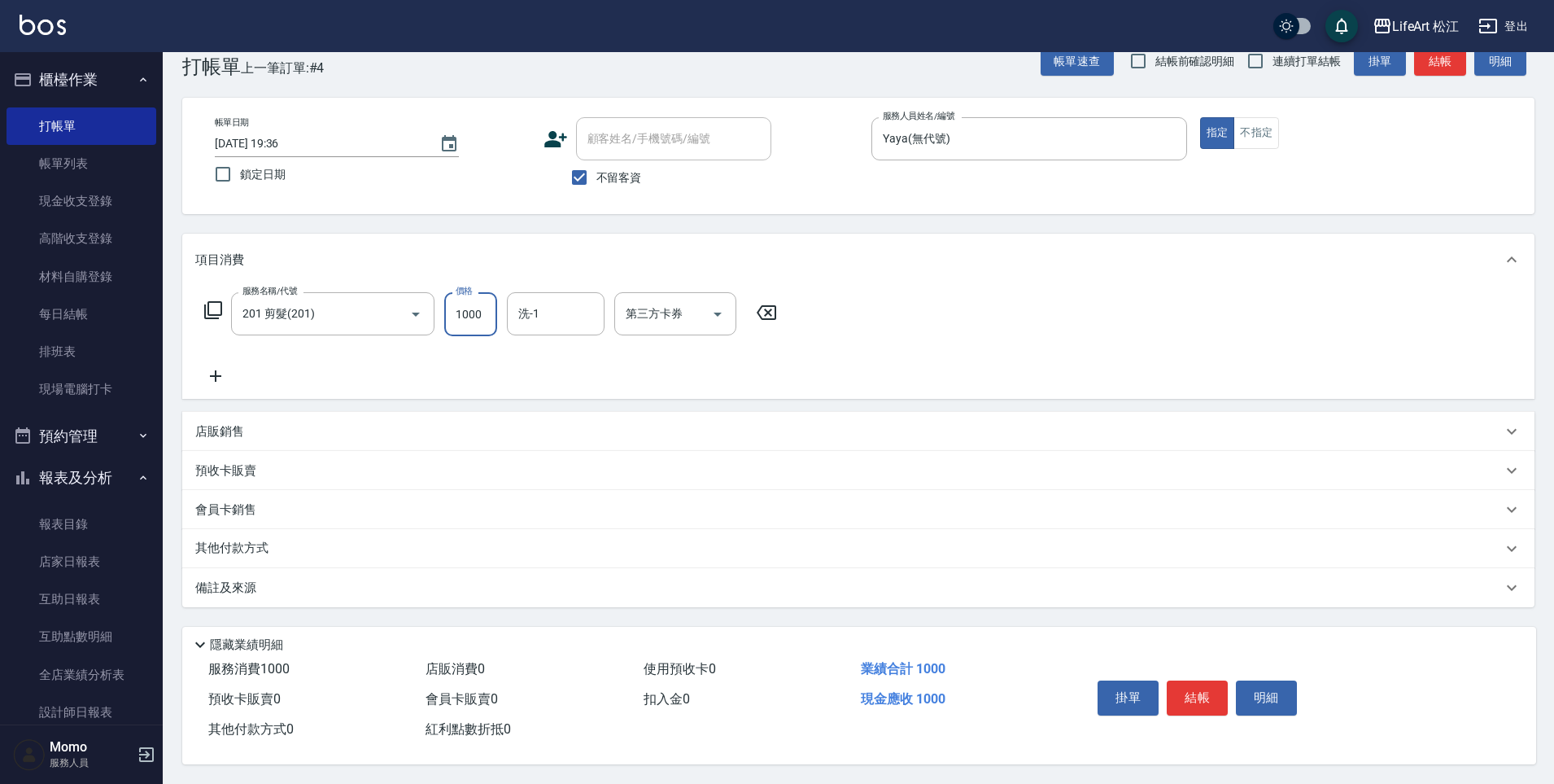
type input "1000"
click at [405, 586] on div "備註及來源" at bounding box center [849, 588] width 1307 height 17
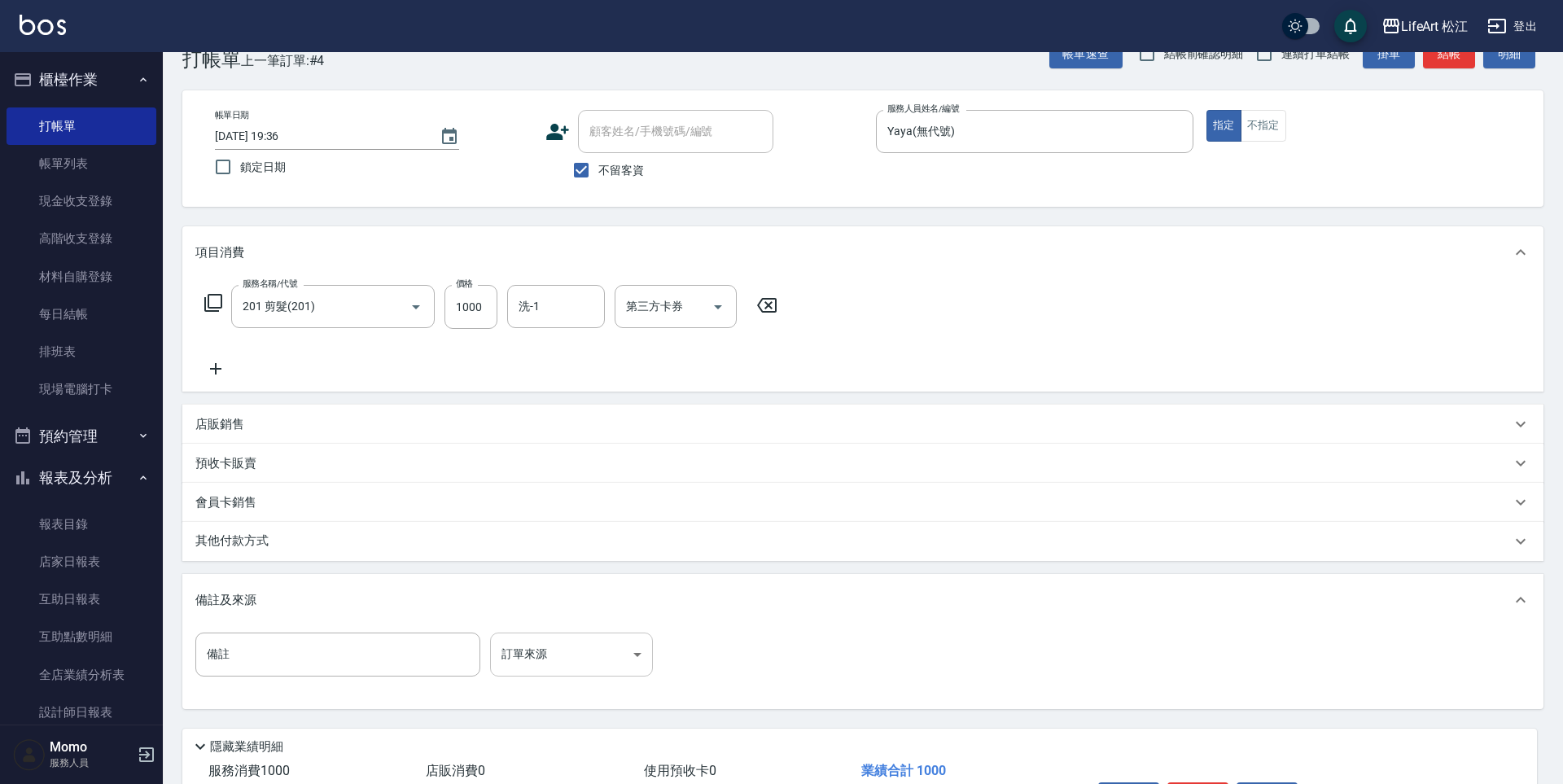
click at [512, 658] on body "LifeArt 松江 登出 櫃檯作業 打帳單 帳單列表 現金收支登錄 高階收支登錄 材料自購登錄 每日結帳 排班表 現場電腦打卡 預約管理 預約管理 單日預約…" at bounding box center [782, 422] width 1563 height 926
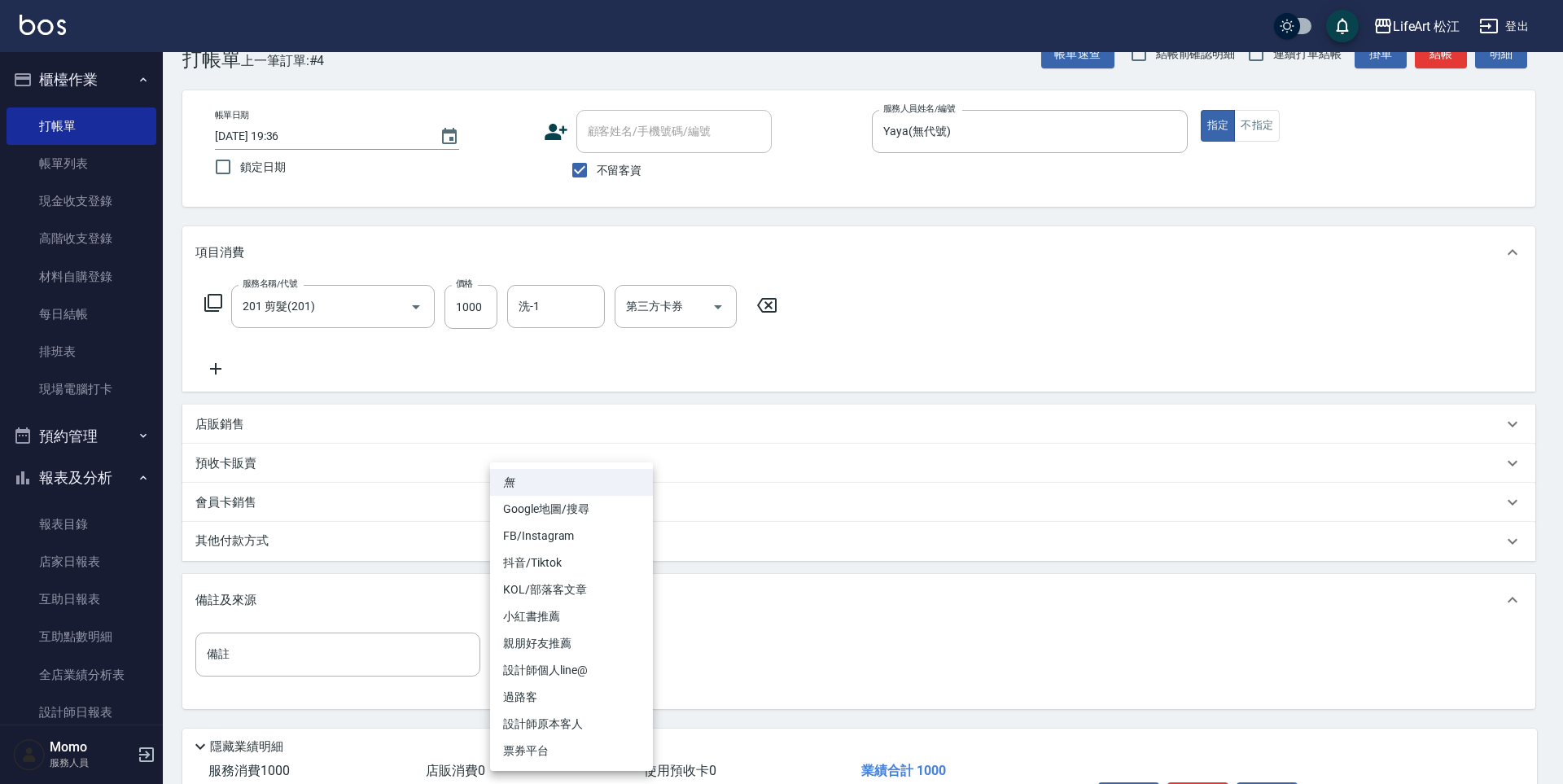
click at [558, 715] on li "設計師原本客人" at bounding box center [572, 724] width 163 height 27
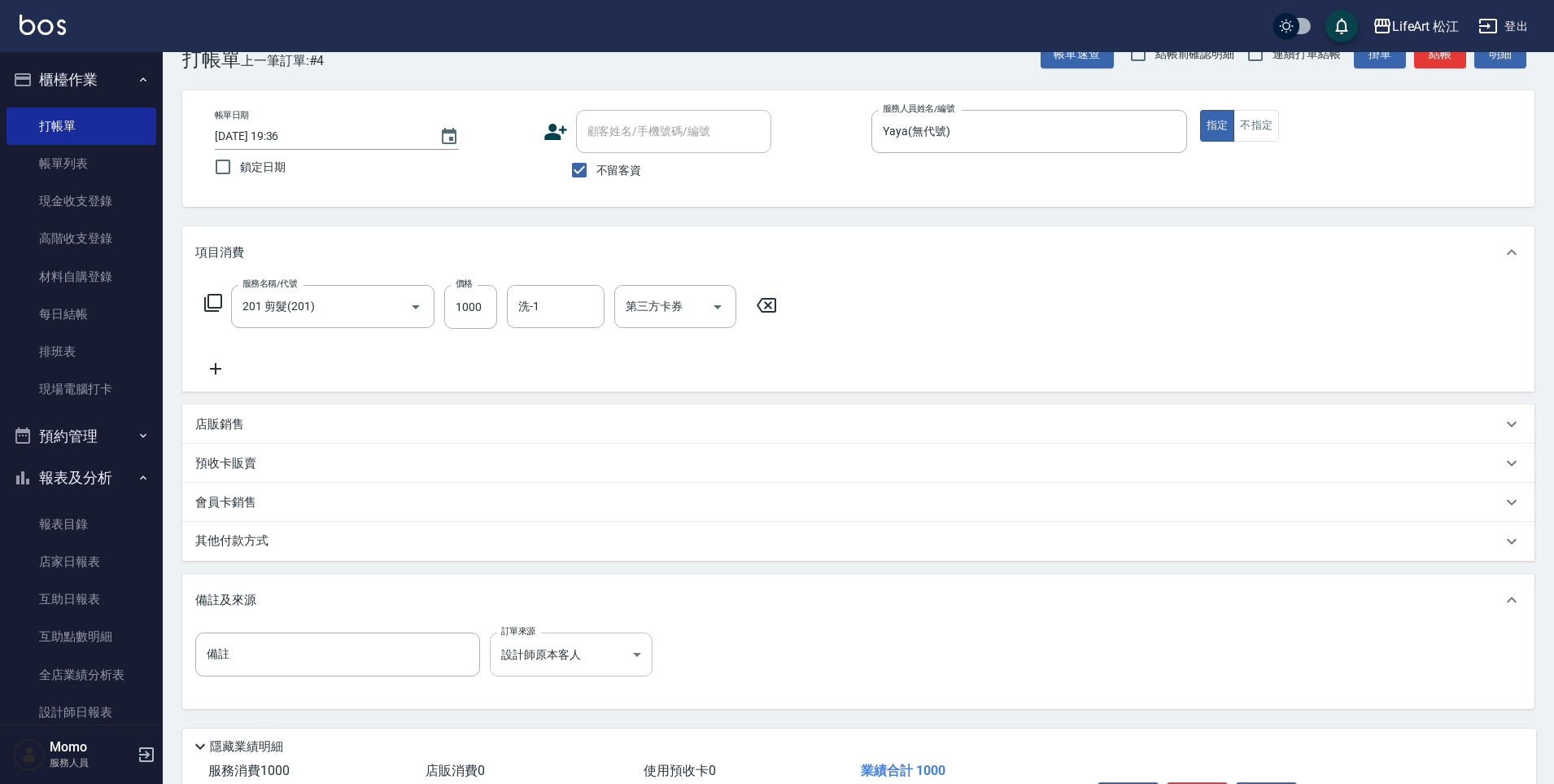
click at [576, 663] on body "LifeArt 松江 登出 櫃檯作業 打帳單 帳單列表 現金收支登錄 高階收支登錄 材料自購登錄 每日結帳 排班表 現場電腦打卡 預約管理 預約管理 單日預約…" at bounding box center [777, 422] width 1554 height 926
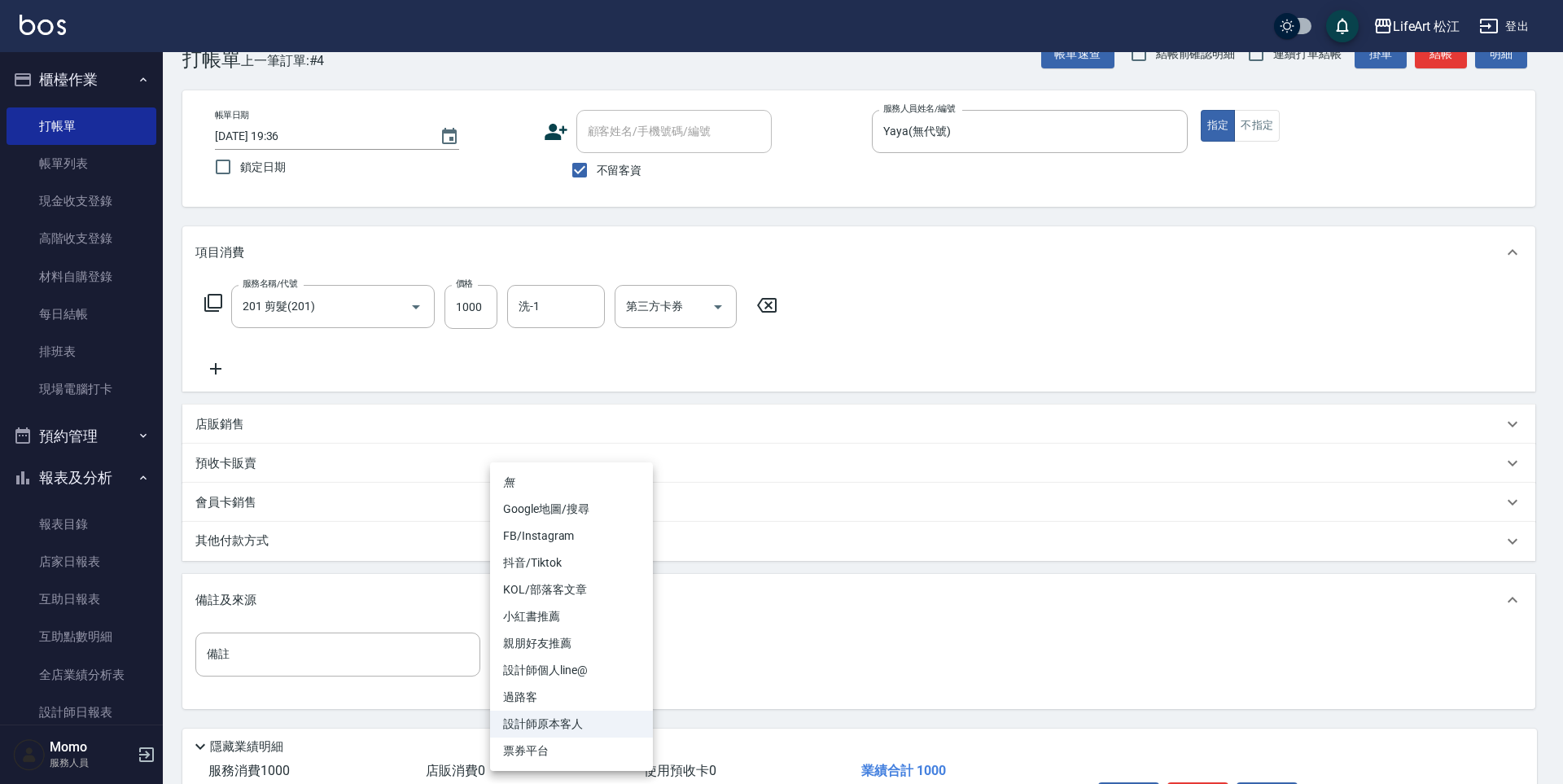
click at [606, 637] on li "親朋好友推薦" at bounding box center [572, 643] width 163 height 27
type input "親朋好友推薦"
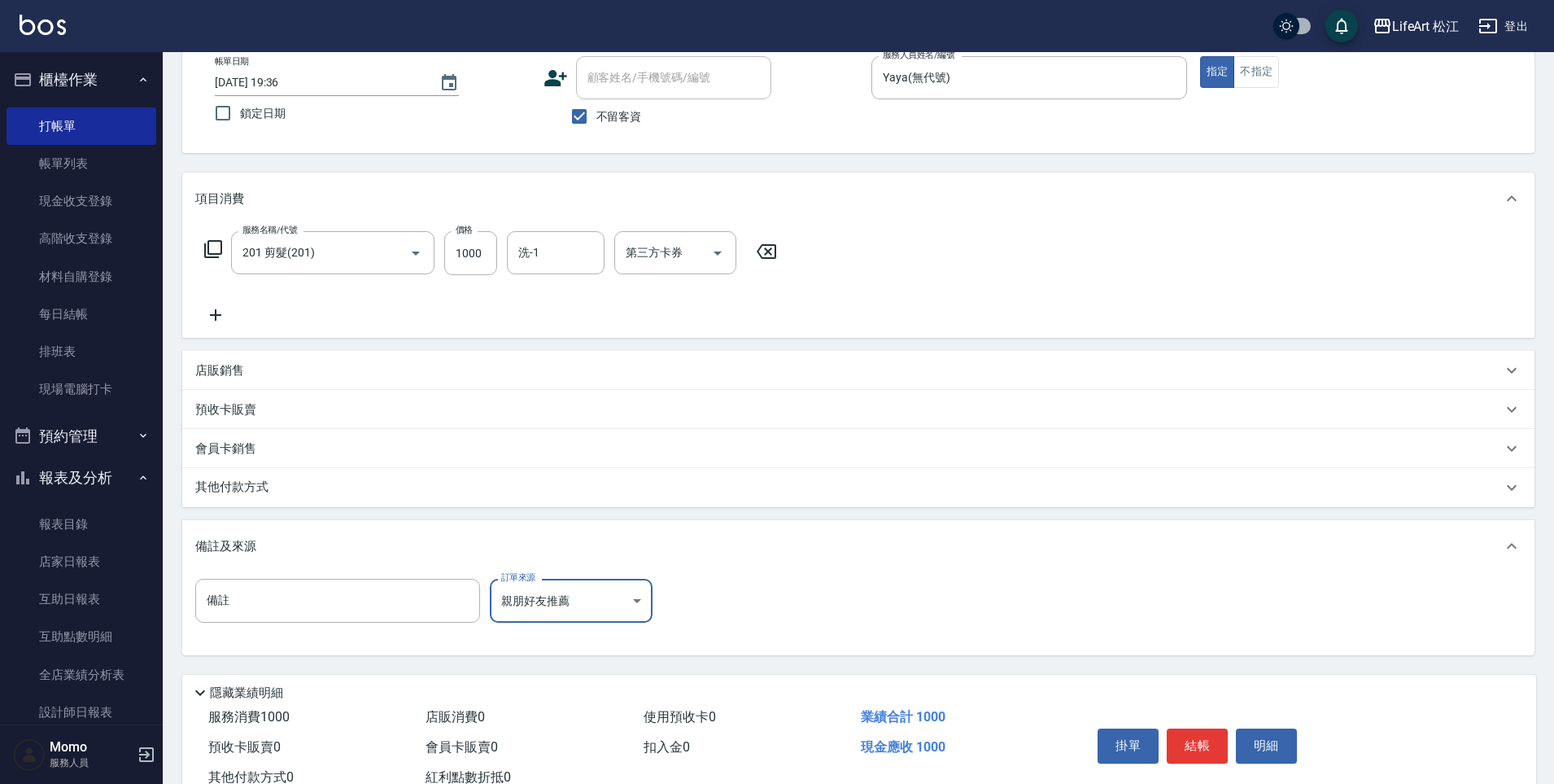
scroll to position [150, 0]
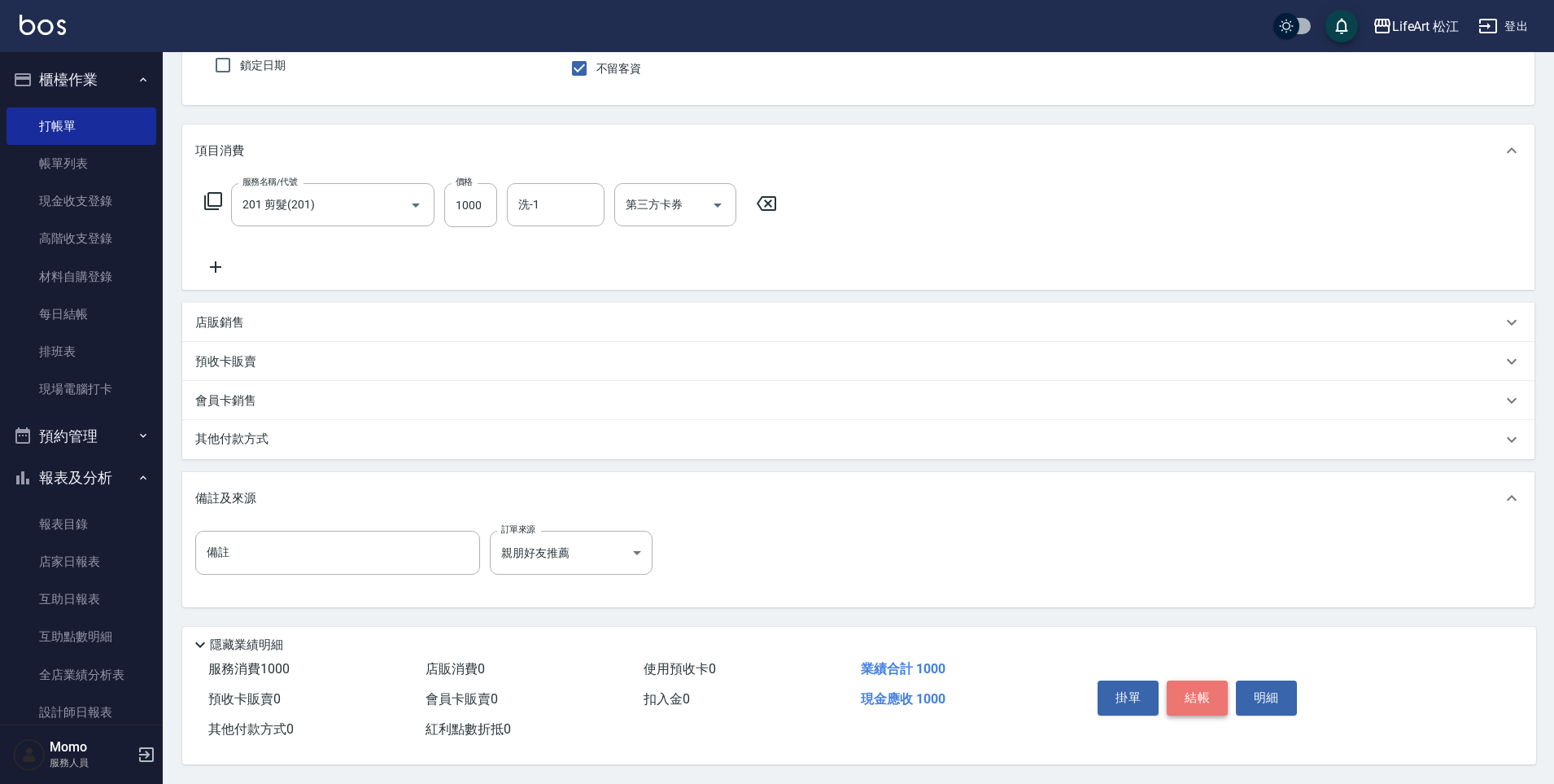
click at [1204, 682] on button "結帳" at bounding box center [1197, 697] width 61 height 35
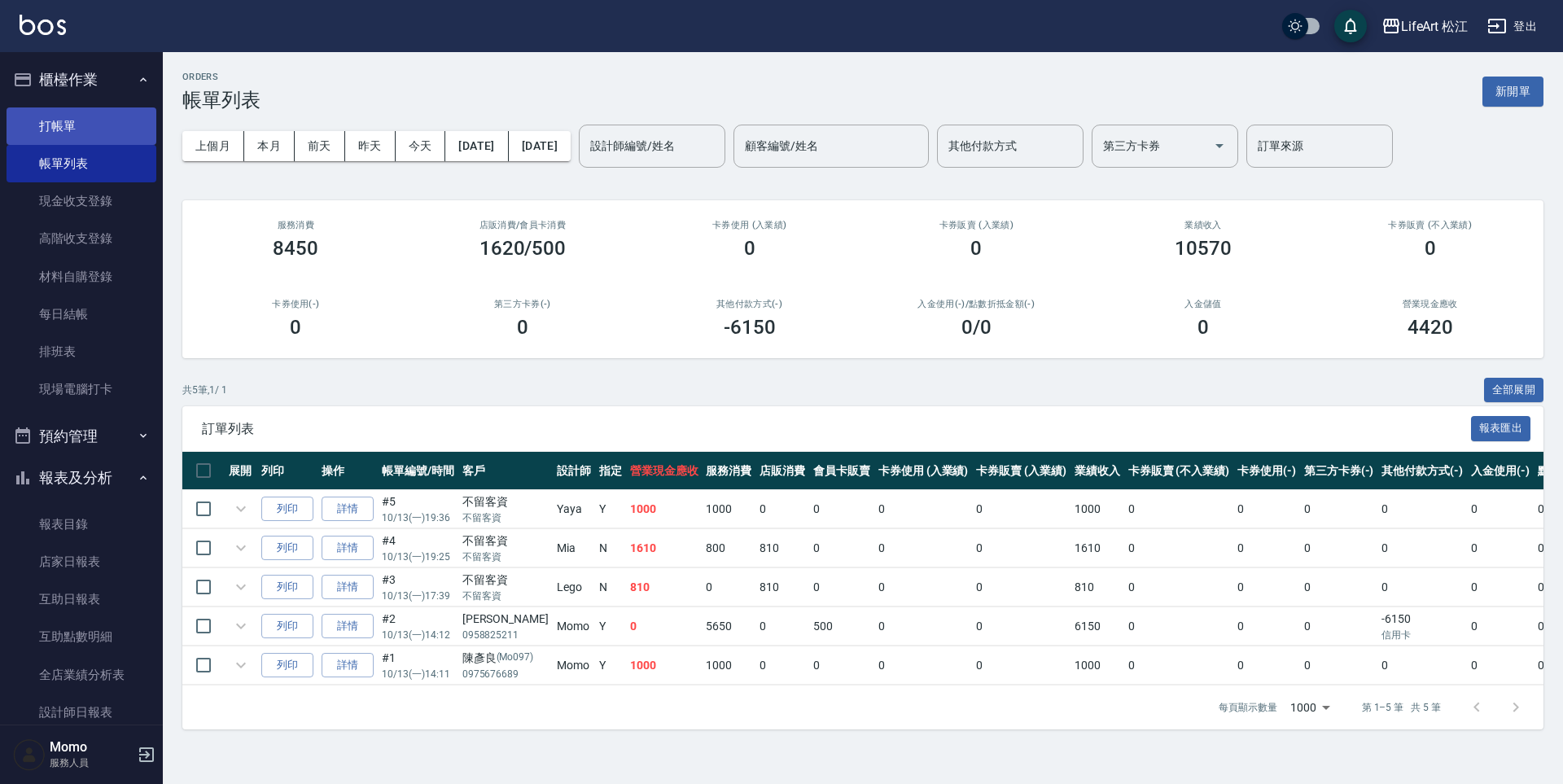
click at [77, 127] on link "打帳單" at bounding box center [81, 126] width 150 height 37
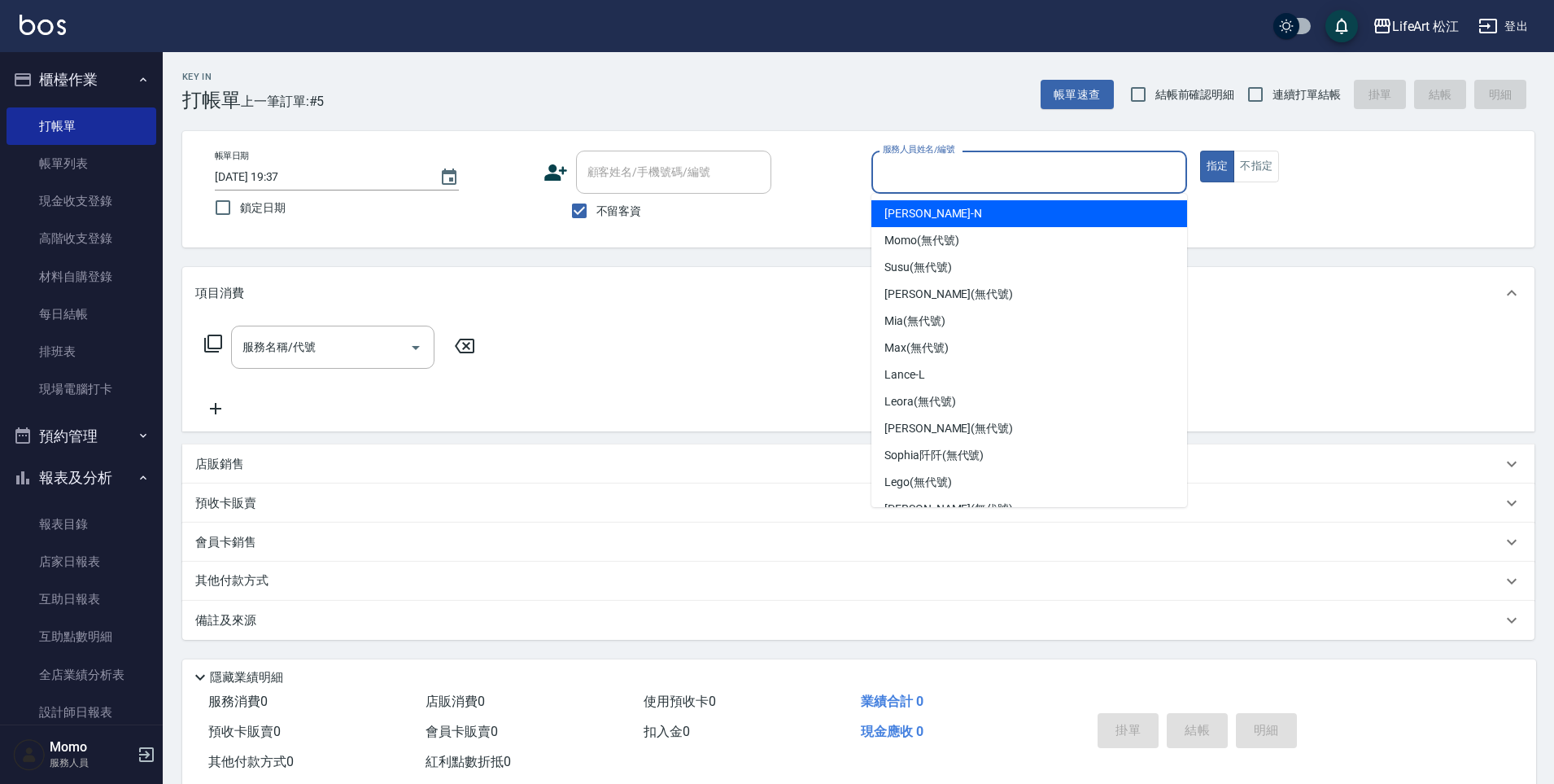
click at [930, 180] on input "服務人員姓名/編號" at bounding box center [1029, 172] width 301 height 28
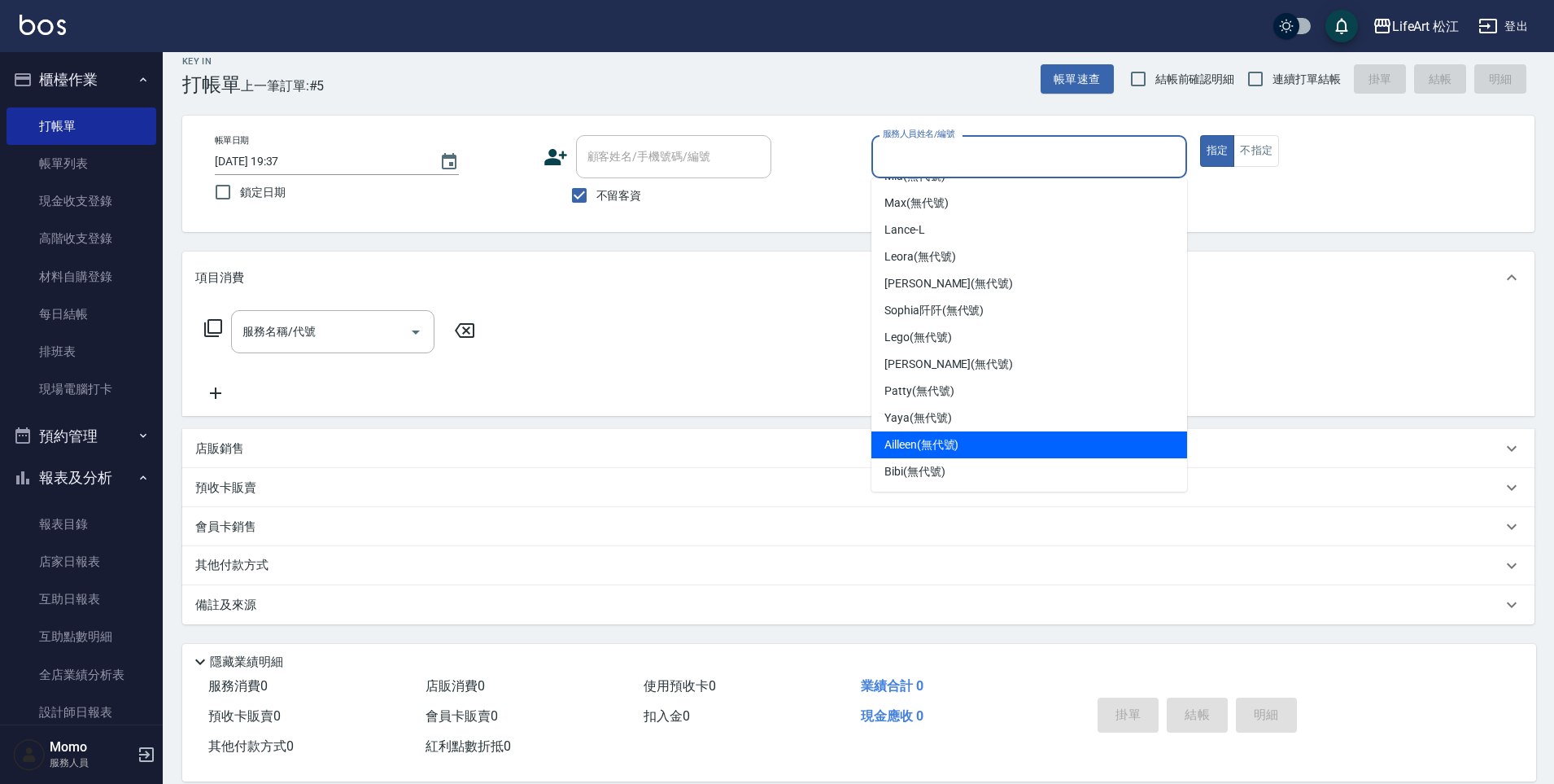
scroll to position [20, 0]
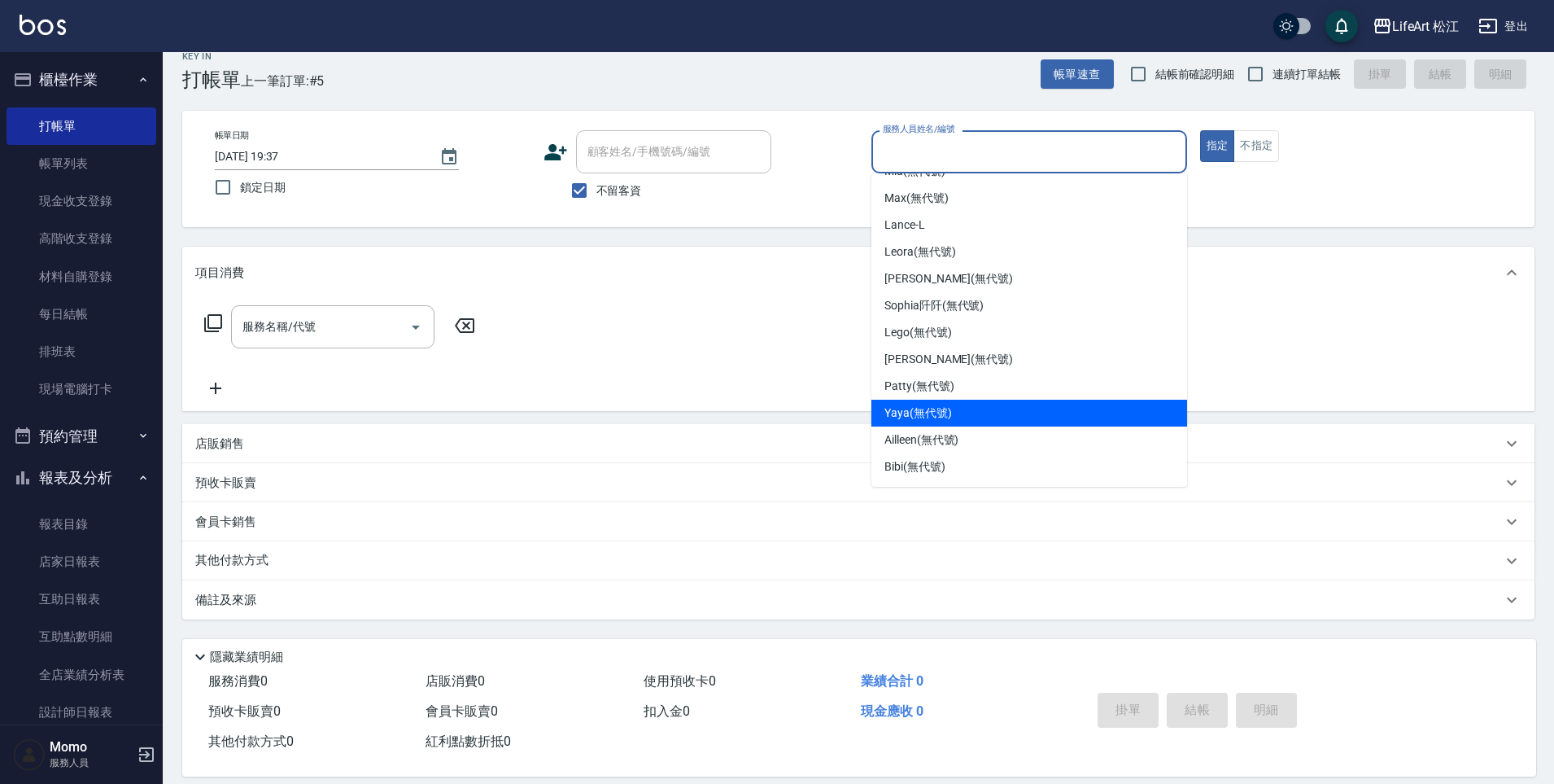
click at [986, 421] on div "Yaya (無代號)" at bounding box center [1029, 413] width 316 height 27
type input "Yaya(無代號)"
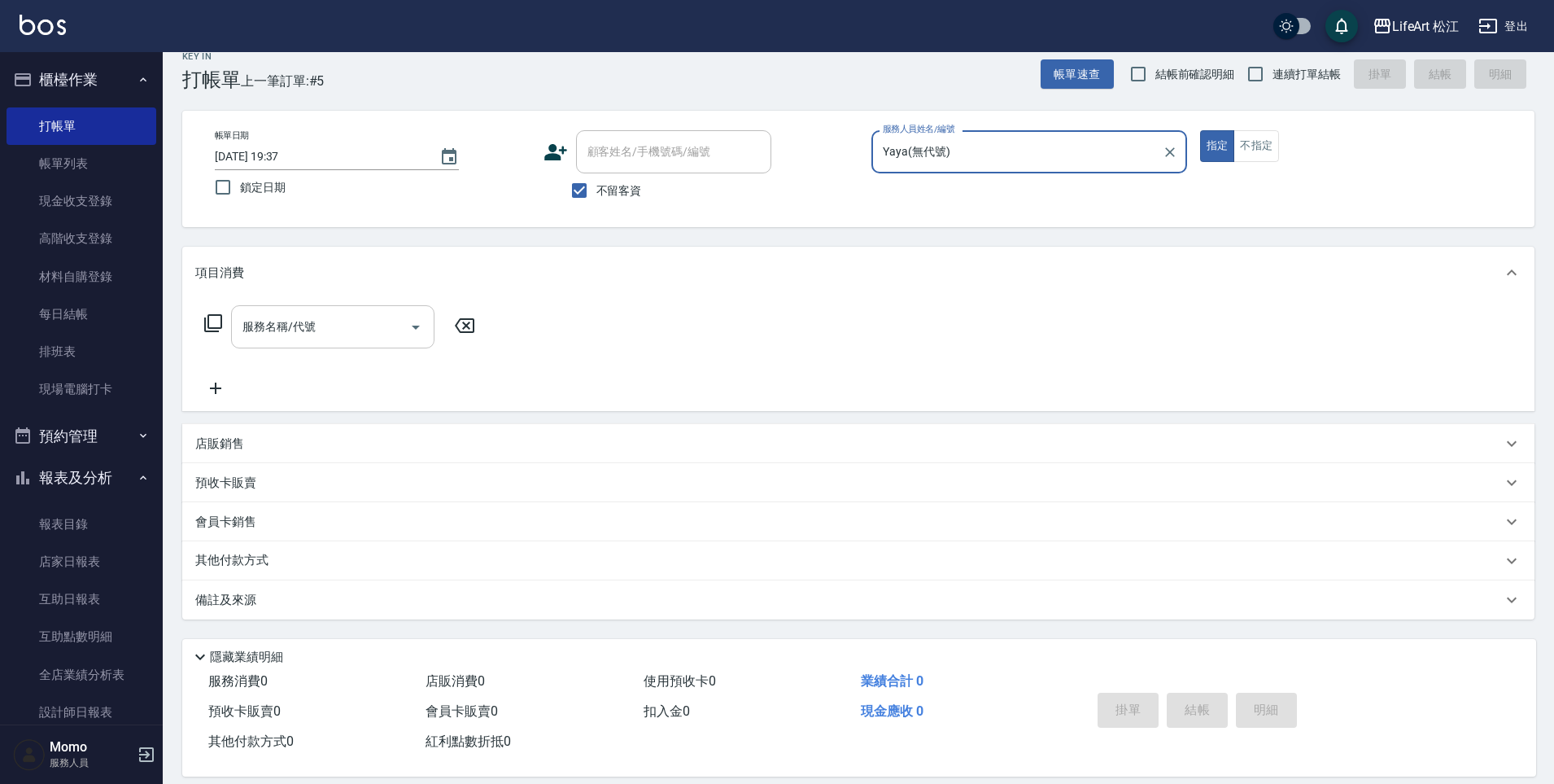
click at [339, 345] on div "服務名稱/代號" at bounding box center [333, 327] width 204 height 43
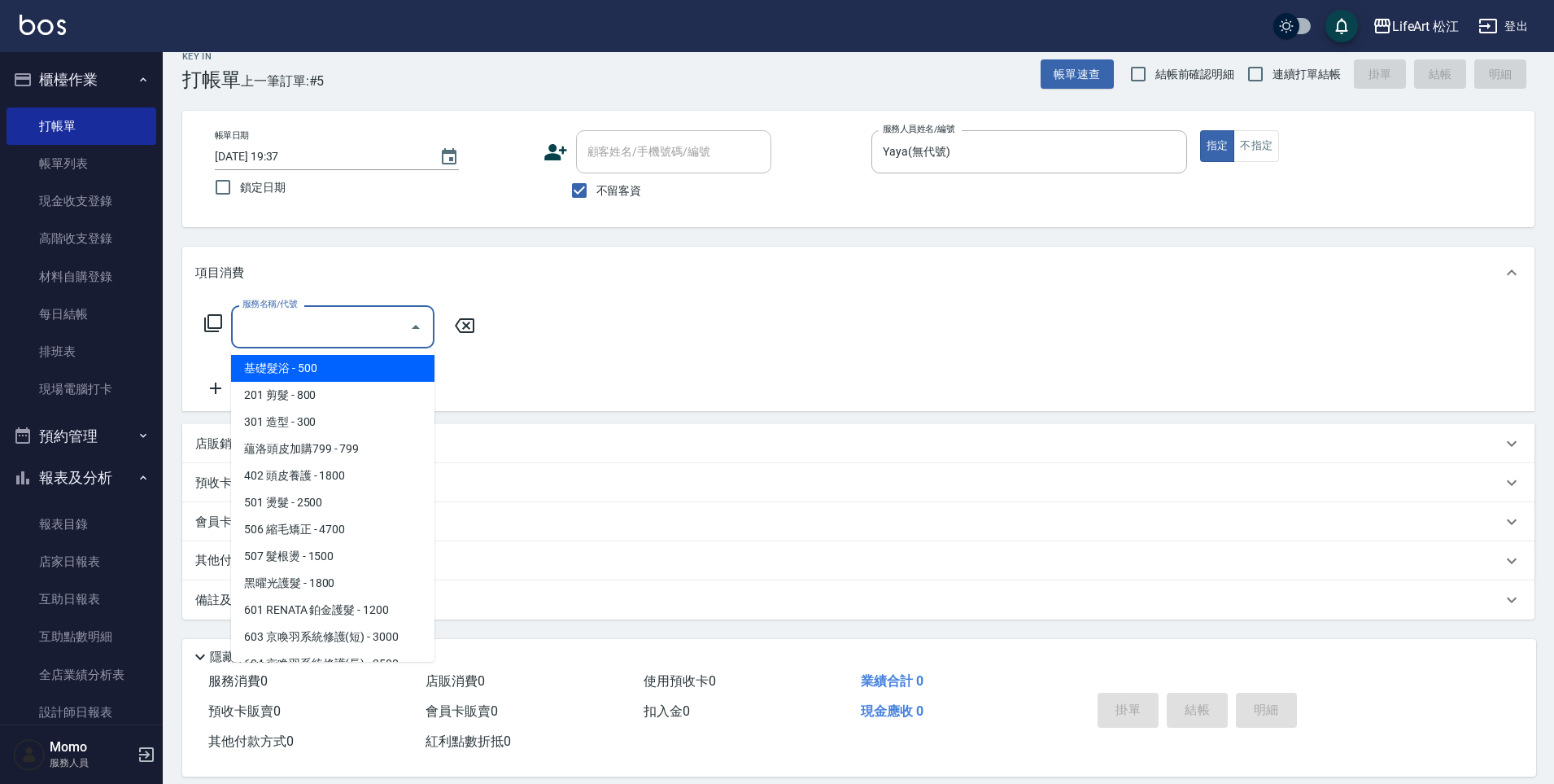
click at [335, 342] on div "服務名稱/代號" at bounding box center [333, 327] width 204 height 43
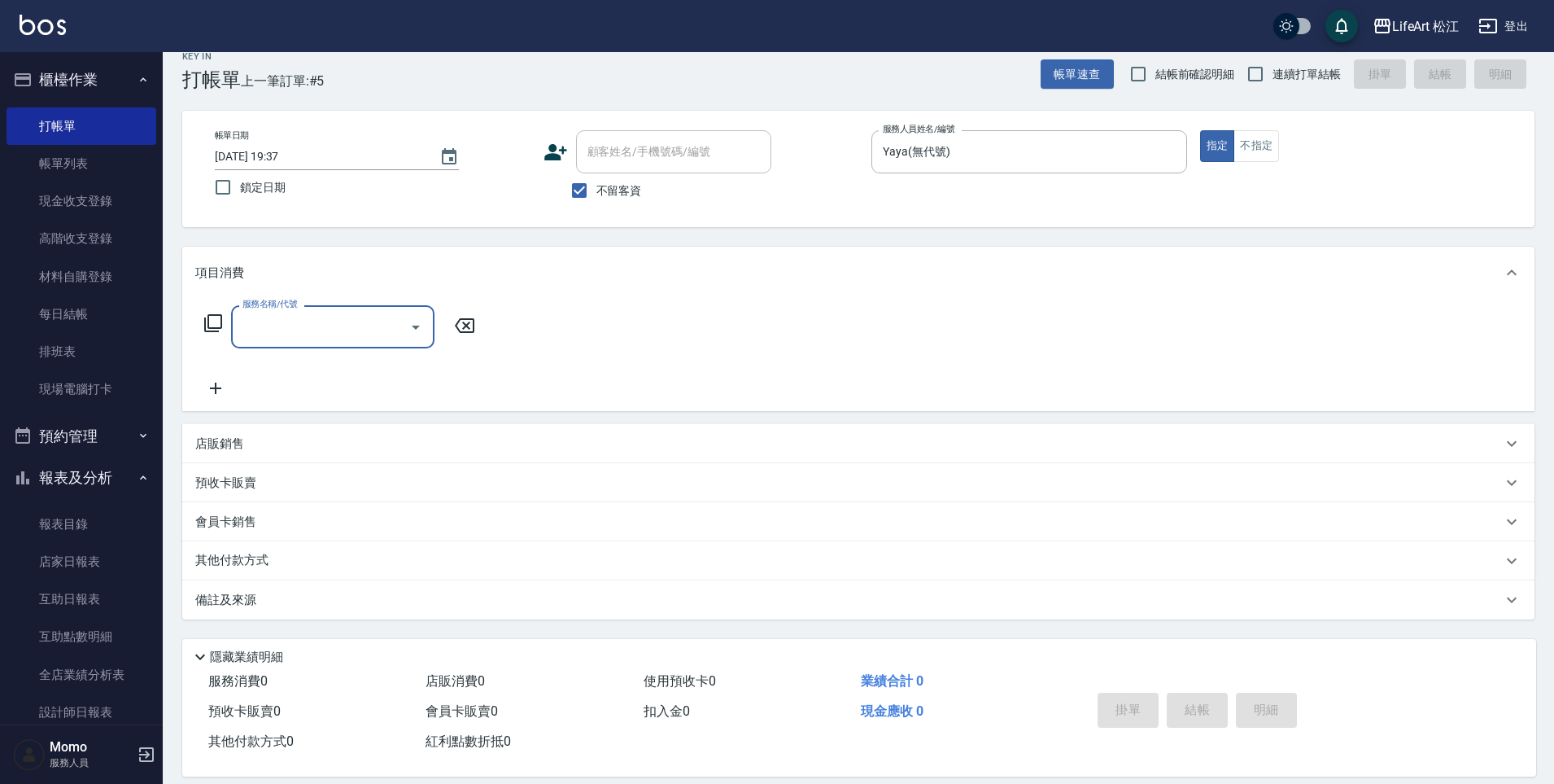
click at [314, 319] on input "服務名稱/代號" at bounding box center [320, 327] width 165 height 28
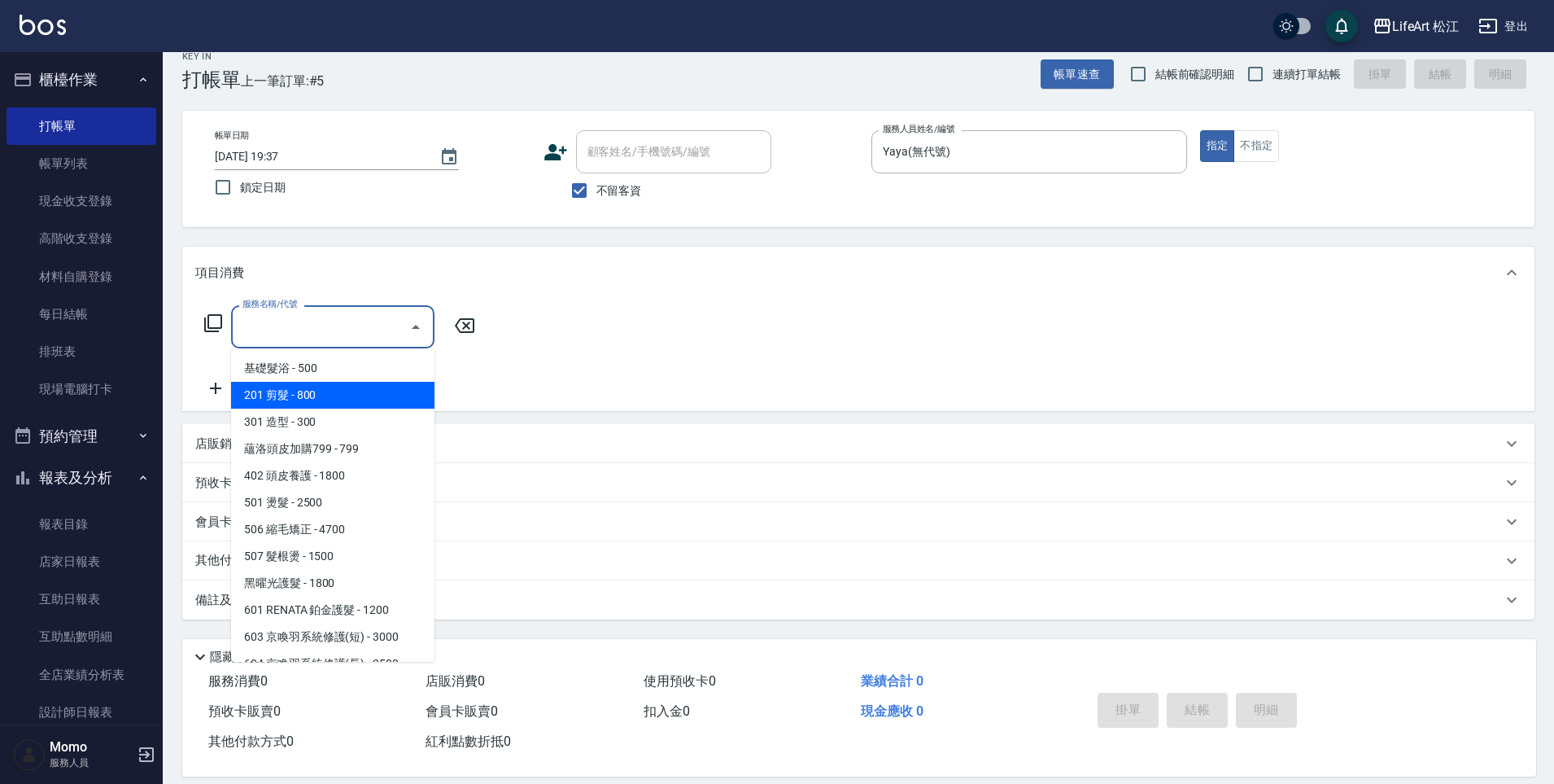
drag, startPoint x: 310, startPoint y: 400, endPoint x: 327, endPoint y: 382, distance: 24.8
click at [310, 400] on span "201 剪髮 - 800" at bounding box center [333, 395] width 204 height 27
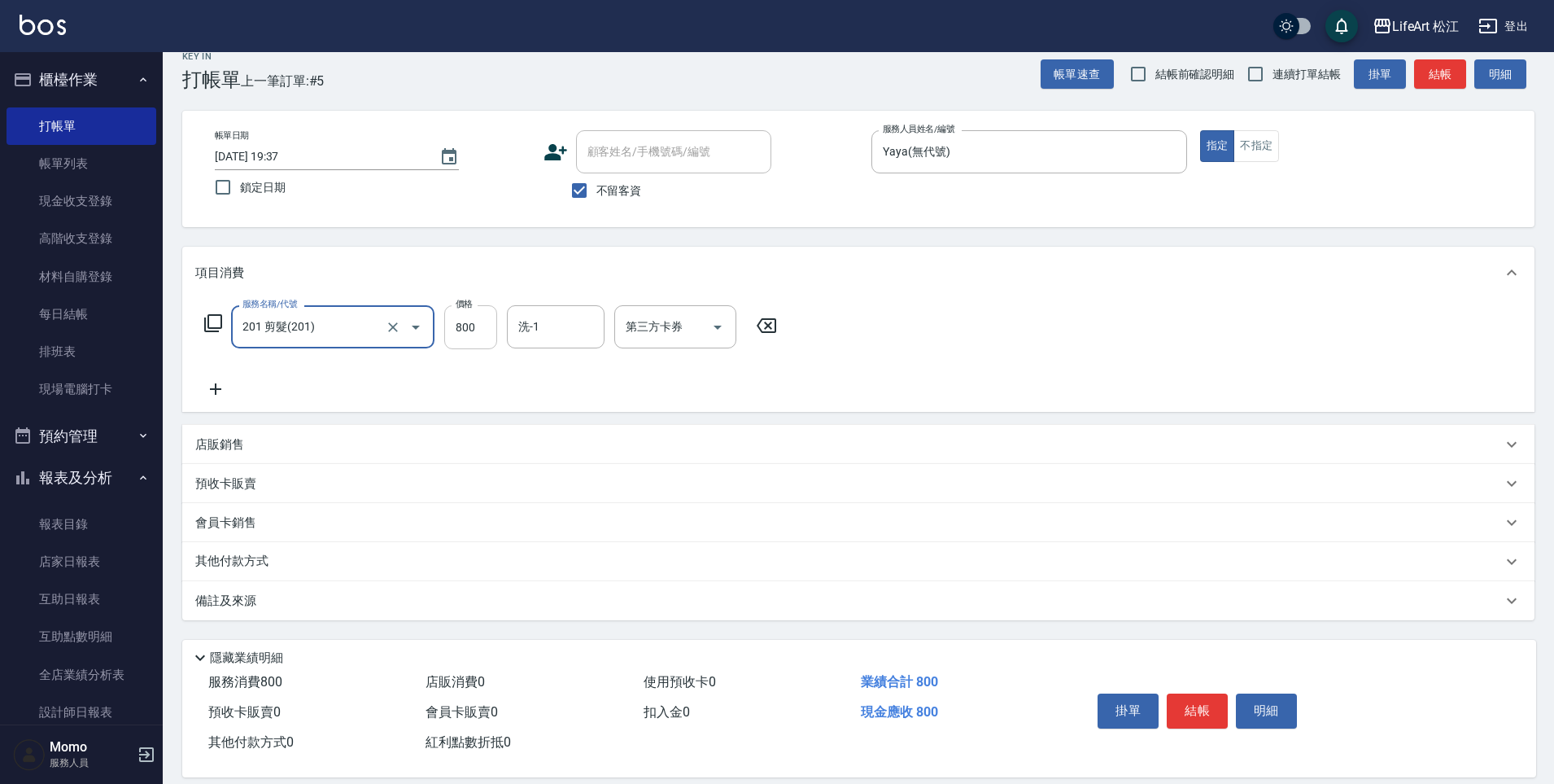
click at [463, 336] on input "800" at bounding box center [471, 327] width 53 height 44
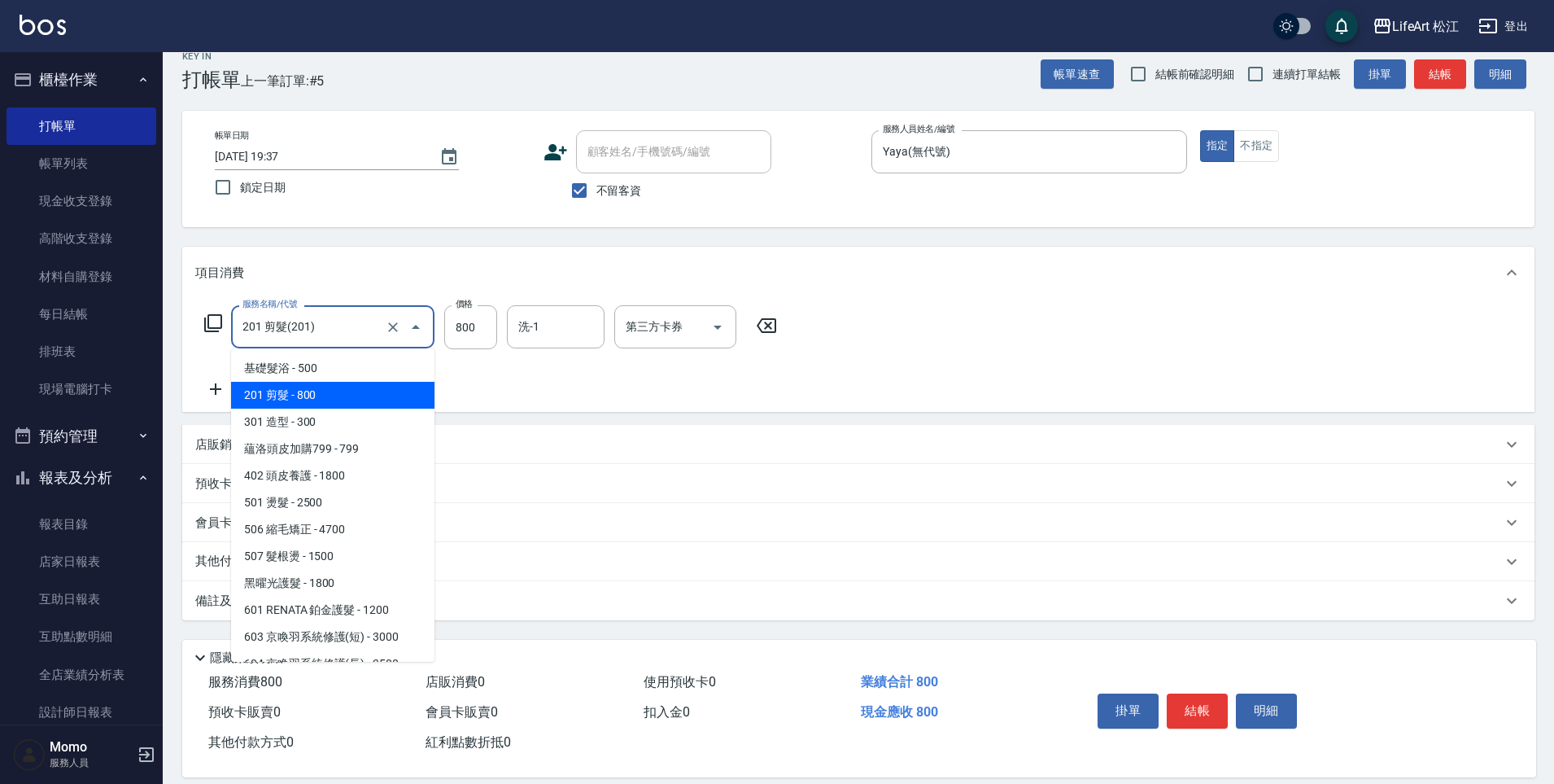
click at [350, 331] on input "201 剪髮(201)" at bounding box center [310, 327] width 143 height 28
click at [323, 363] on span "基礎髮浴 - 500" at bounding box center [333, 368] width 204 height 27
type input "基礎髮浴 (101)"
type input "500"
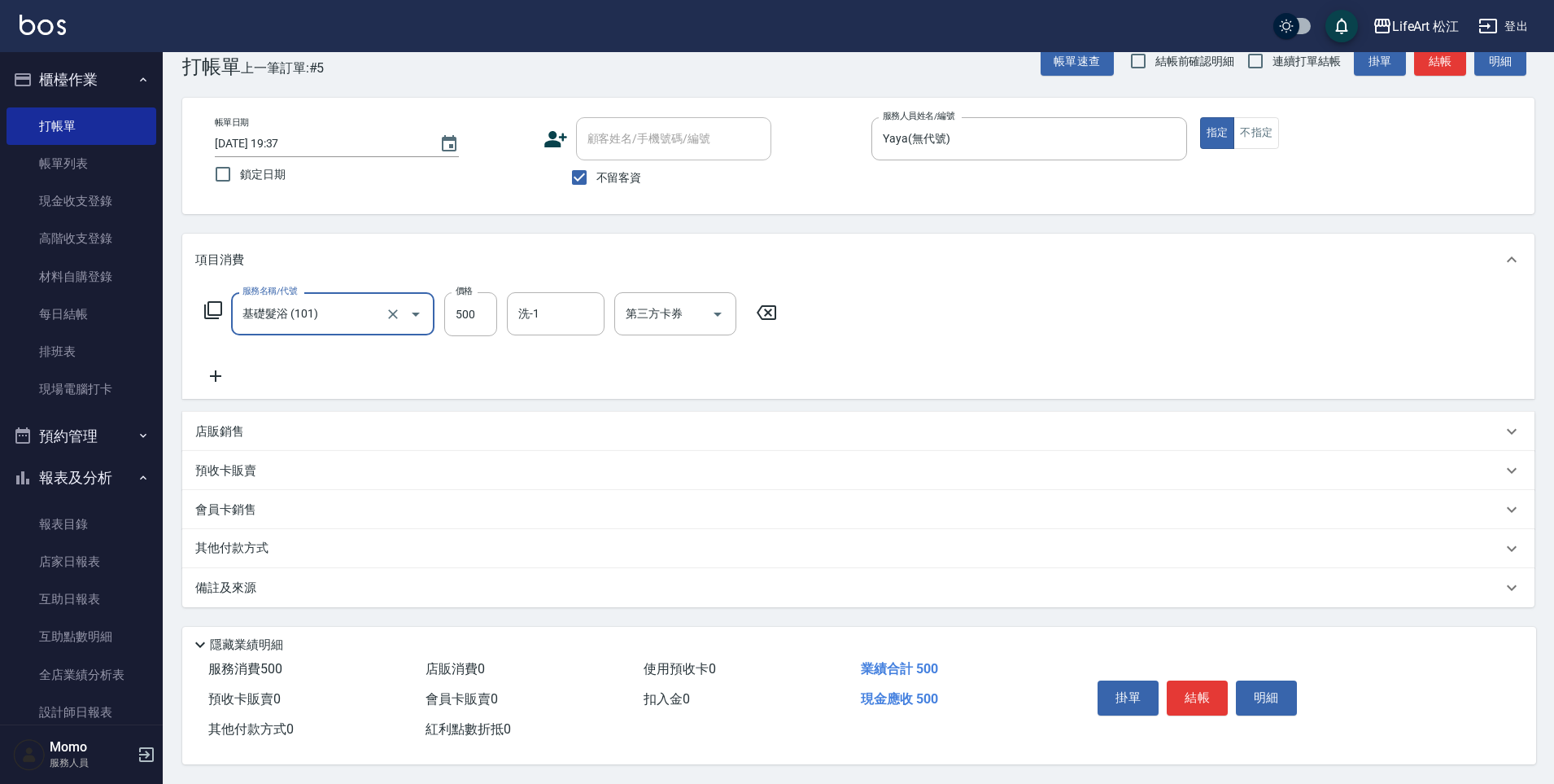
scroll to position [41, 0]
click at [272, 586] on div "備註及來源" at bounding box center [849, 588] width 1307 height 17
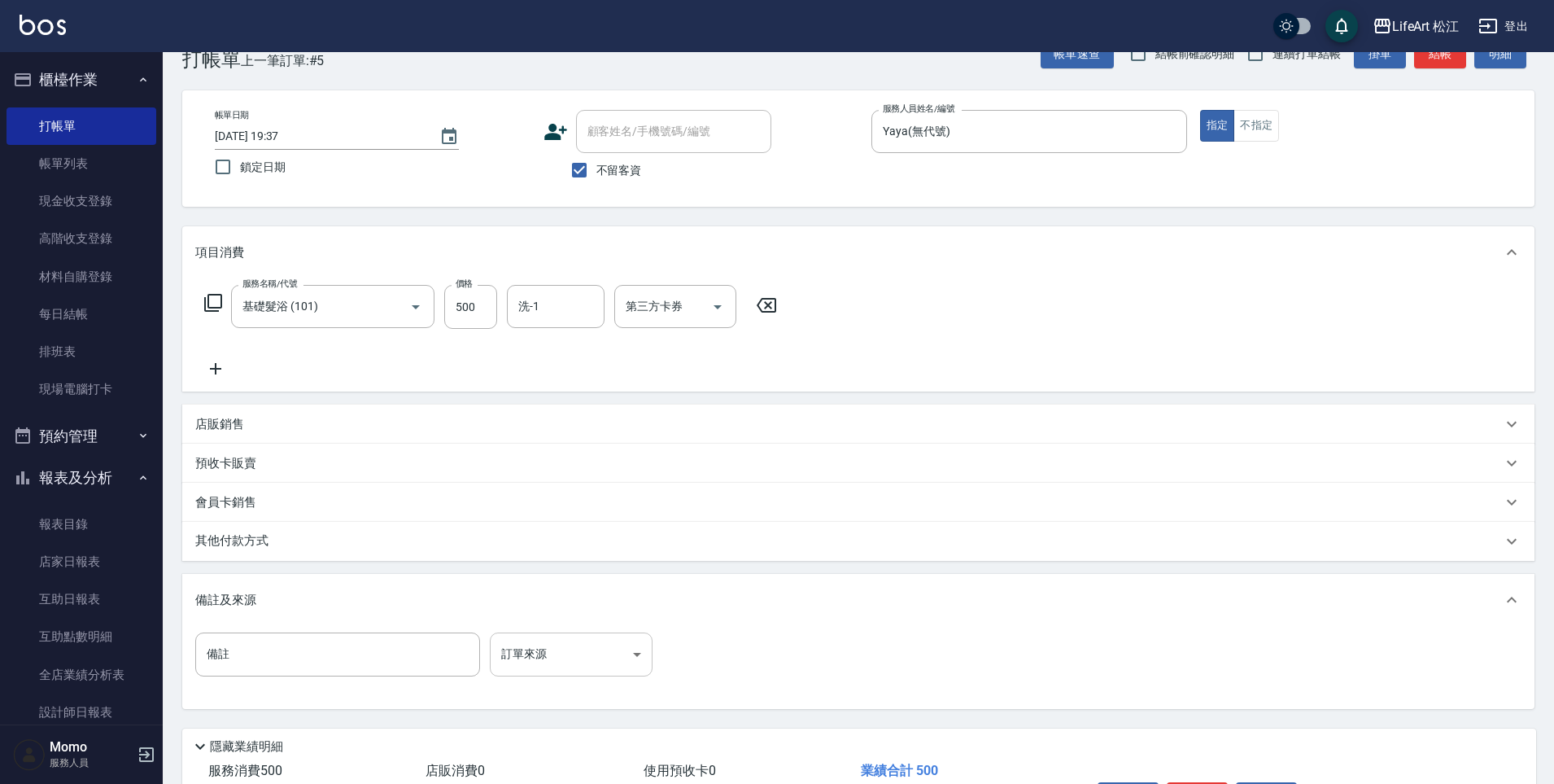
click at [507, 643] on body "LifeArt 松江 登出 櫃檯作業 打帳單 帳單列表 現金收支登錄 高階收支登錄 材料自購登錄 每日結帳 排班表 現場電腦打卡 預約管理 預約管理 單日預約…" at bounding box center [777, 422] width 1554 height 926
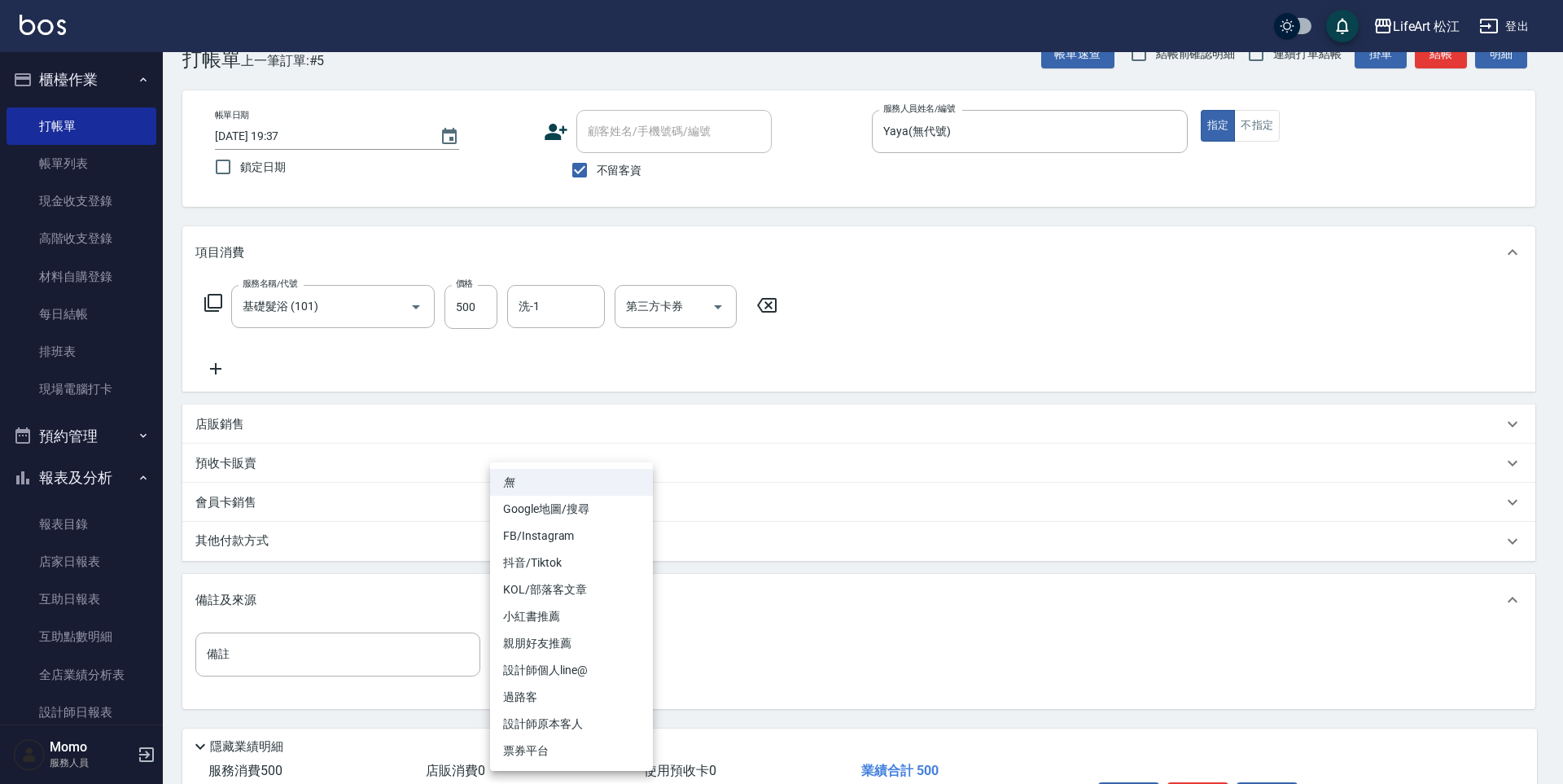
click at [604, 723] on li "設計師原本客人" at bounding box center [572, 724] width 163 height 27
type input "設計師原本客人"
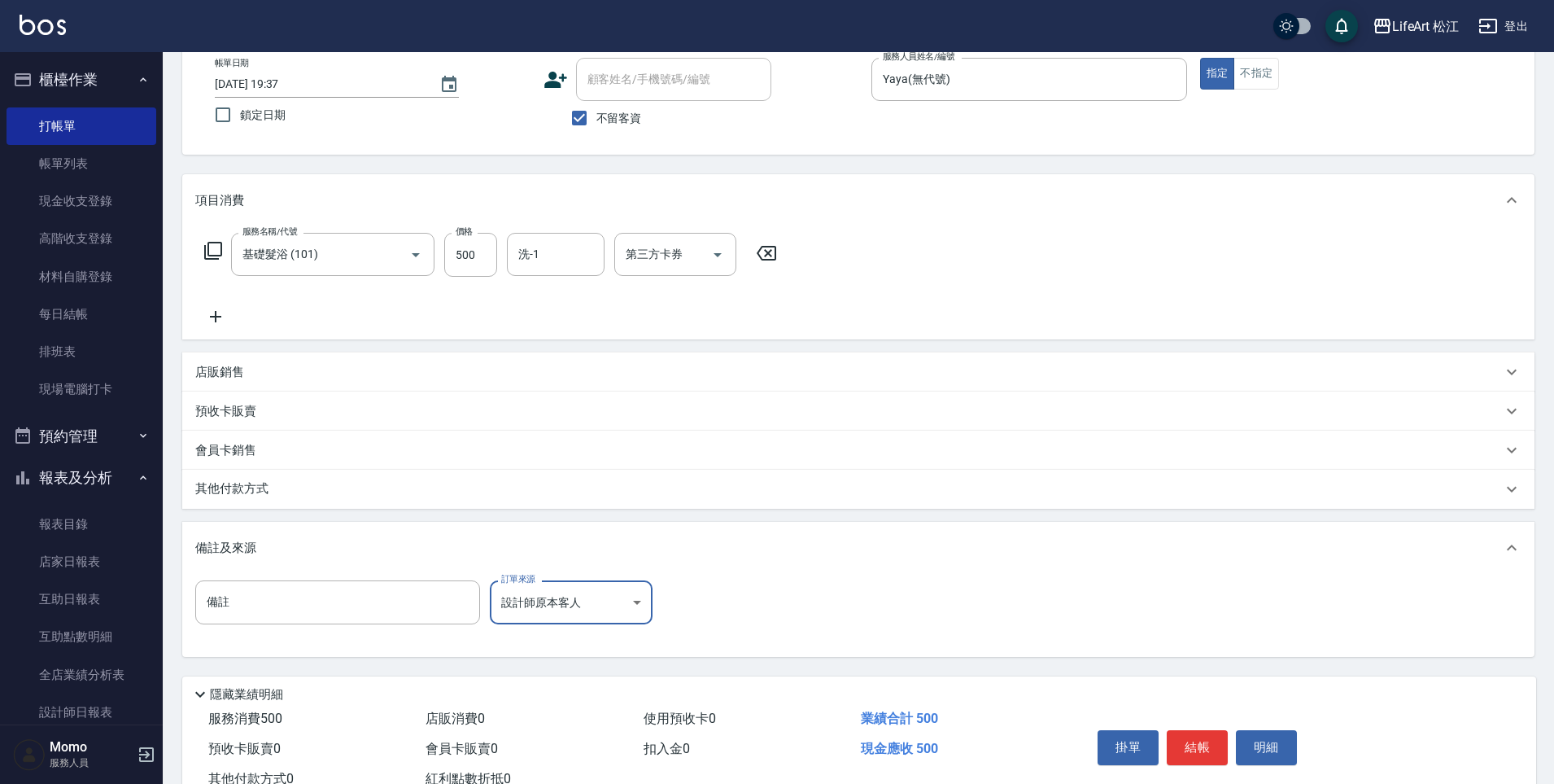
scroll to position [150, 0]
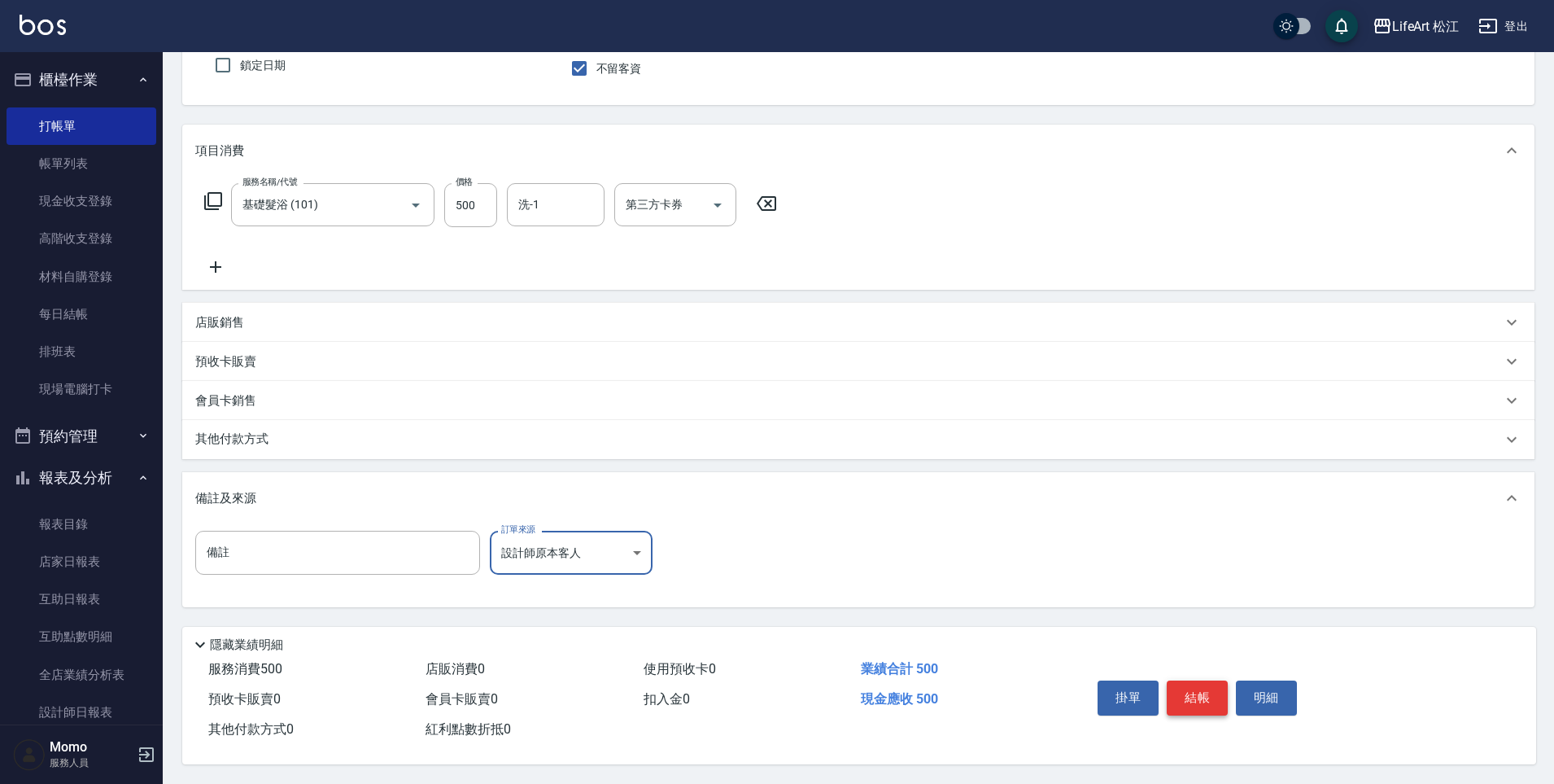
click at [1191, 693] on button "結帳" at bounding box center [1197, 697] width 61 height 35
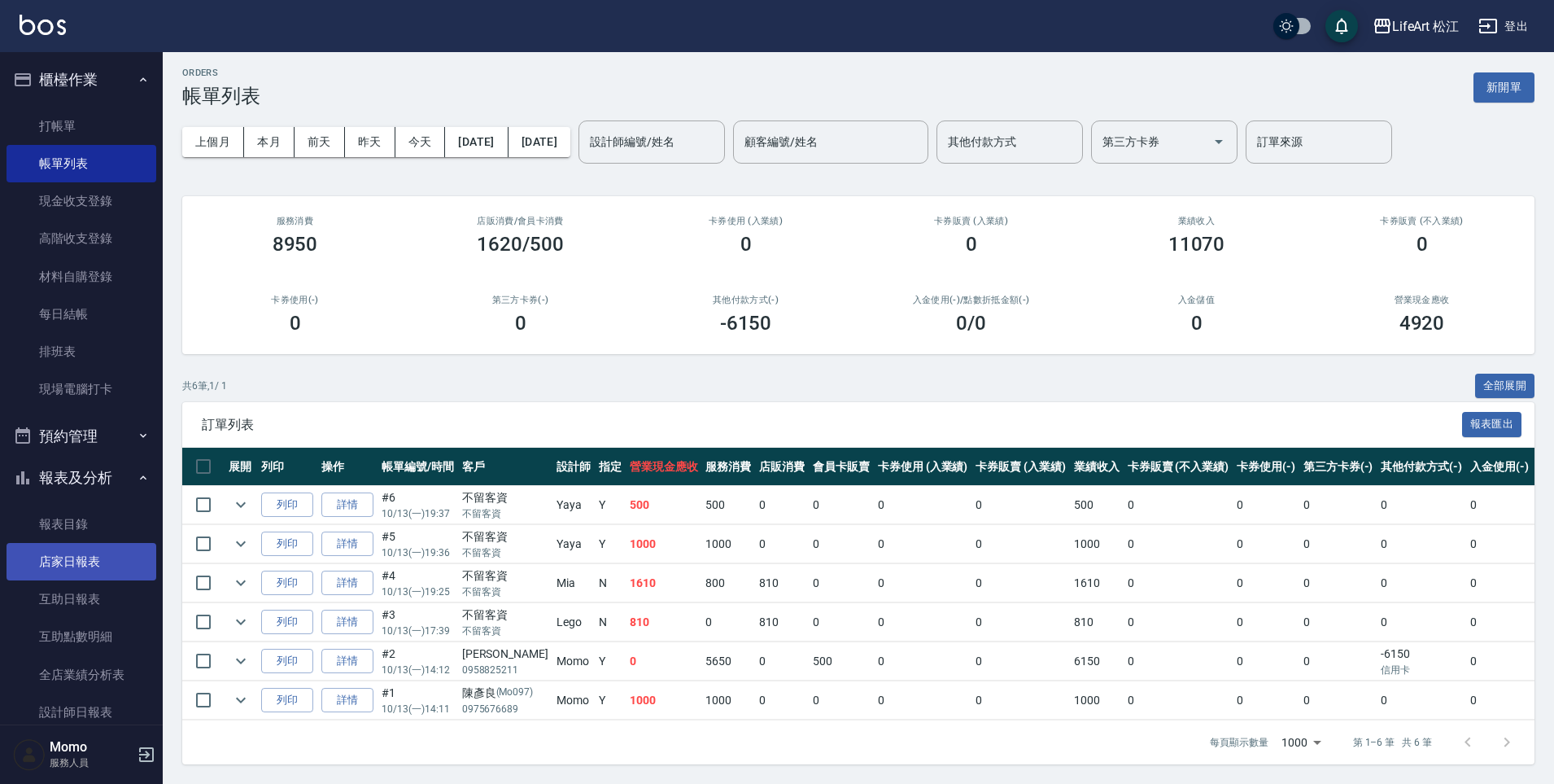
scroll to position [13, 0]
click at [104, 476] on button "報表及分析" at bounding box center [81, 478] width 150 height 42
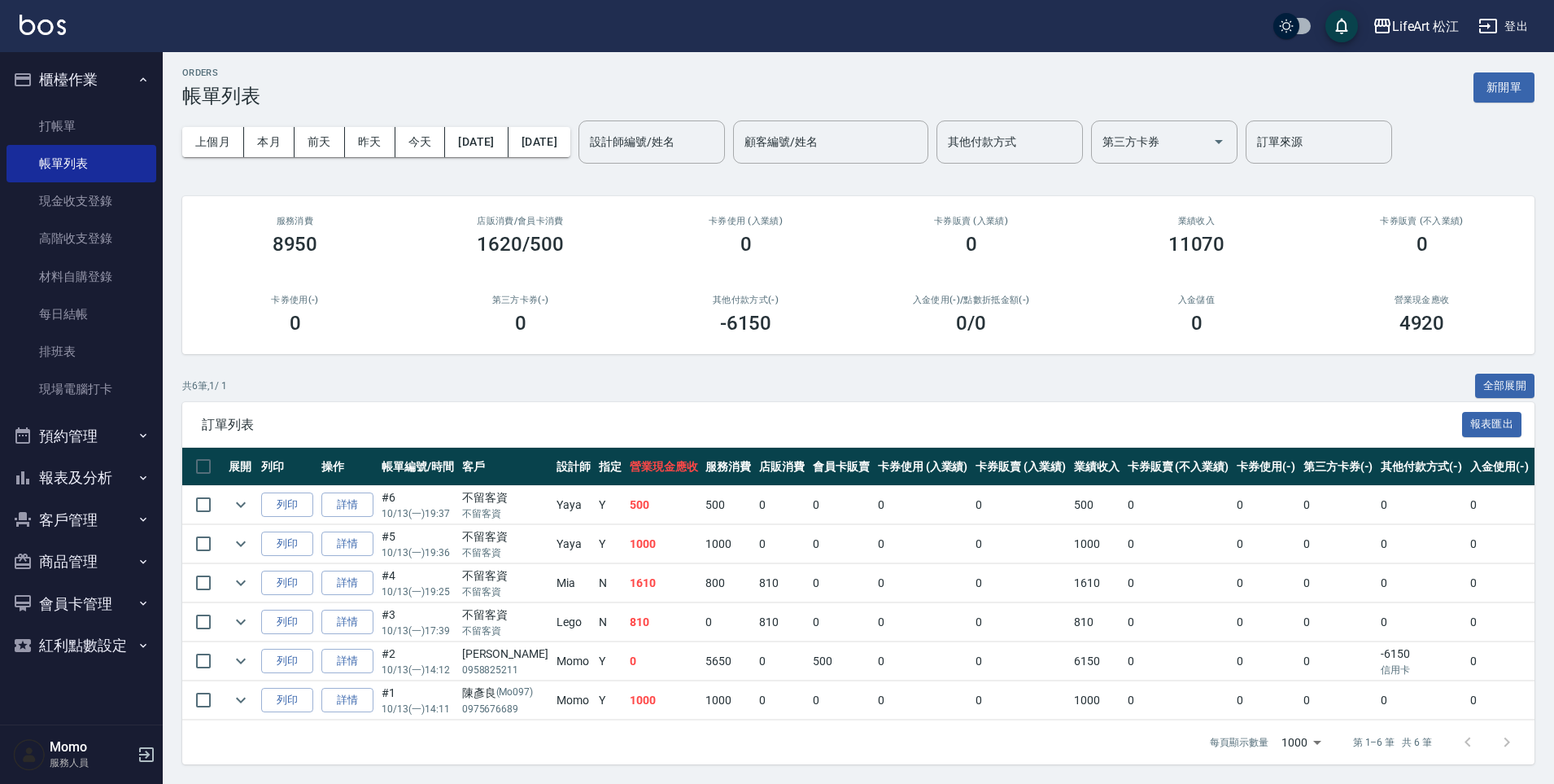
click at [88, 527] on button "客戶管理" at bounding box center [81, 520] width 150 height 42
click at [88, 575] on link "客戶列表" at bounding box center [81, 565] width 150 height 37
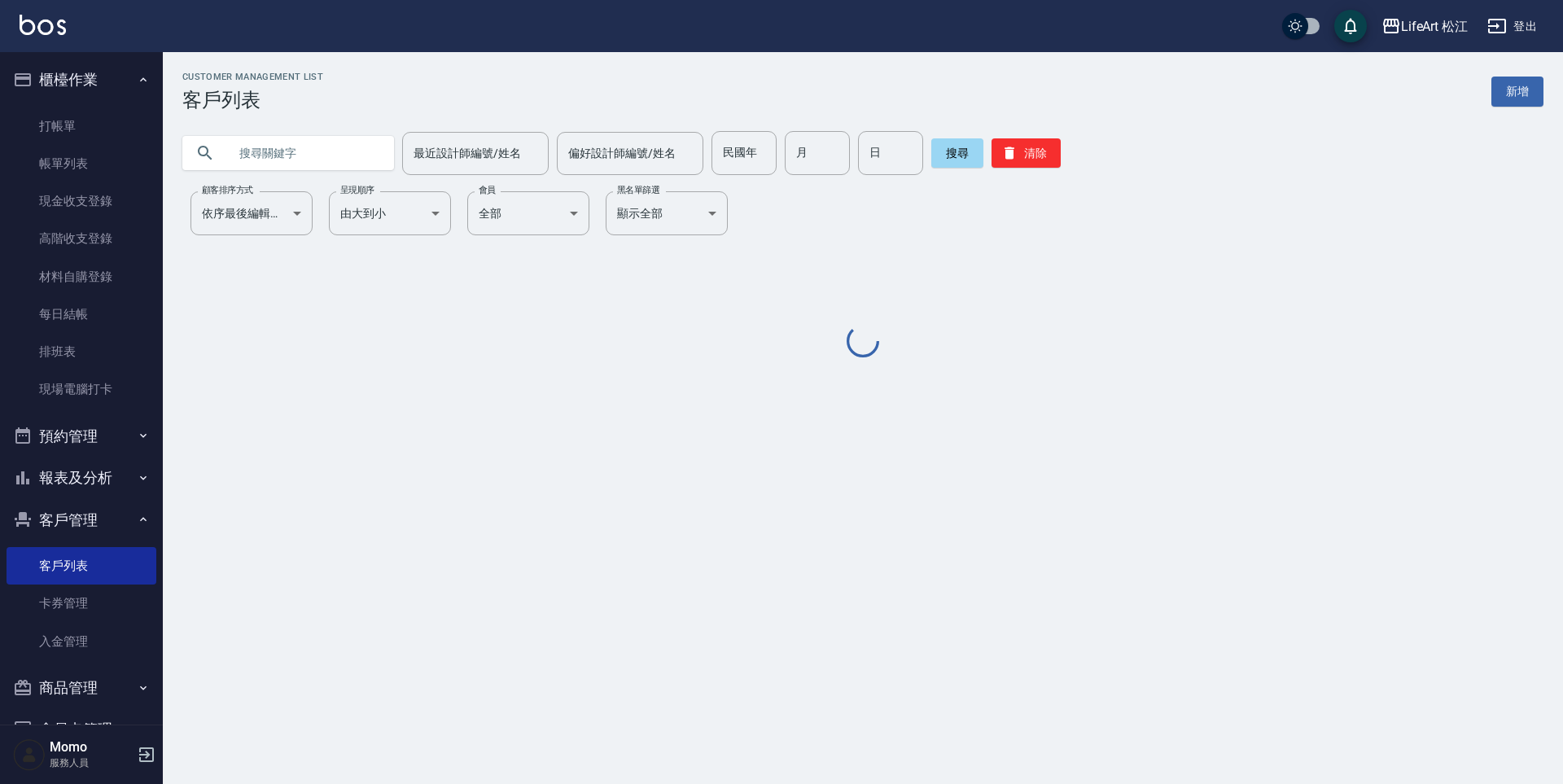
click at [284, 152] on input "text" at bounding box center [304, 153] width 153 height 44
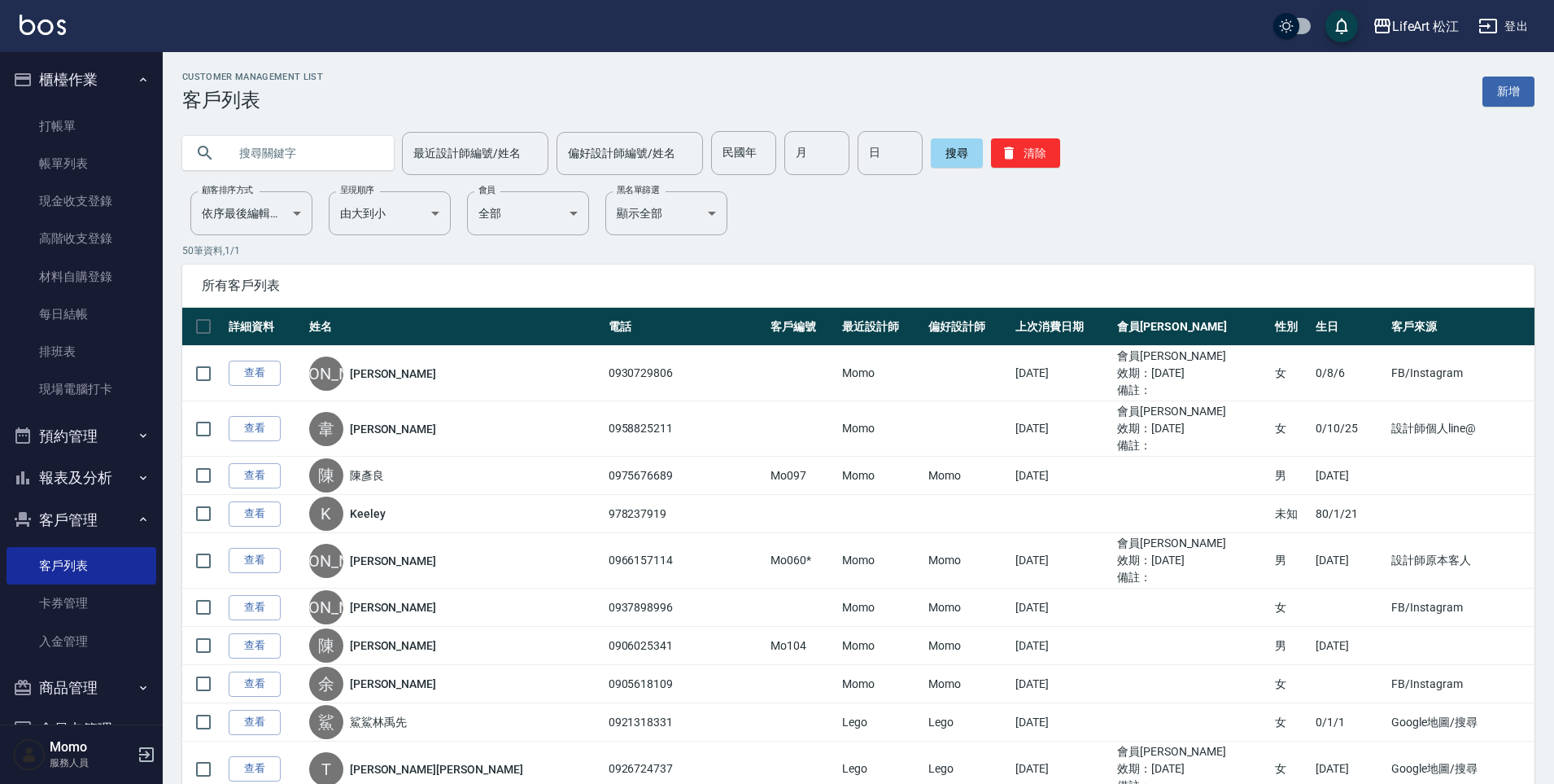
click at [285, 157] on input "text" at bounding box center [304, 153] width 153 height 44
type input "x"
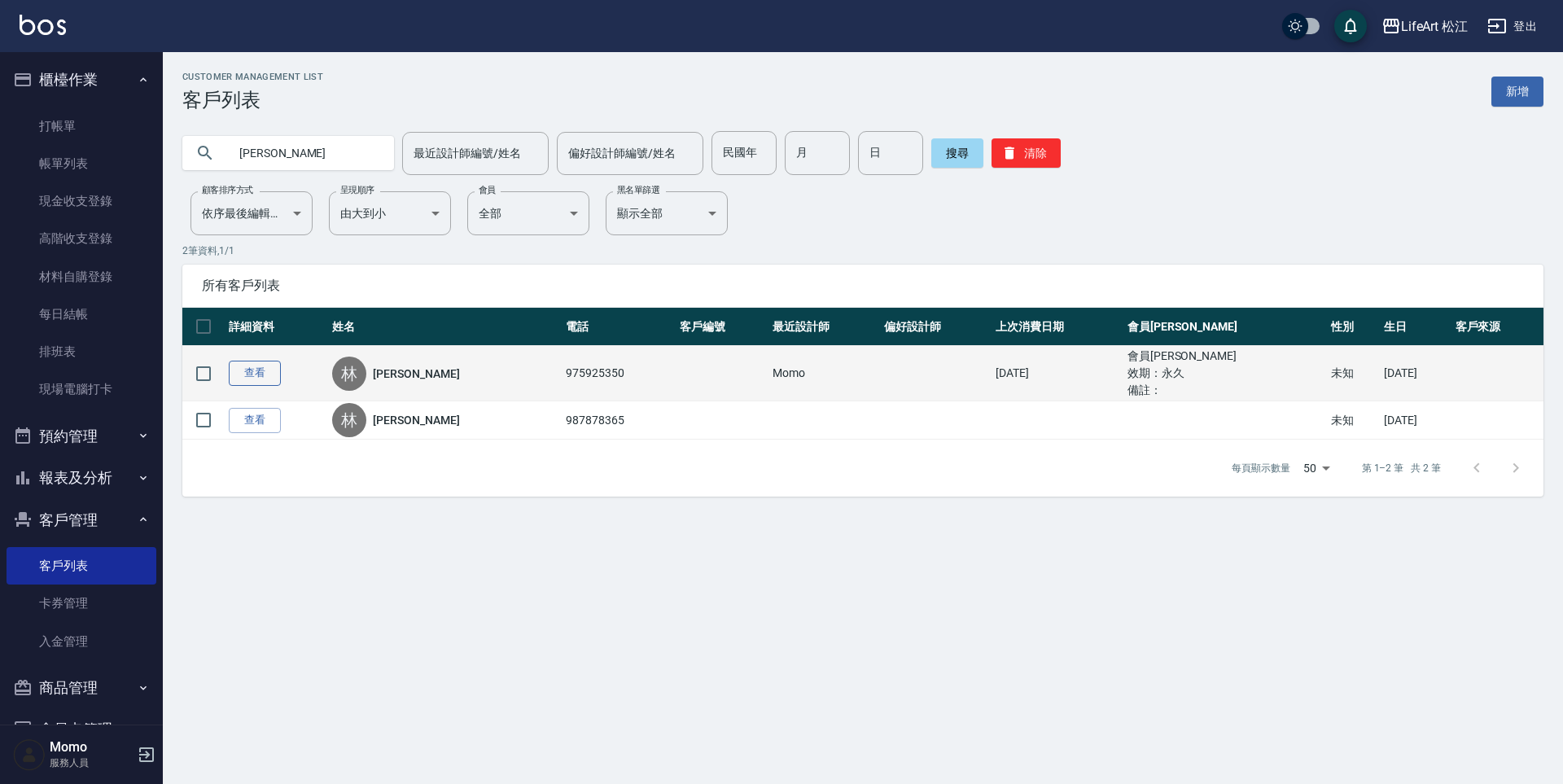
type input "[PERSON_NAME]"
click at [250, 371] on link "查看" at bounding box center [254, 373] width 52 height 26
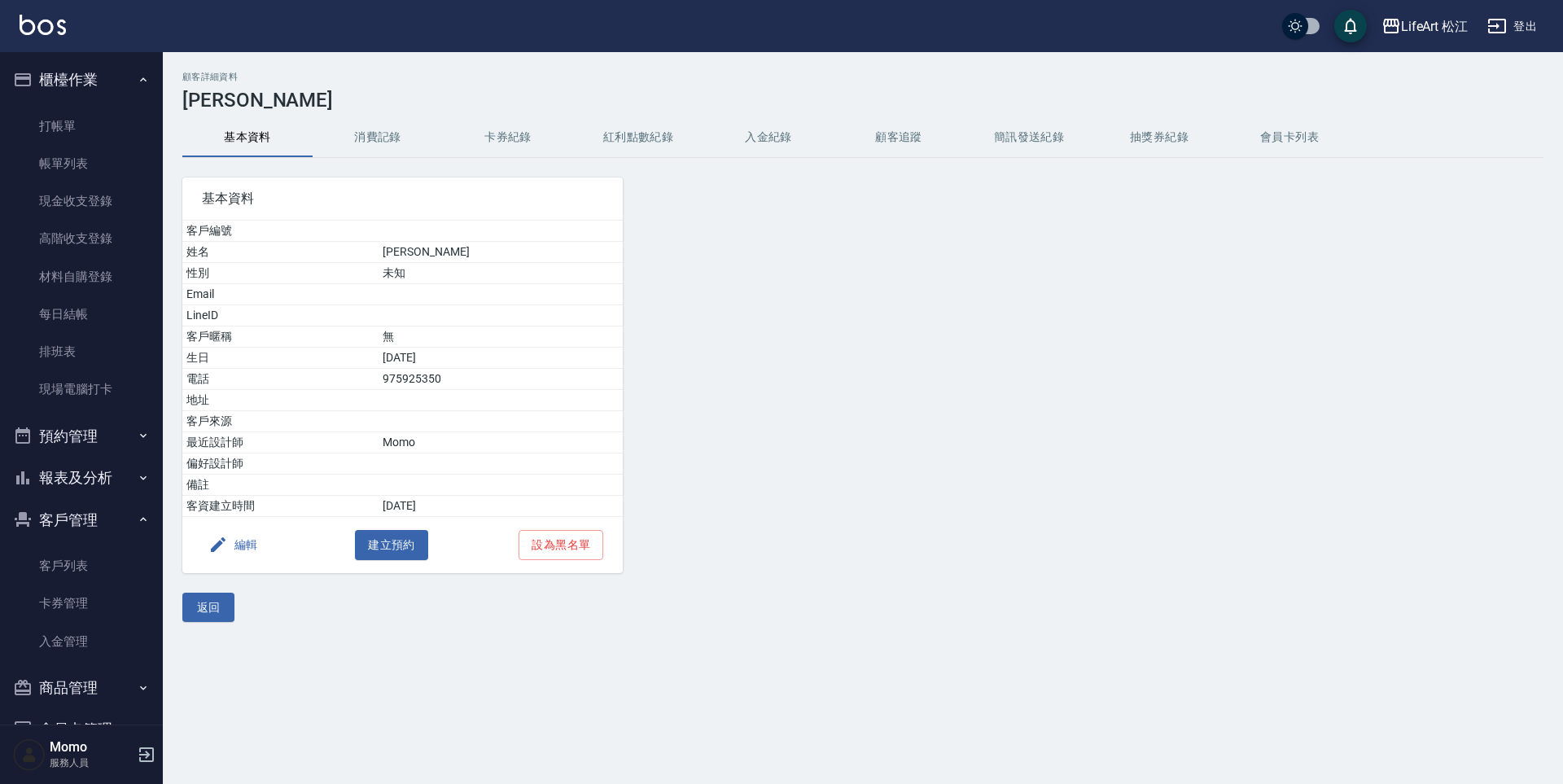
click at [393, 139] on button "消費記錄" at bounding box center [377, 137] width 130 height 39
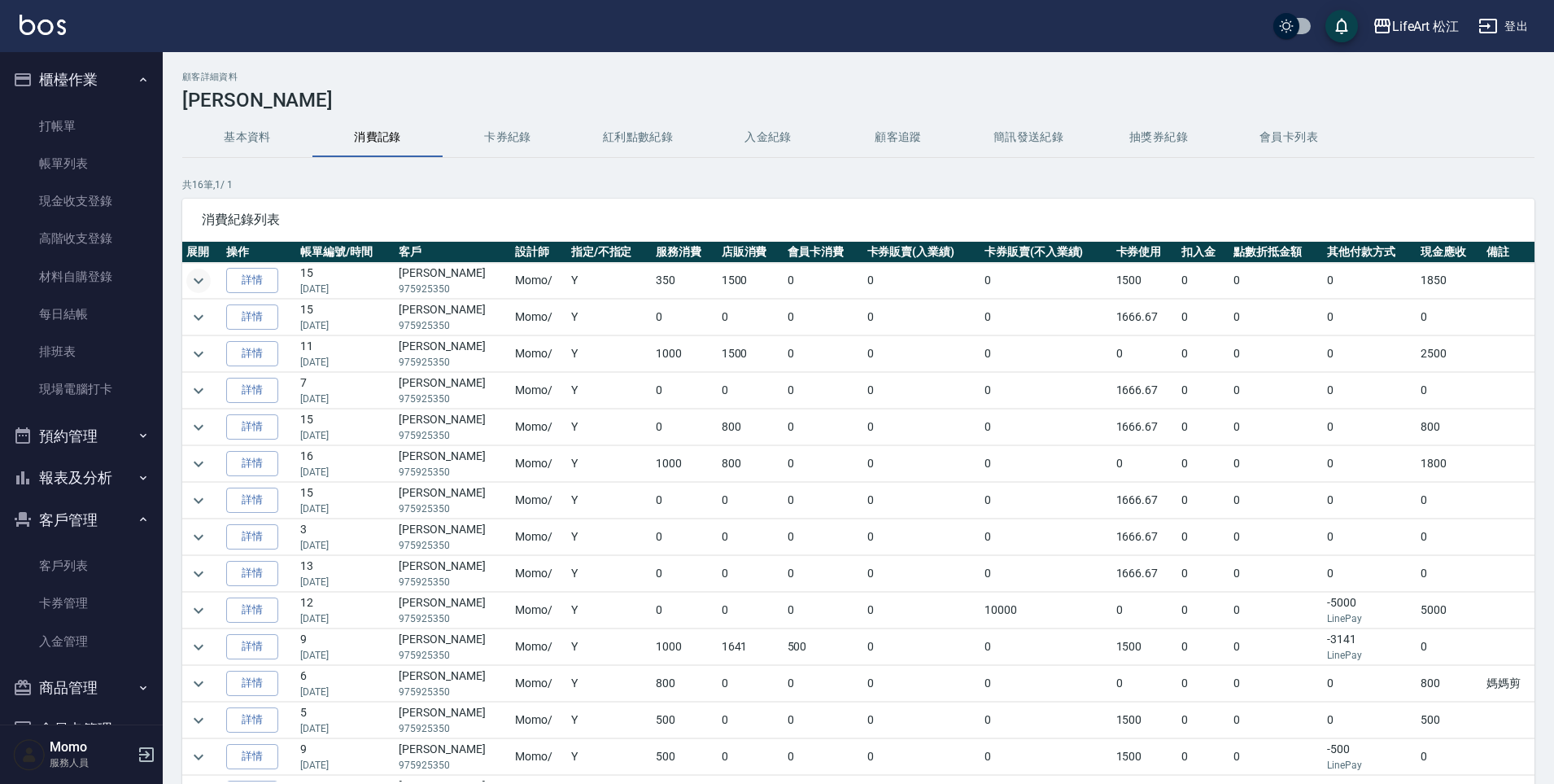
click at [199, 281] on icon "expand row" at bounding box center [198, 281] width 10 height 5
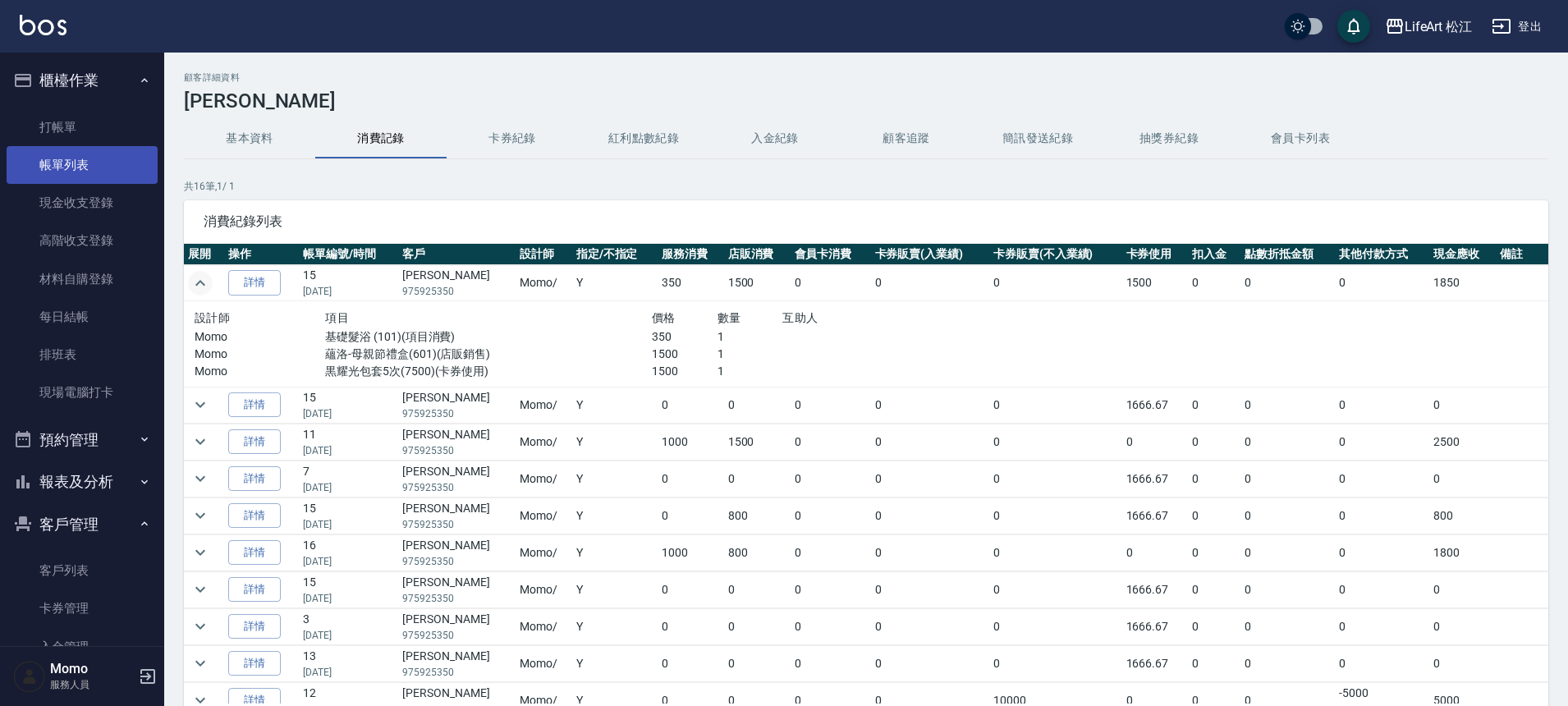
click at [91, 154] on link "帳單列表" at bounding box center [81, 165] width 151 height 37
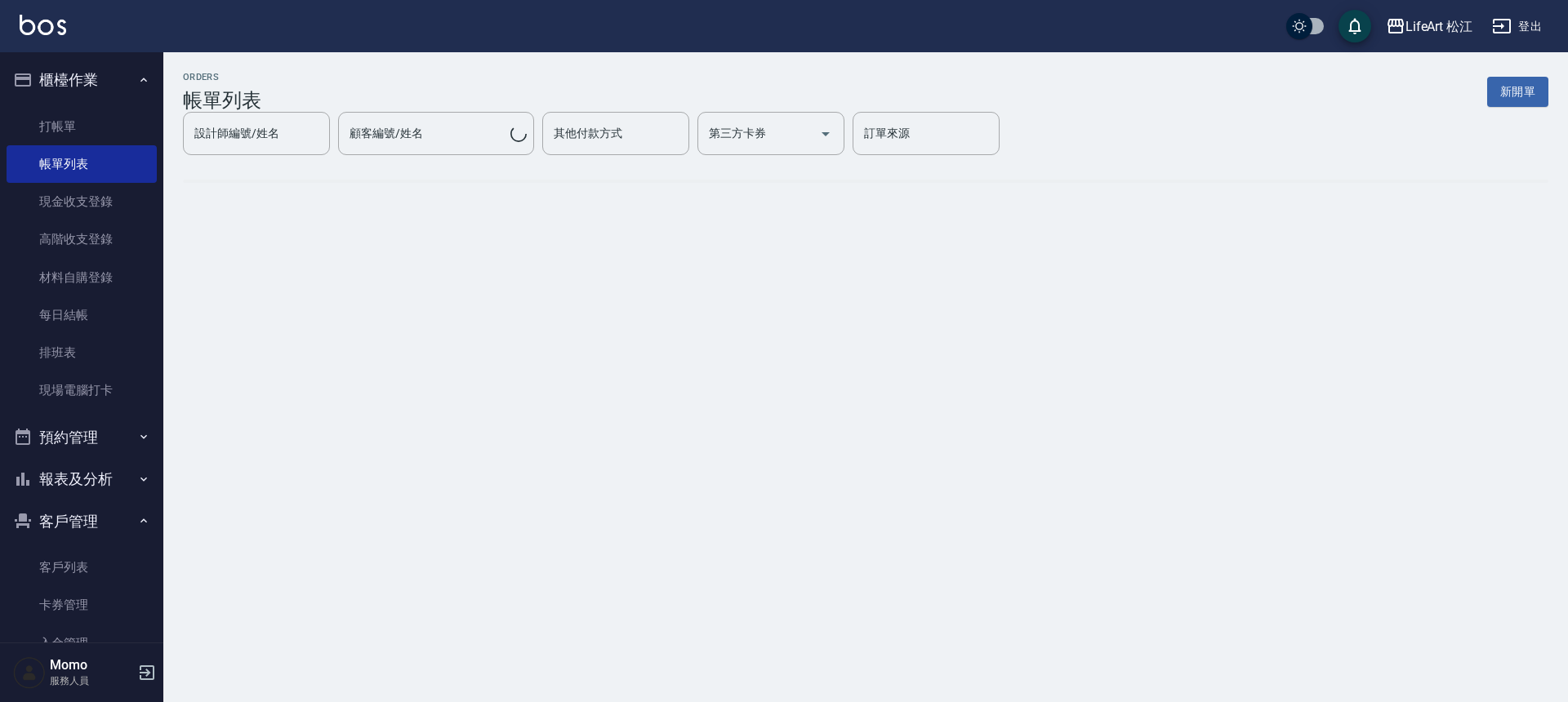
click at [66, 83] on button "櫃檯作業" at bounding box center [81, 80] width 150 height 43
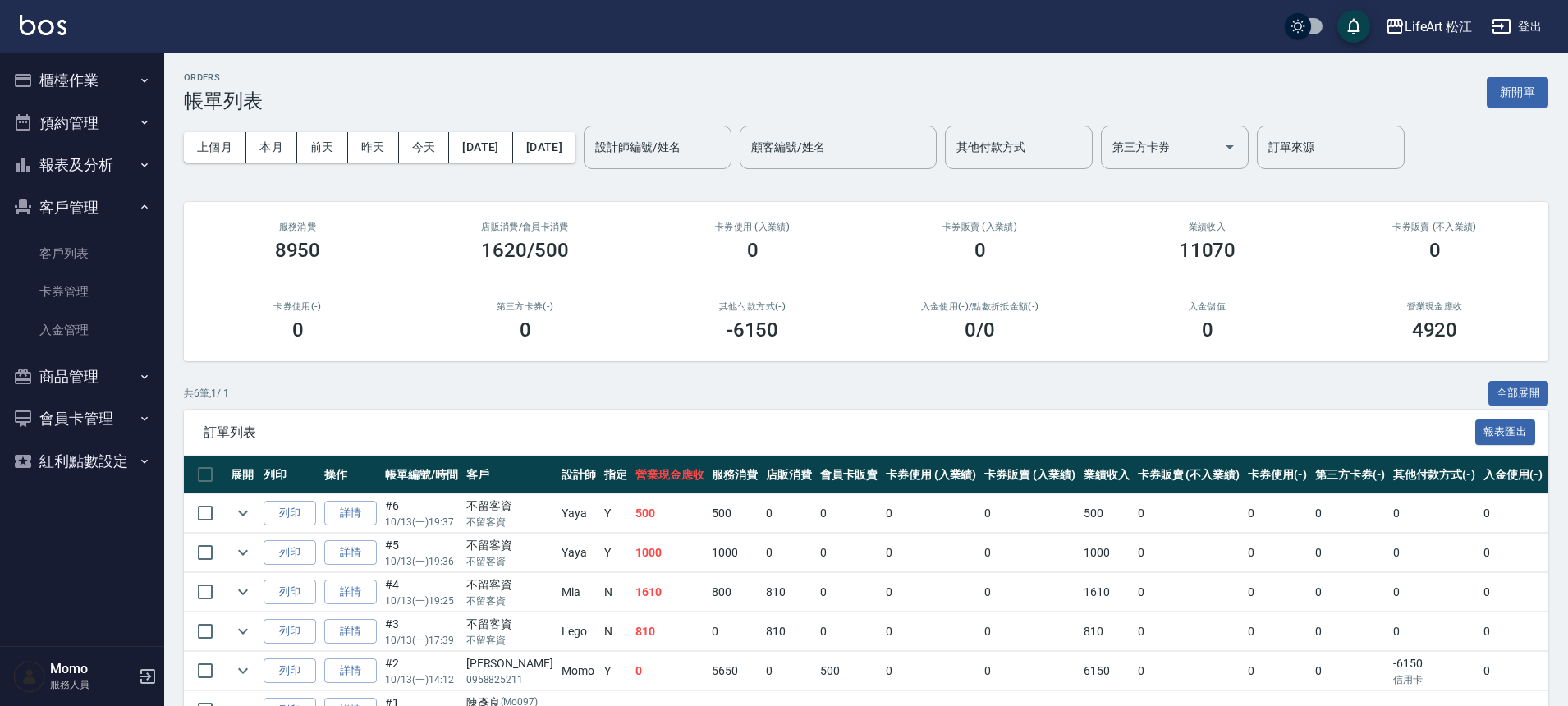
click at [87, 202] on button "客戶管理" at bounding box center [81, 208] width 151 height 43
